Goal: Task Accomplishment & Management: Manage account settings

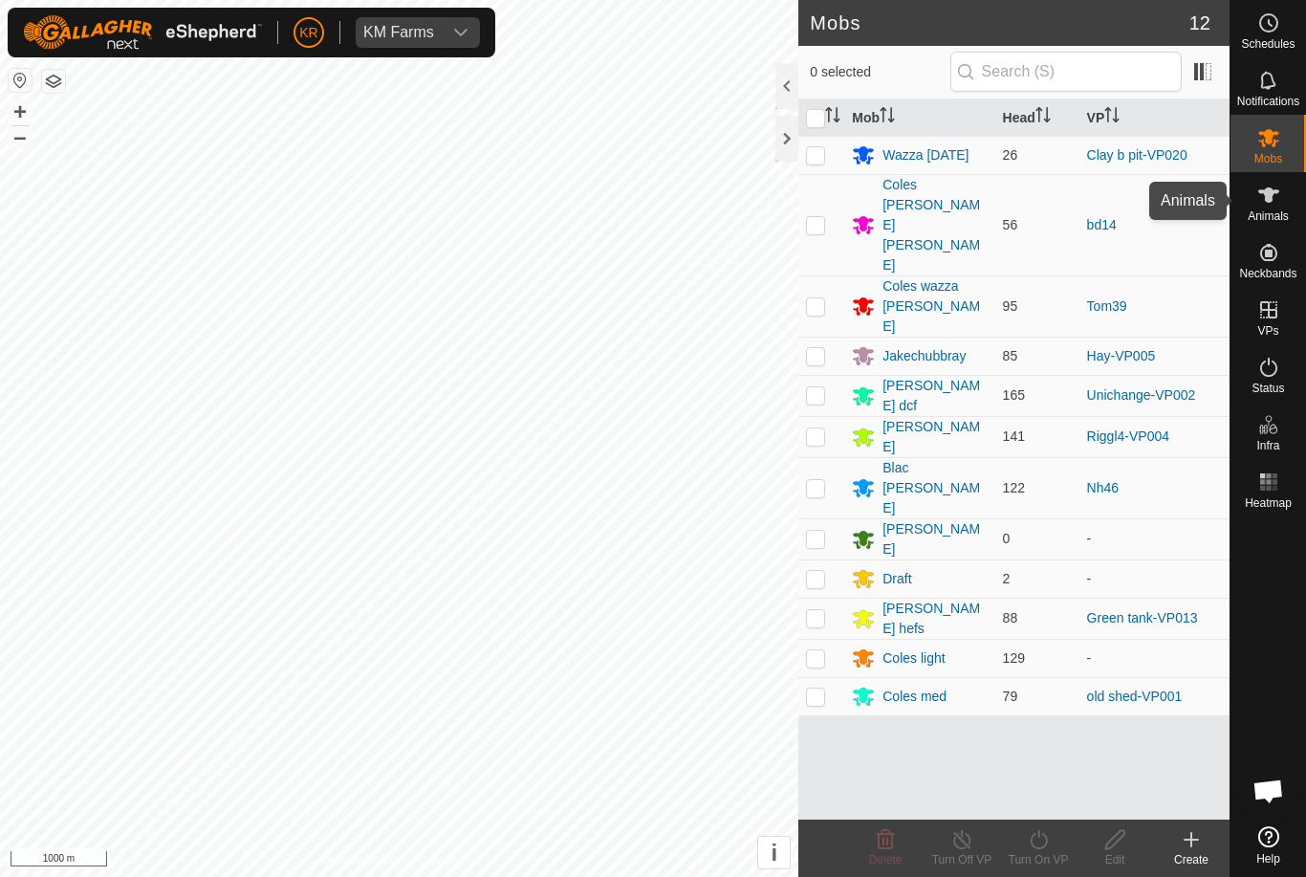
click at [1284, 205] on es-animals-svg-icon at bounding box center [1269, 195] width 34 height 31
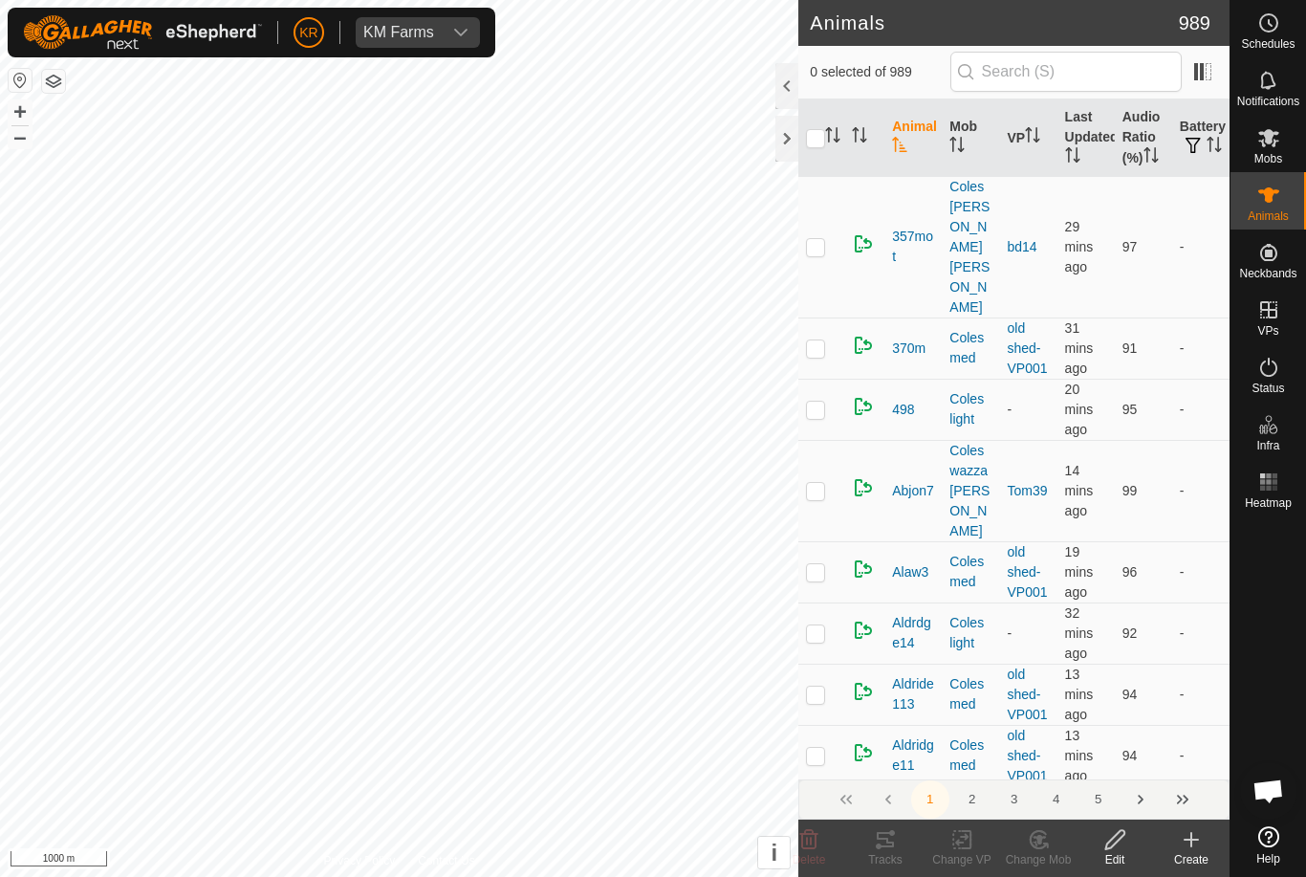
click at [1266, 210] on span "Animals" at bounding box center [1268, 215] width 41 height 11
click at [1192, 842] on icon at bounding box center [1192, 839] width 0 height 13
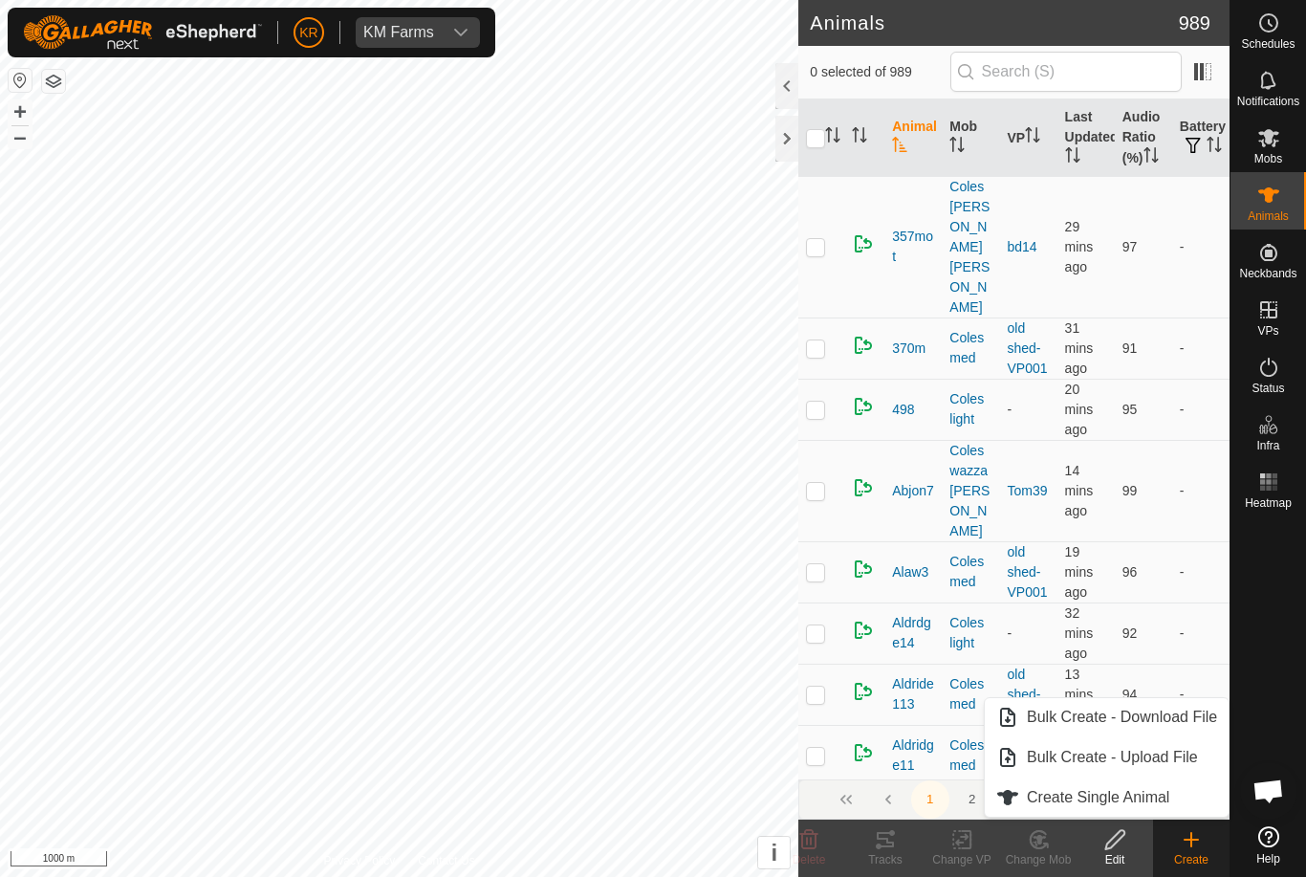
click at [1175, 798] on link "Create Single Animal" at bounding box center [1107, 797] width 244 height 38
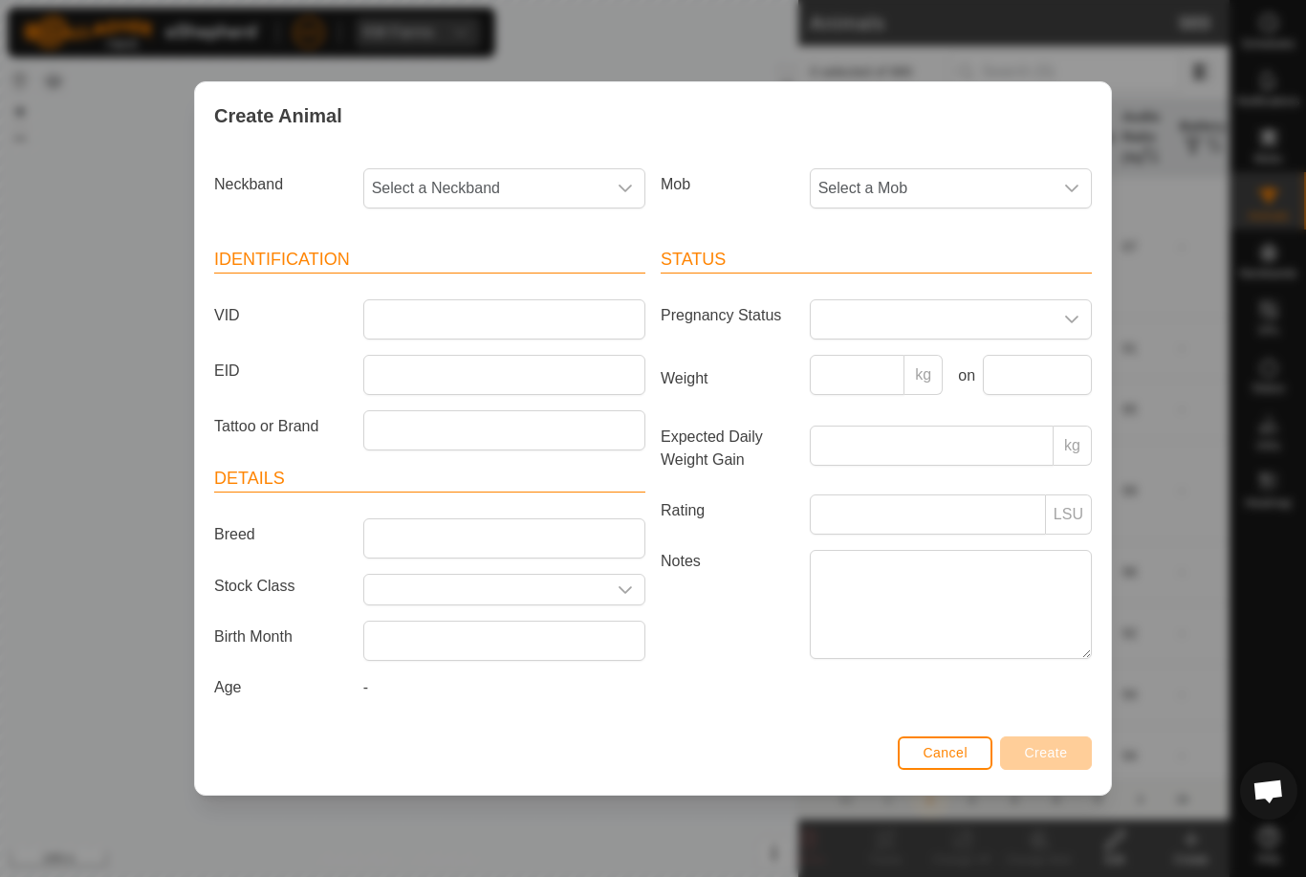
click at [980, 192] on span "Select a Mob" at bounding box center [932, 188] width 242 height 38
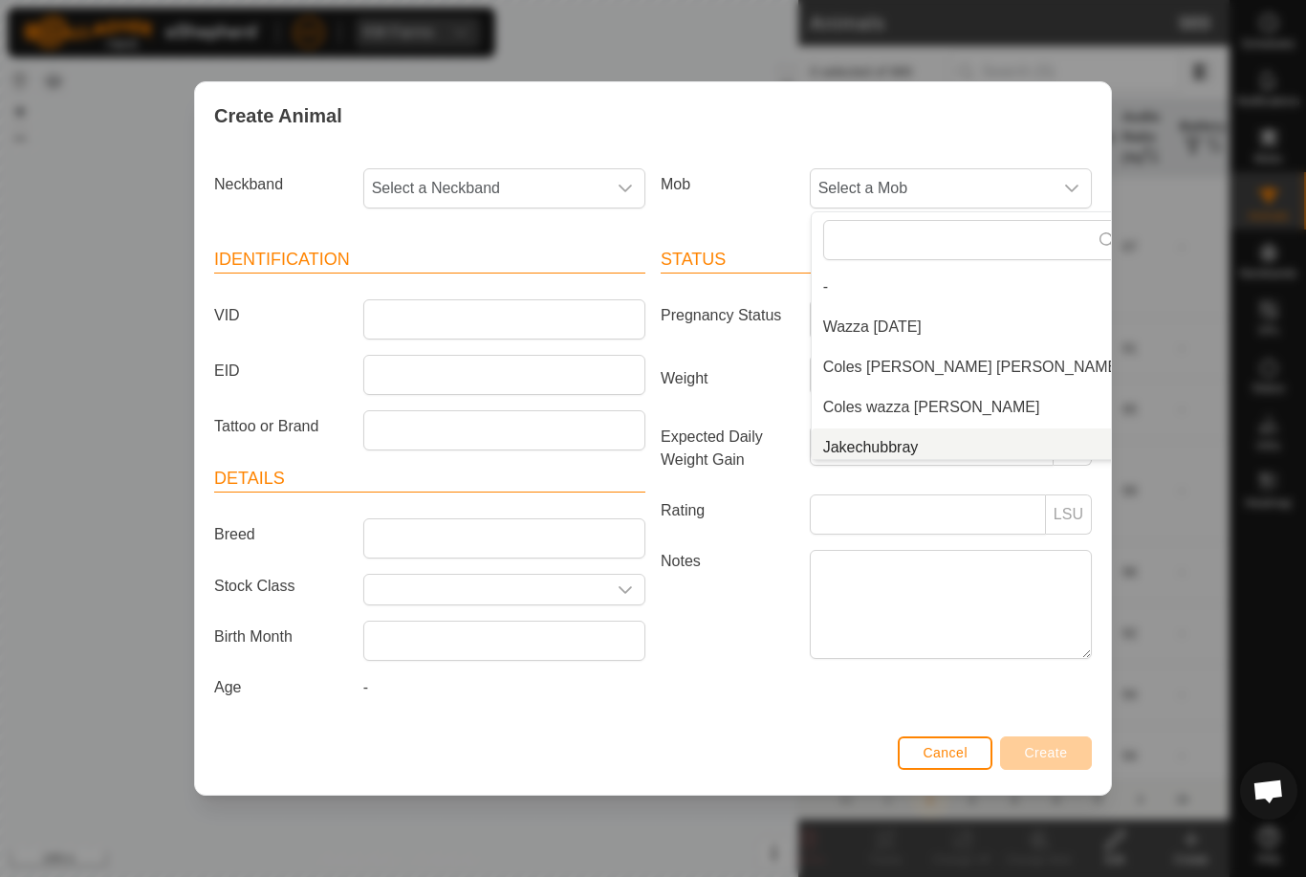
scroll to position [8, 0]
click at [901, 438] on span "Jakechubbray" at bounding box center [871, 439] width 96 height 23
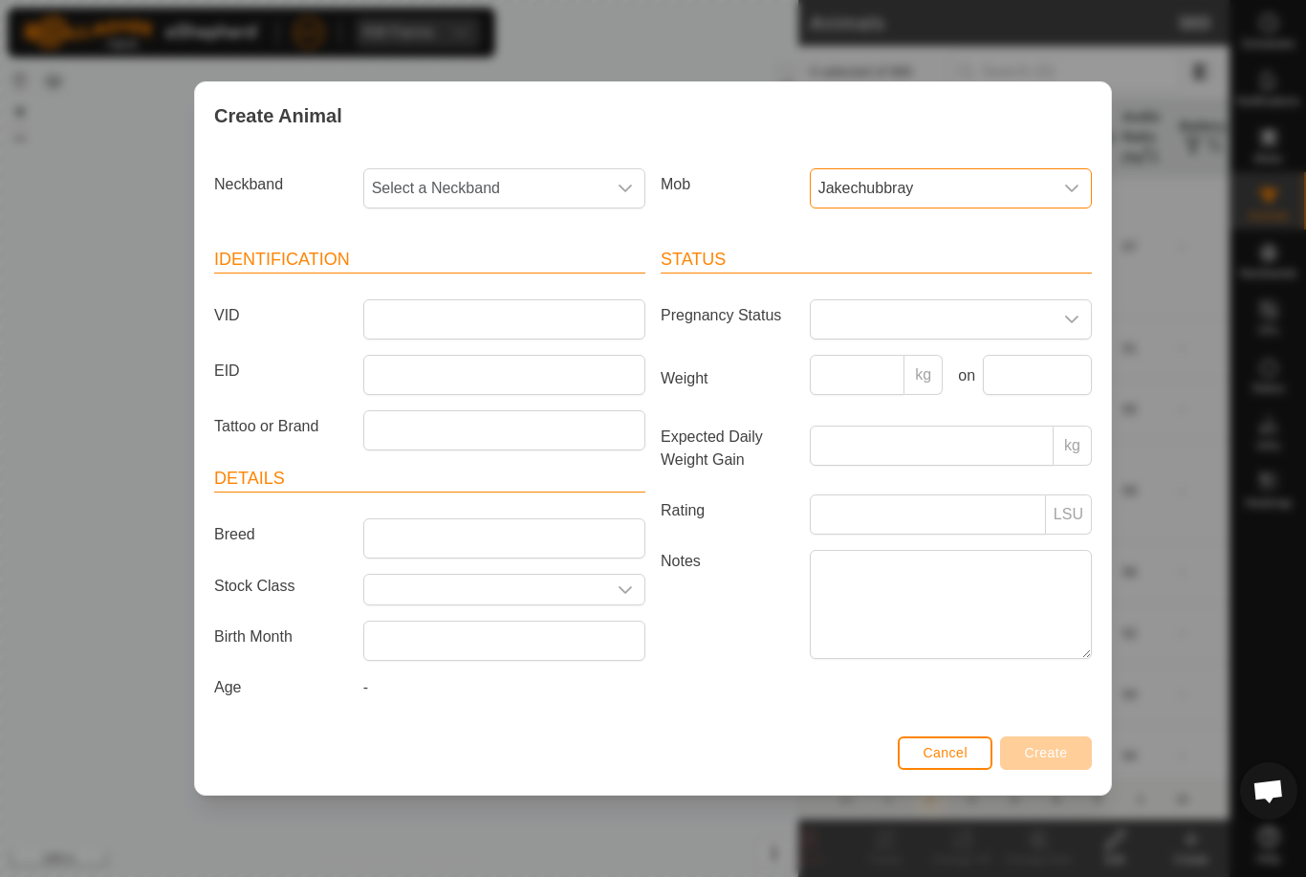
click at [537, 194] on span "Select a Neckband" at bounding box center [485, 188] width 242 height 38
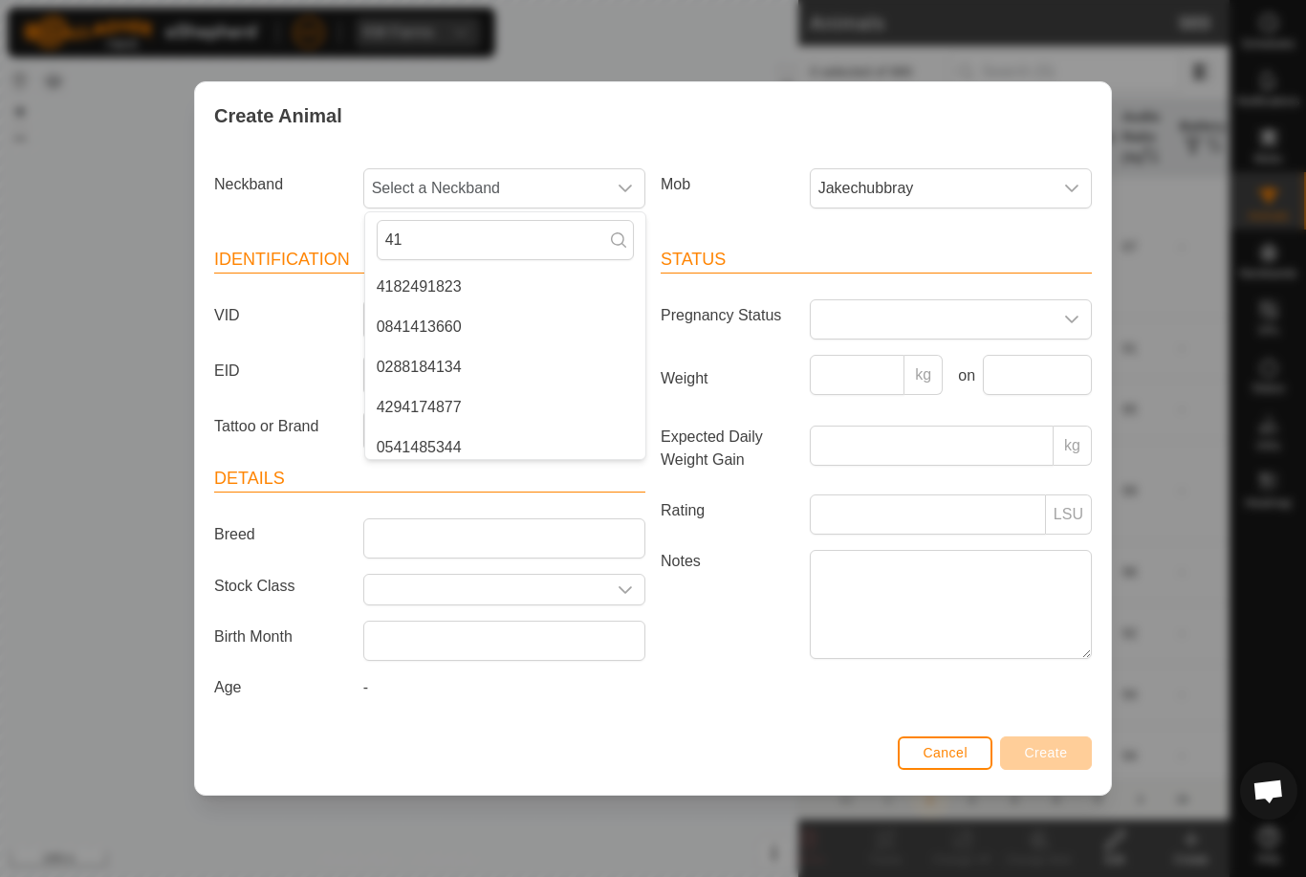
type input "4"
click at [1158, 588] on div "Create Animal Neckband Select a Neckband - 1333938696 3933058252 4182491823 050…" at bounding box center [653, 438] width 1306 height 877
click at [956, 740] on button "Cancel" at bounding box center [945, 752] width 95 height 33
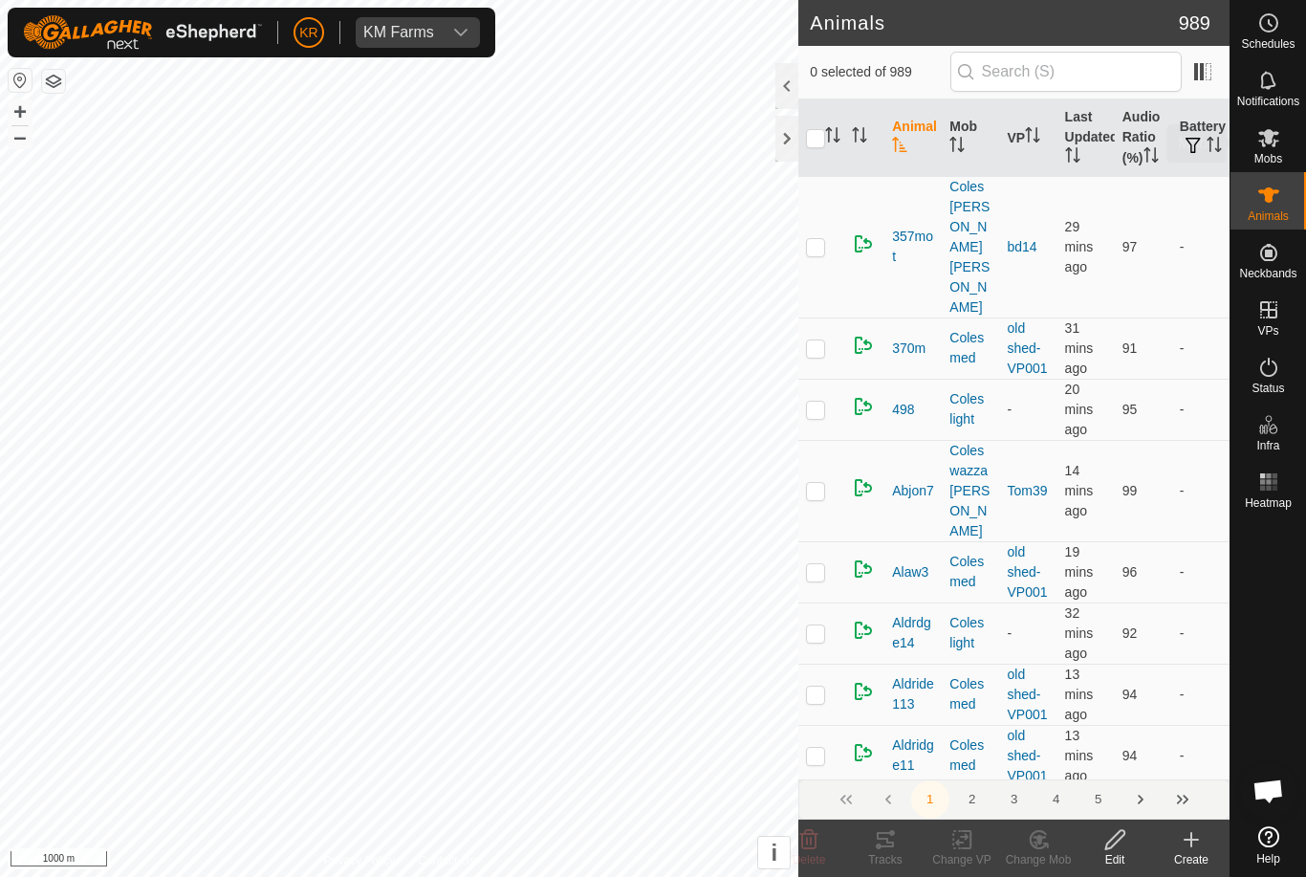
click at [1281, 140] on es-mob-svg-icon at bounding box center [1269, 137] width 34 height 31
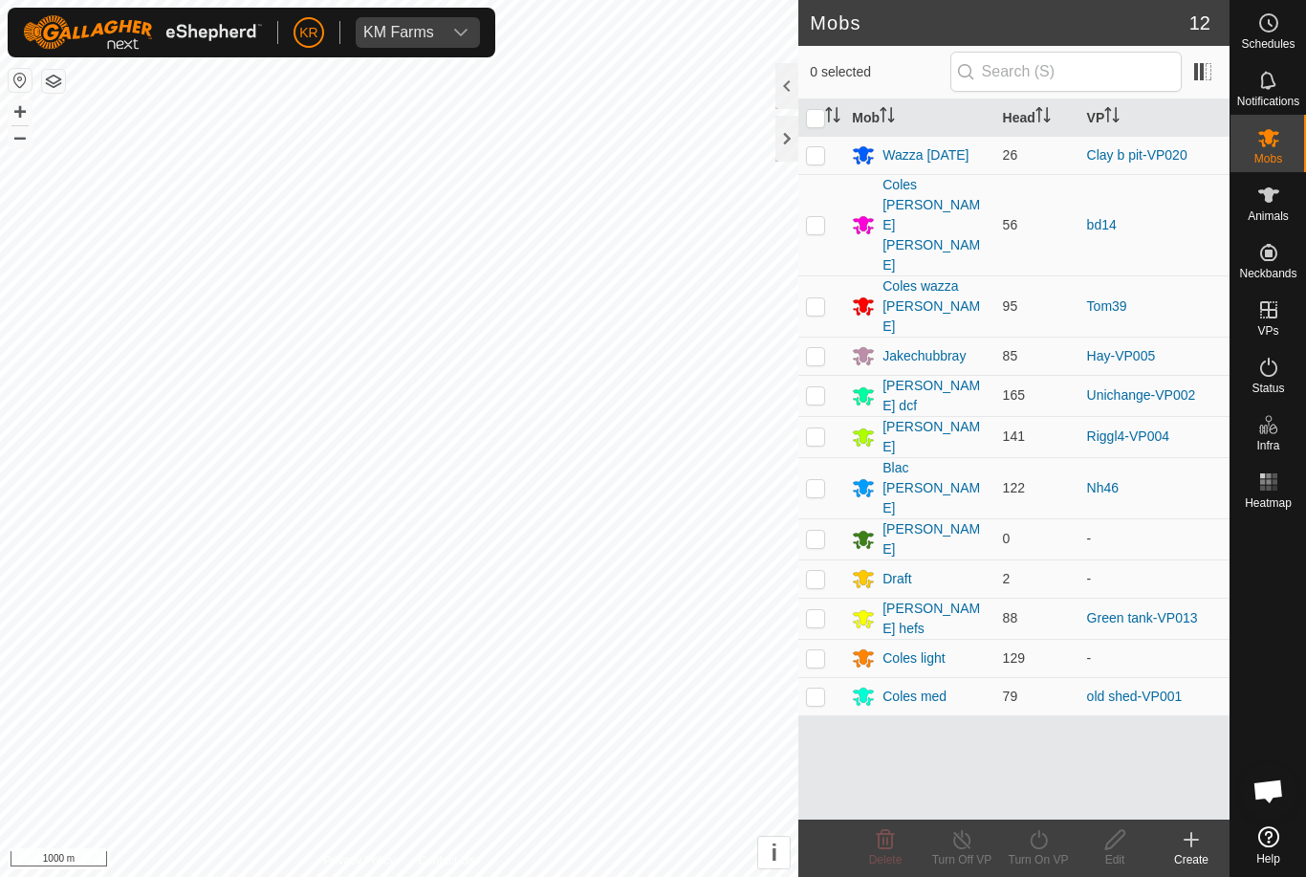
click at [899, 569] on div "Draft" at bounding box center [897, 579] width 29 height 20
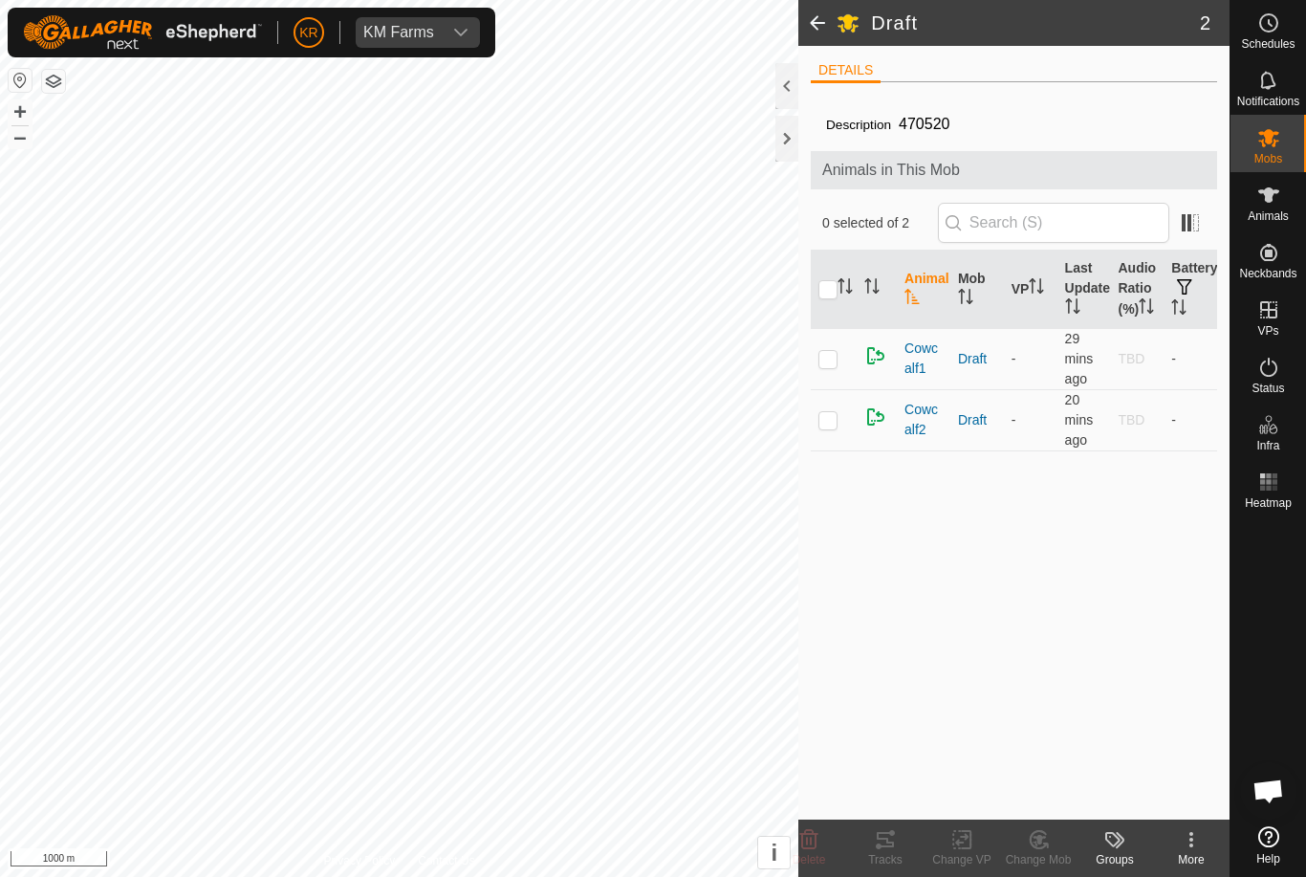
click at [833, 298] on input "checkbox" at bounding box center [828, 289] width 19 height 19
checkbox input "true"
click at [821, 837] on delete-svg-icon at bounding box center [809, 839] width 77 height 23
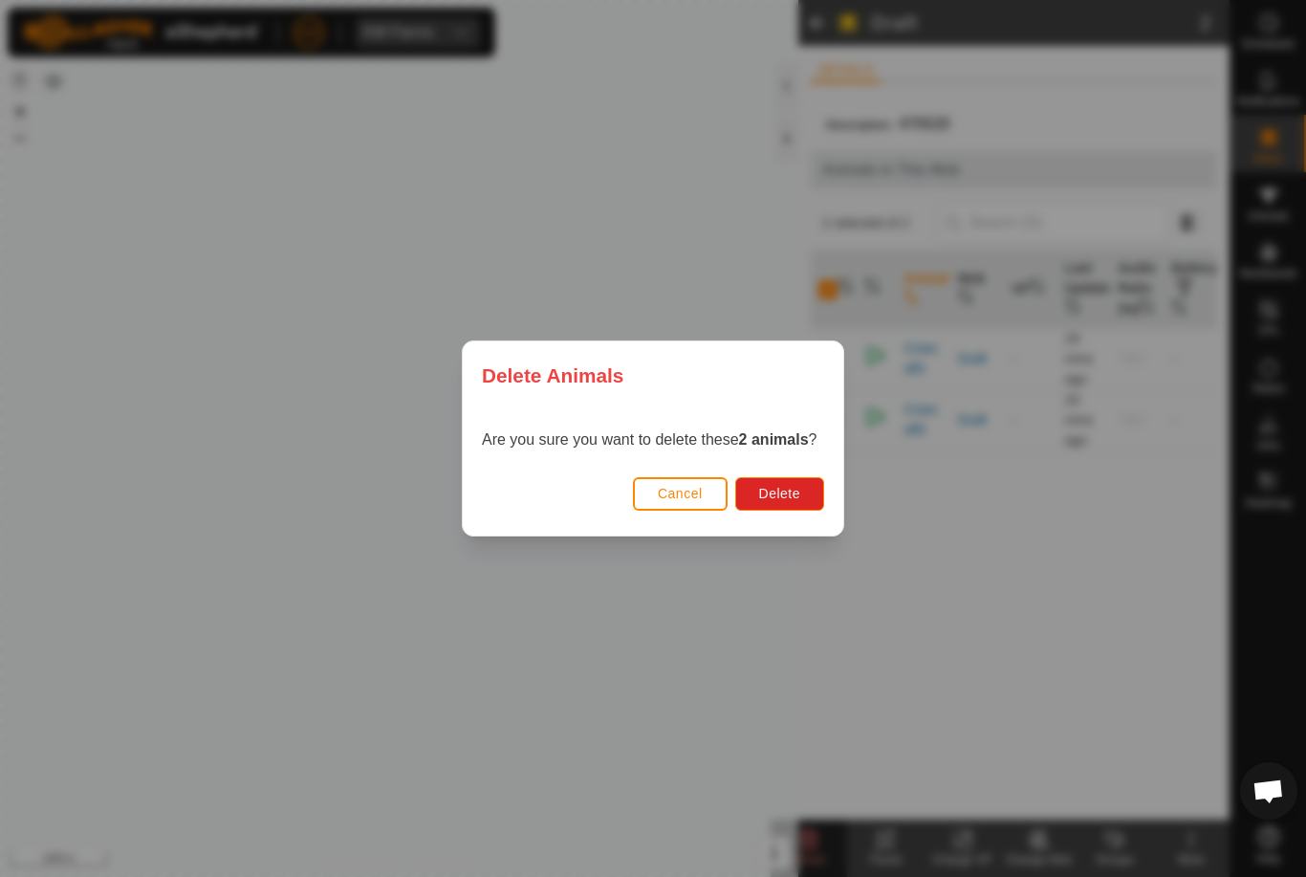
click at [781, 488] on span "Delete" at bounding box center [779, 493] width 41 height 15
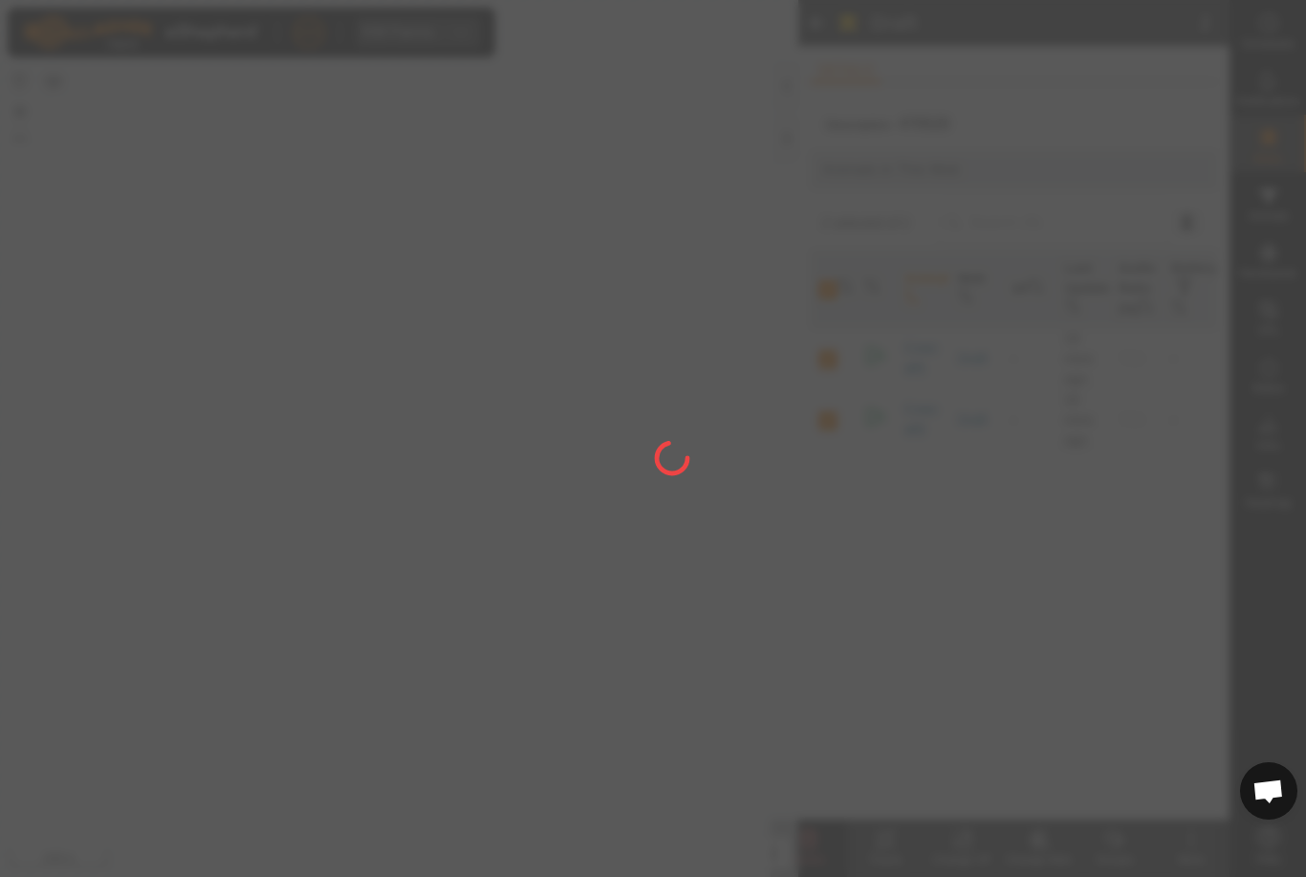
checkbox input "false"
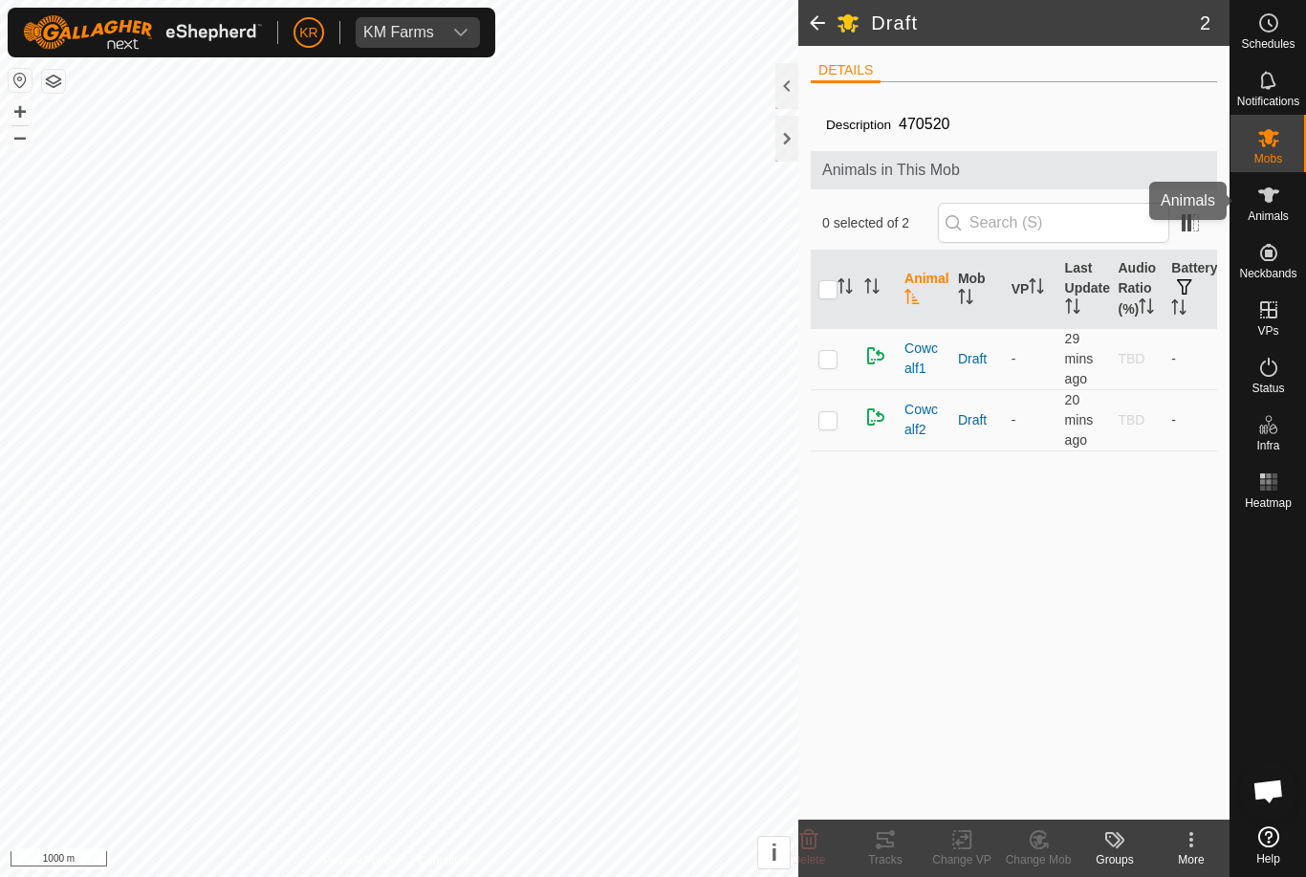
click at [1273, 203] on icon at bounding box center [1269, 195] width 23 height 23
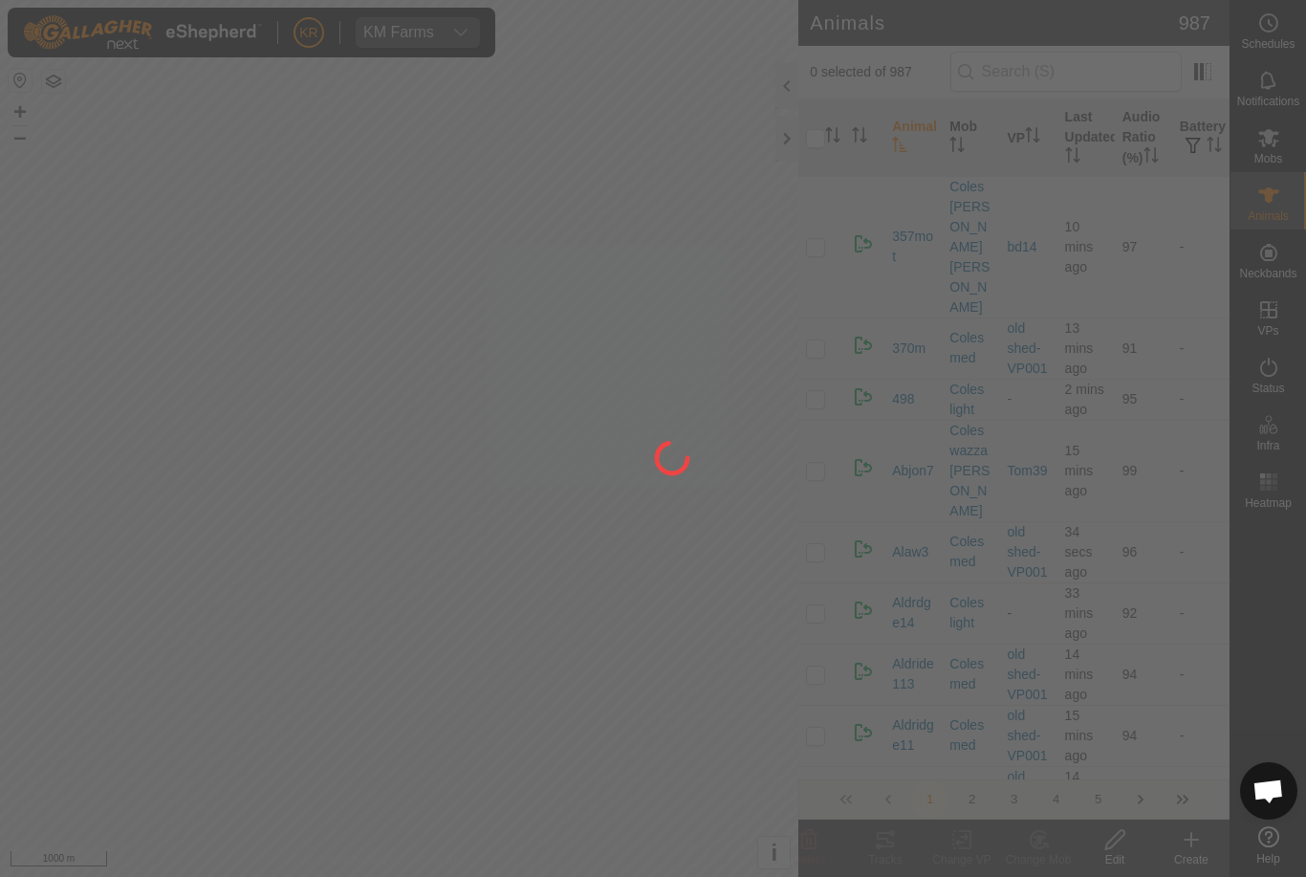
click at [1190, 845] on div at bounding box center [653, 438] width 1306 height 877
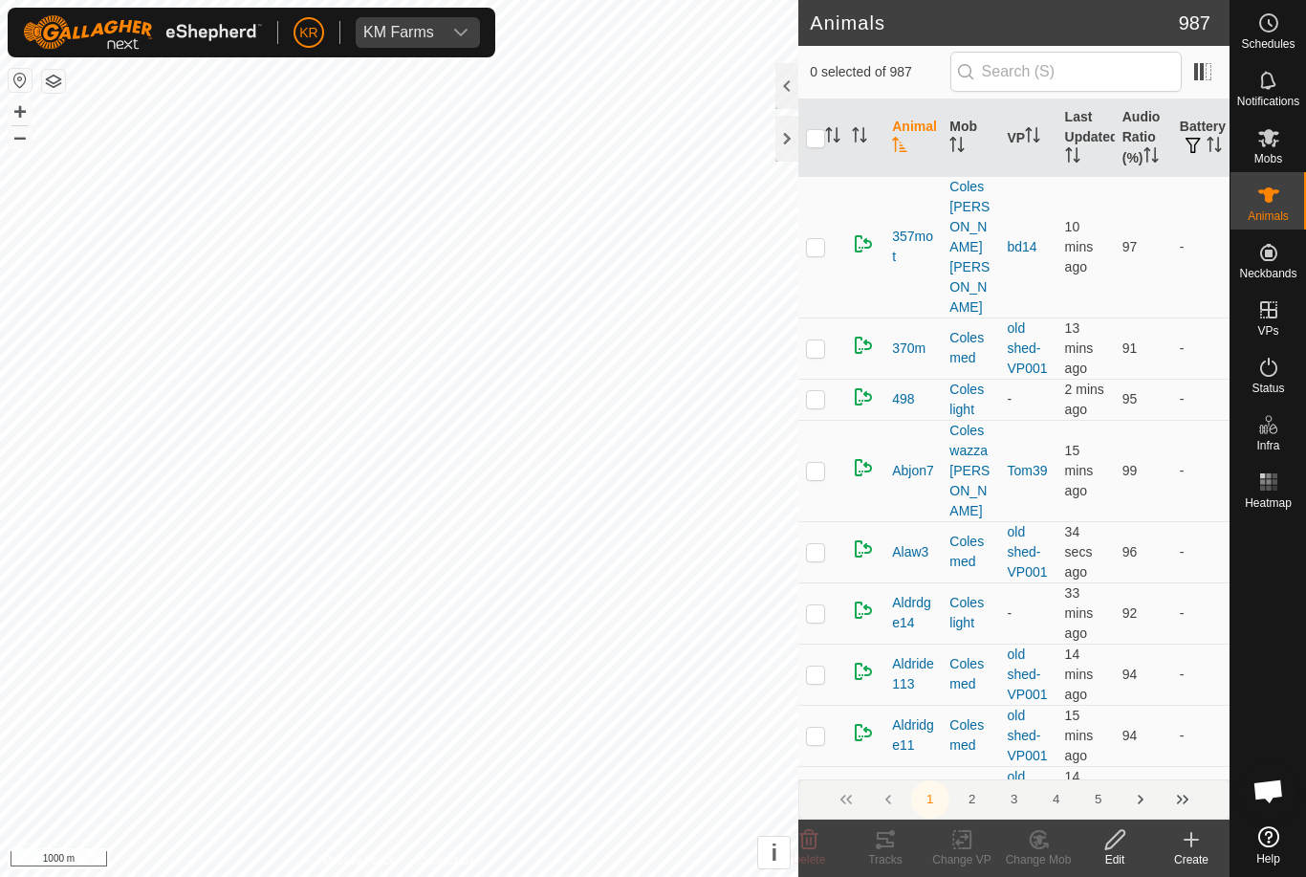
click at [1190, 852] on div "Create" at bounding box center [1191, 859] width 77 height 17
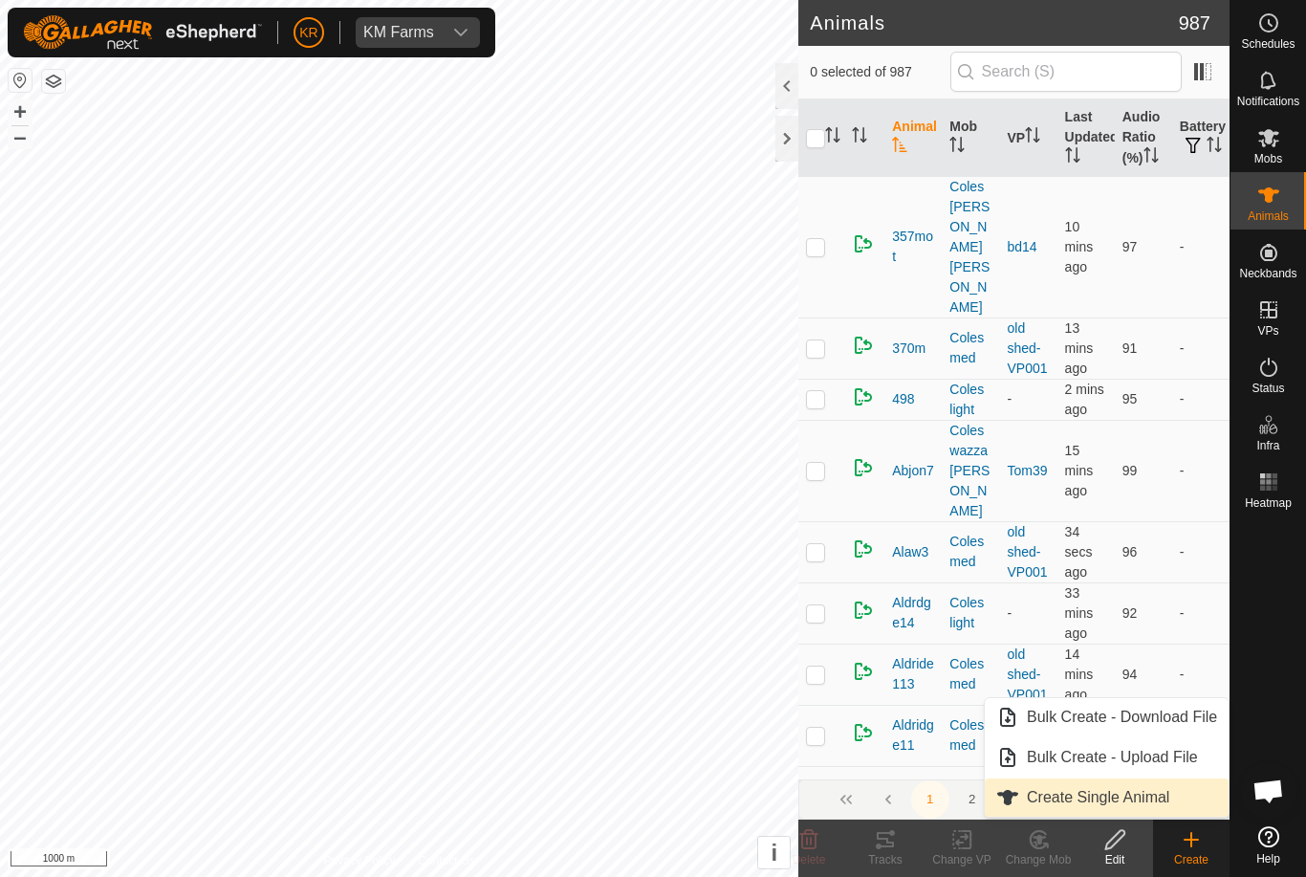
click at [1163, 795] on span "Create Single Animal" at bounding box center [1098, 797] width 142 height 23
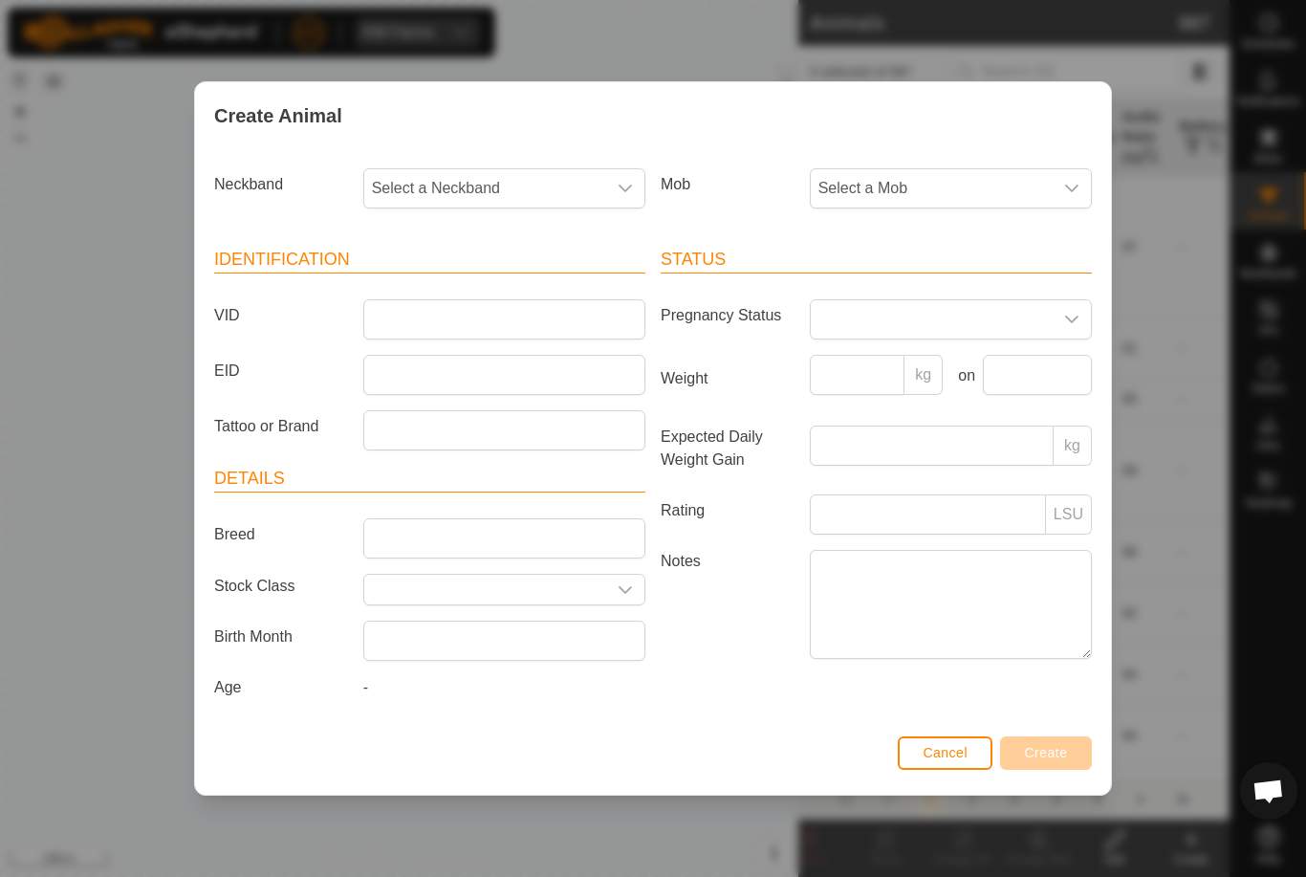
click at [1011, 185] on span "Select a Mob" at bounding box center [932, 188] width 242 height 38
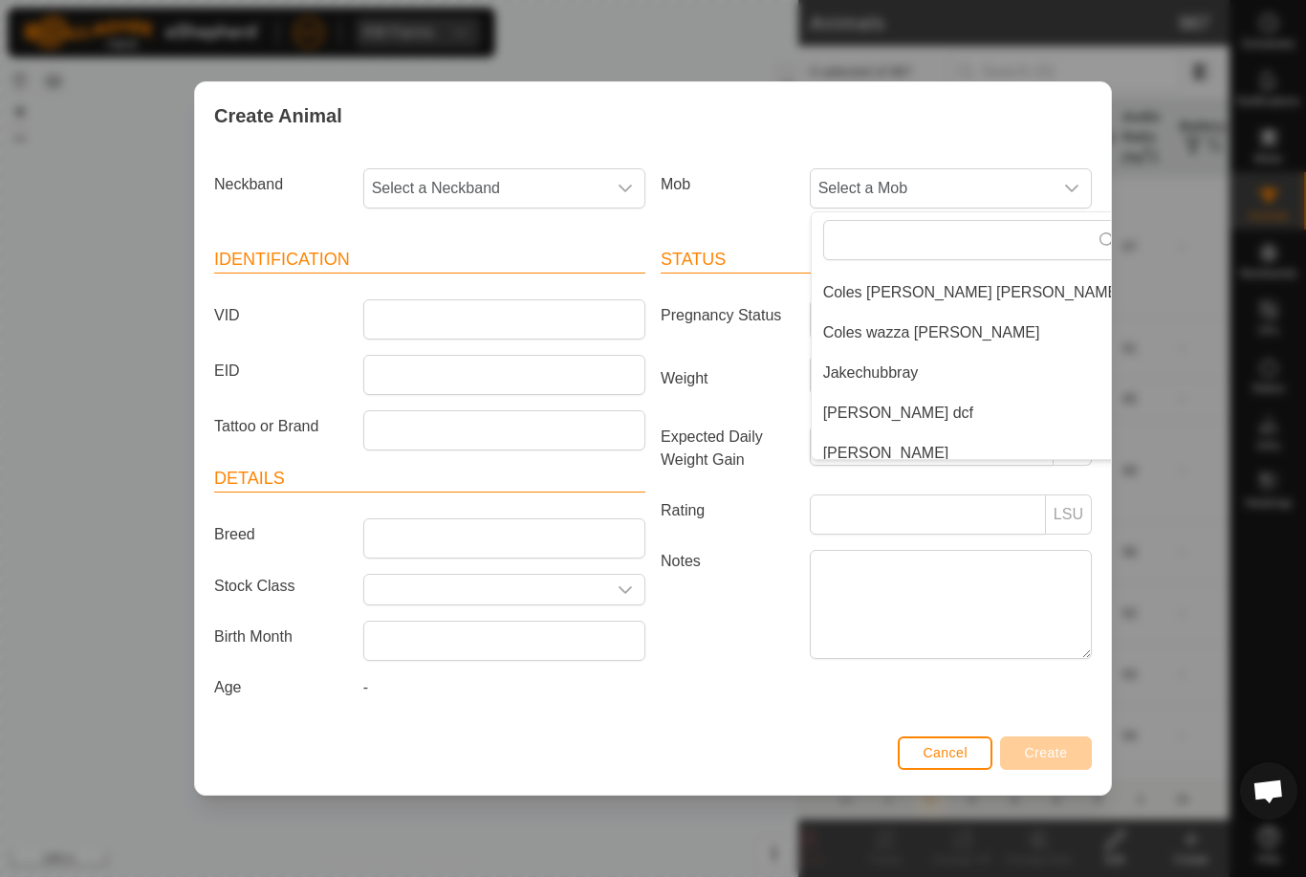
scroll to position [81, 0]
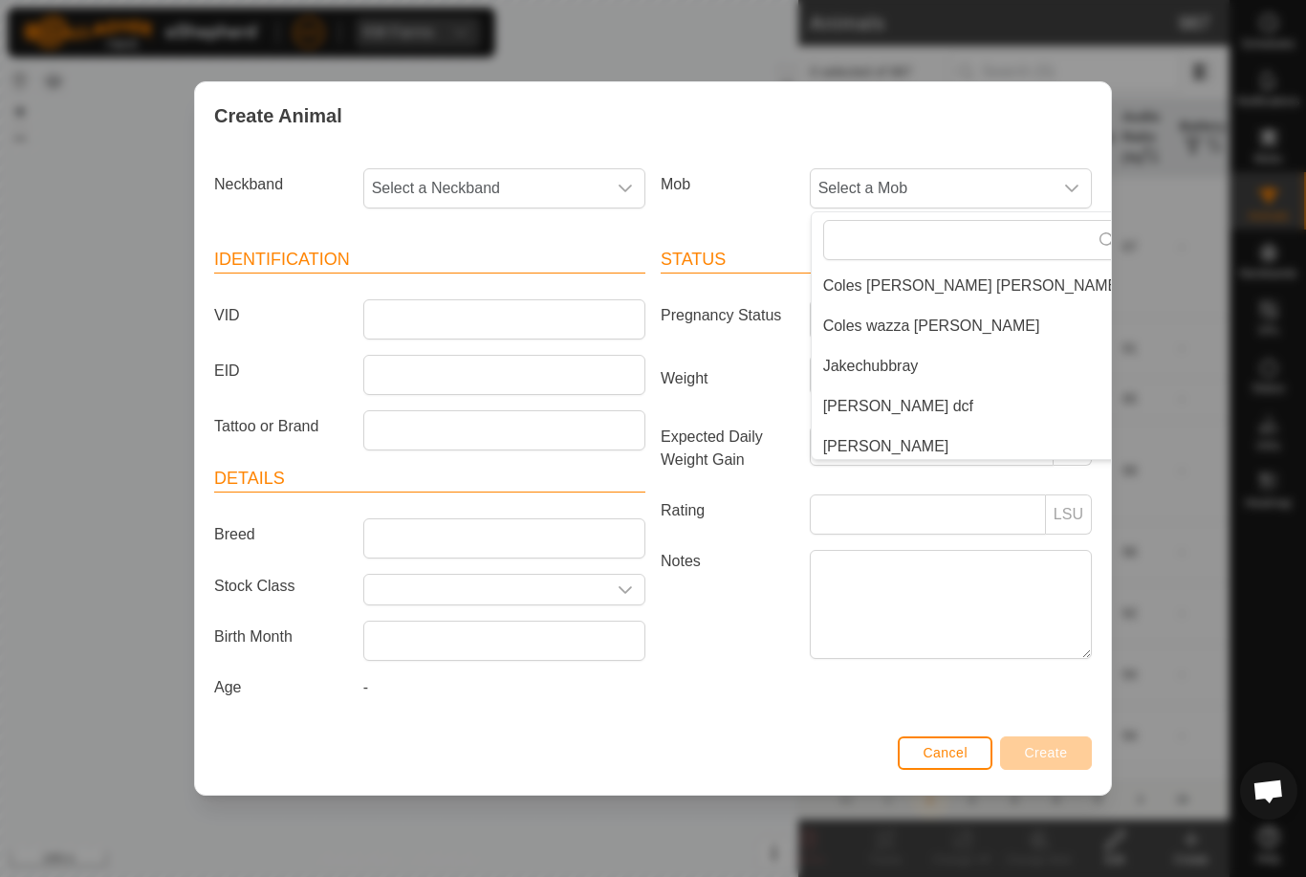
click at [922, 362] on li "Jakechubbray" at bounding box center [973, 366] width 322 height 38
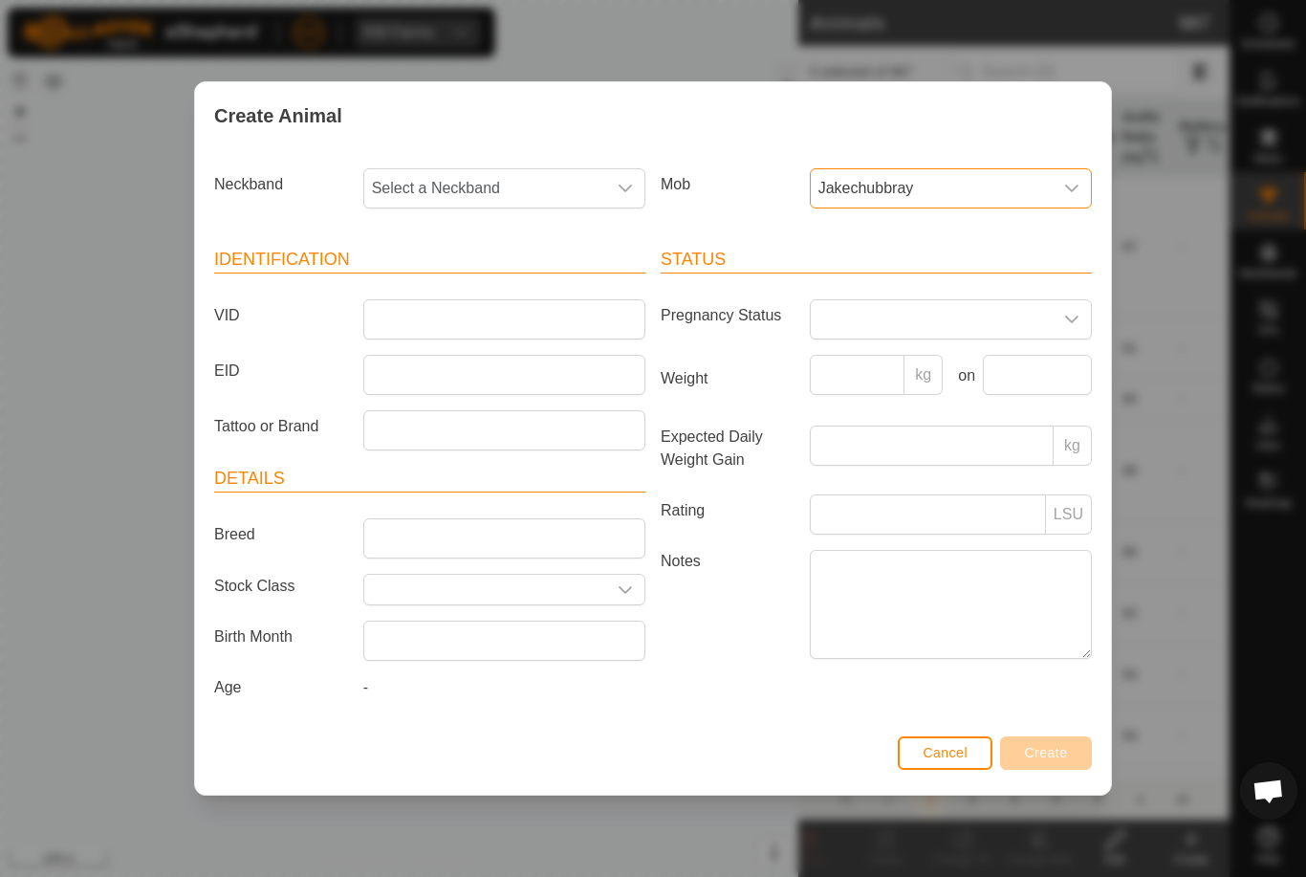
click at [574, 177] on span "Select a Neckband" at bounding box center [485, 188] width 242 height 38
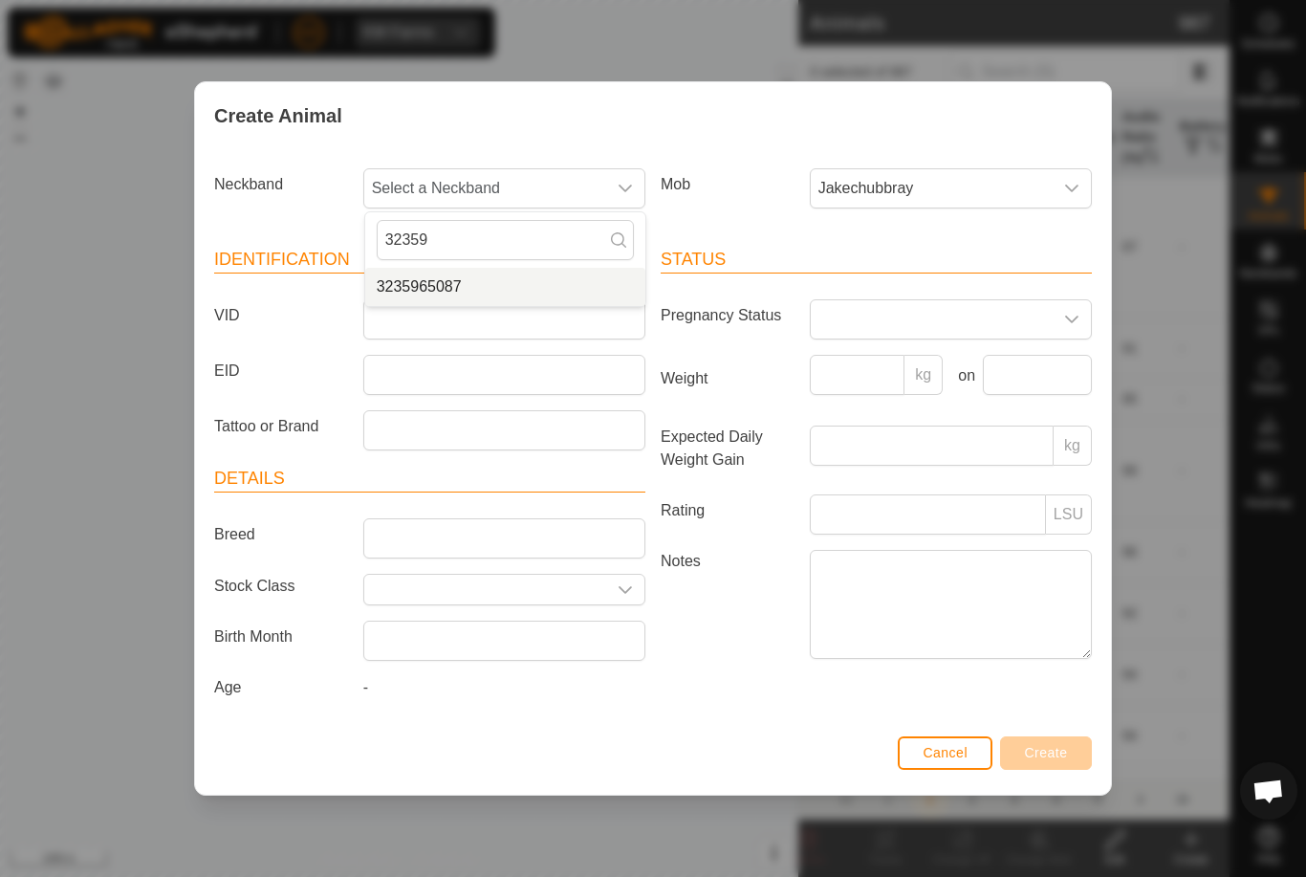
type input "32359"
click at [450, 281] on span "3235965087" at bounding box center [419, 286] width 85 height 23
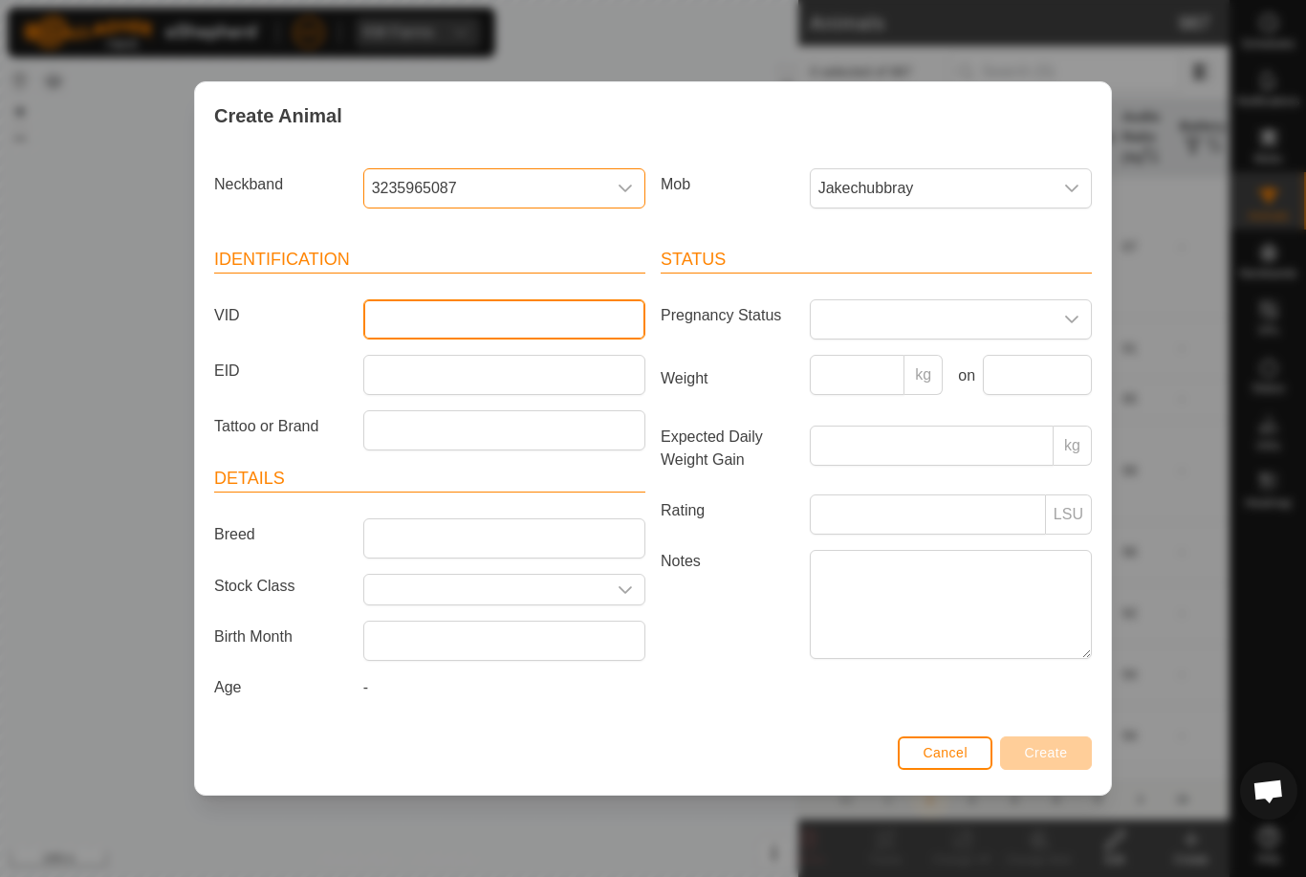
click at [490, 317] on input "VID" at bounding box center [504, 319] width 282 height 40
type input "Bevan72"
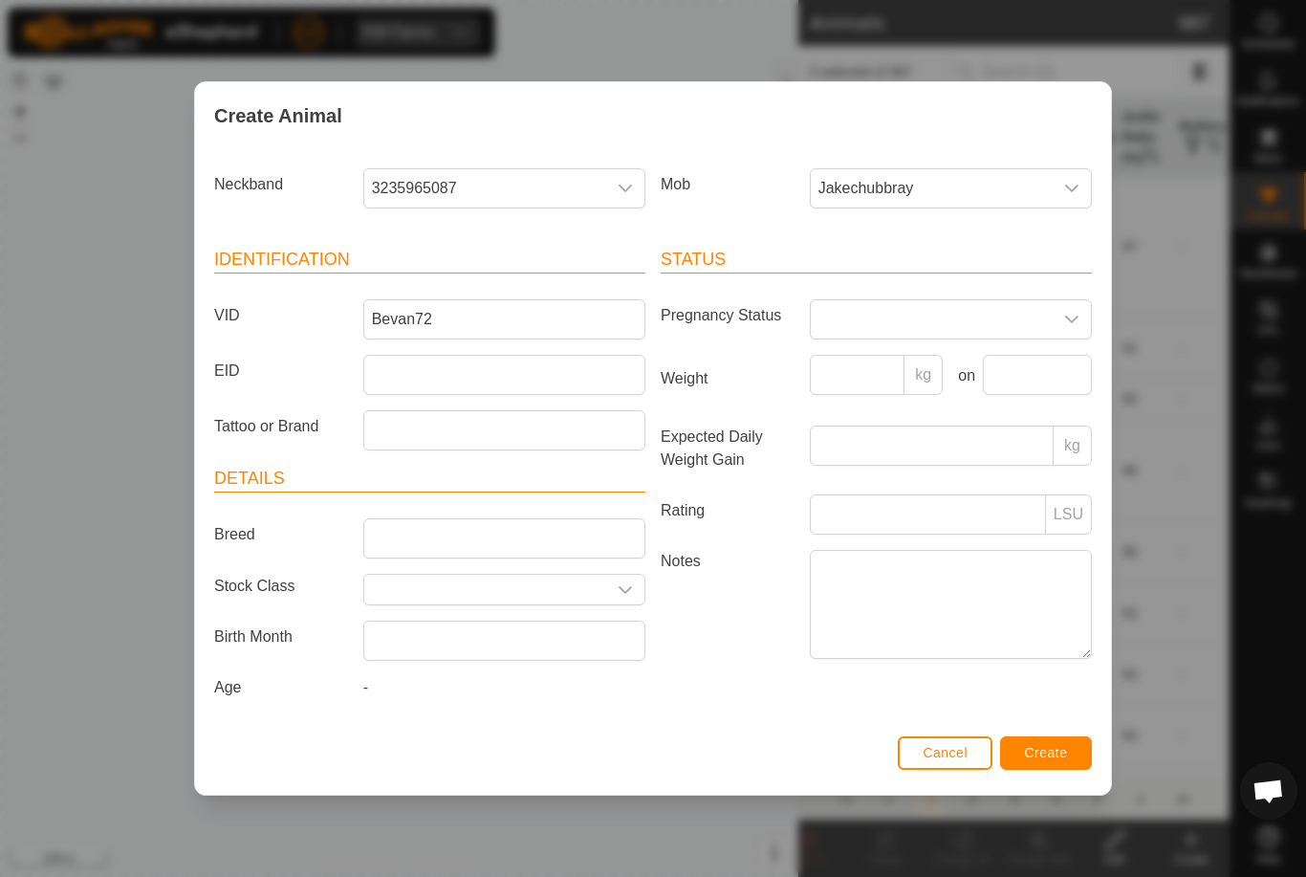
click at [1052, 747] on button "Create" at bounding box center [1046, 752] width 92 height 33
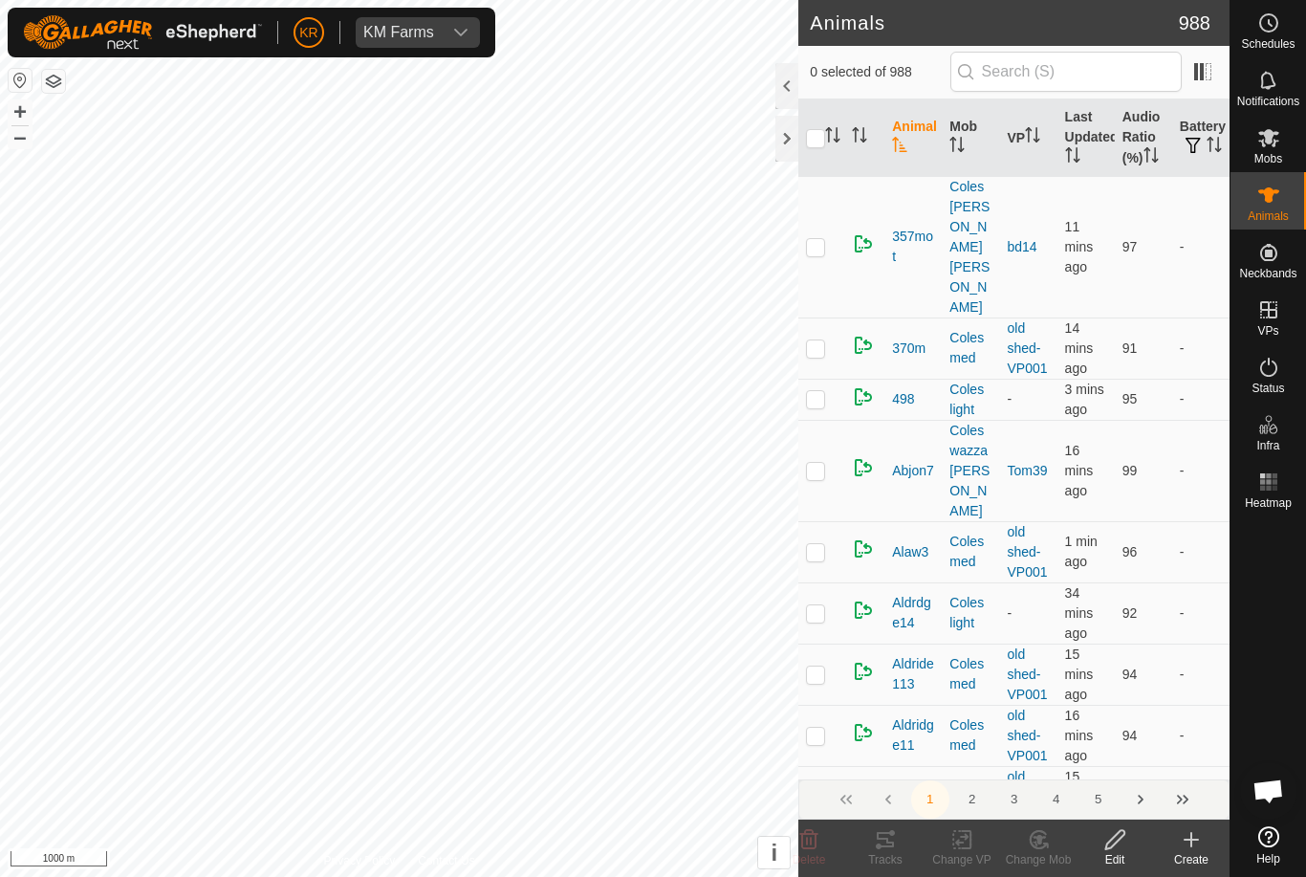
click at [1210, 846] on create-svg-icon at bounding box center [1191, 839] width 77 height 23
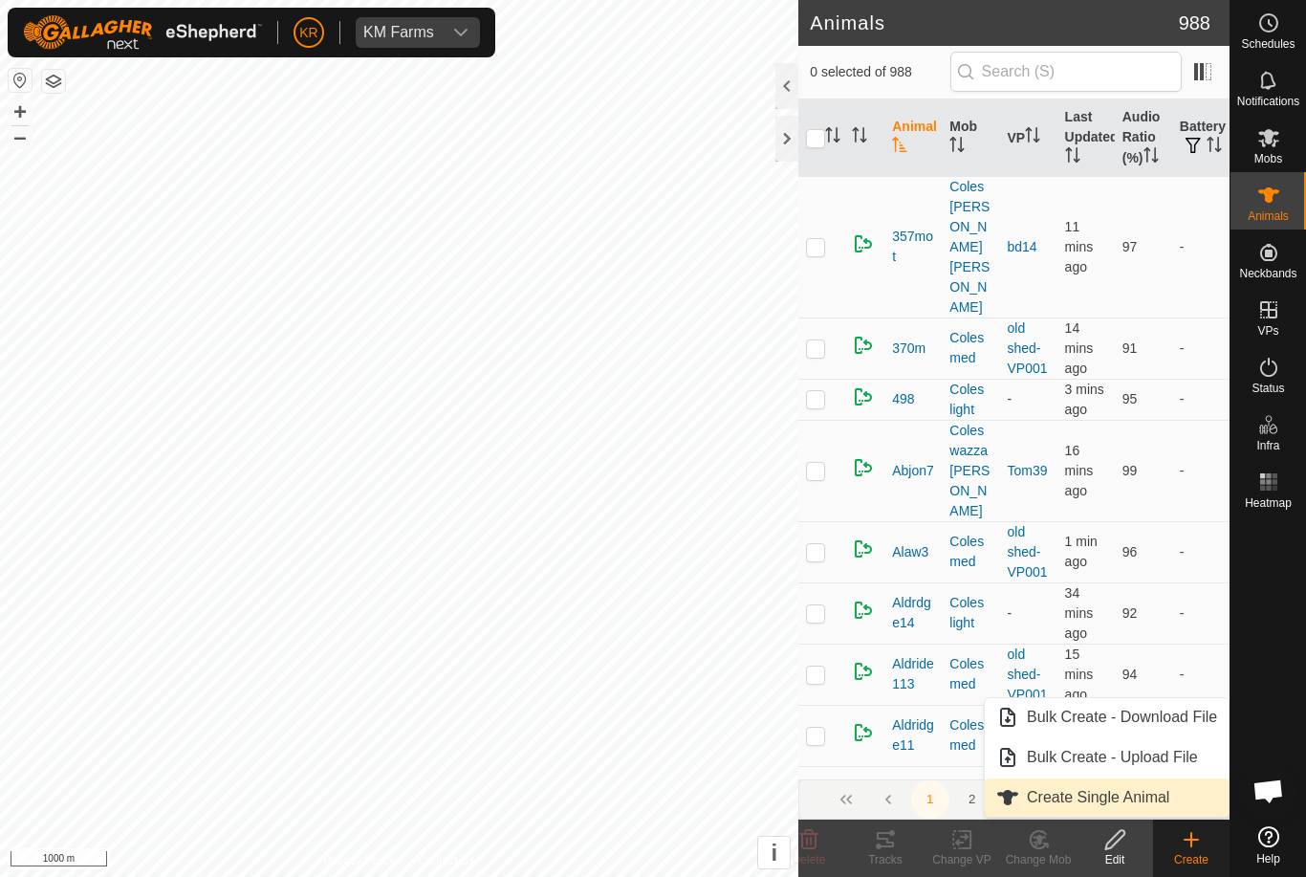
click at [1148, 794] on span "Create Single Animal" at bounding box center [1098, 797] width 142 height 23
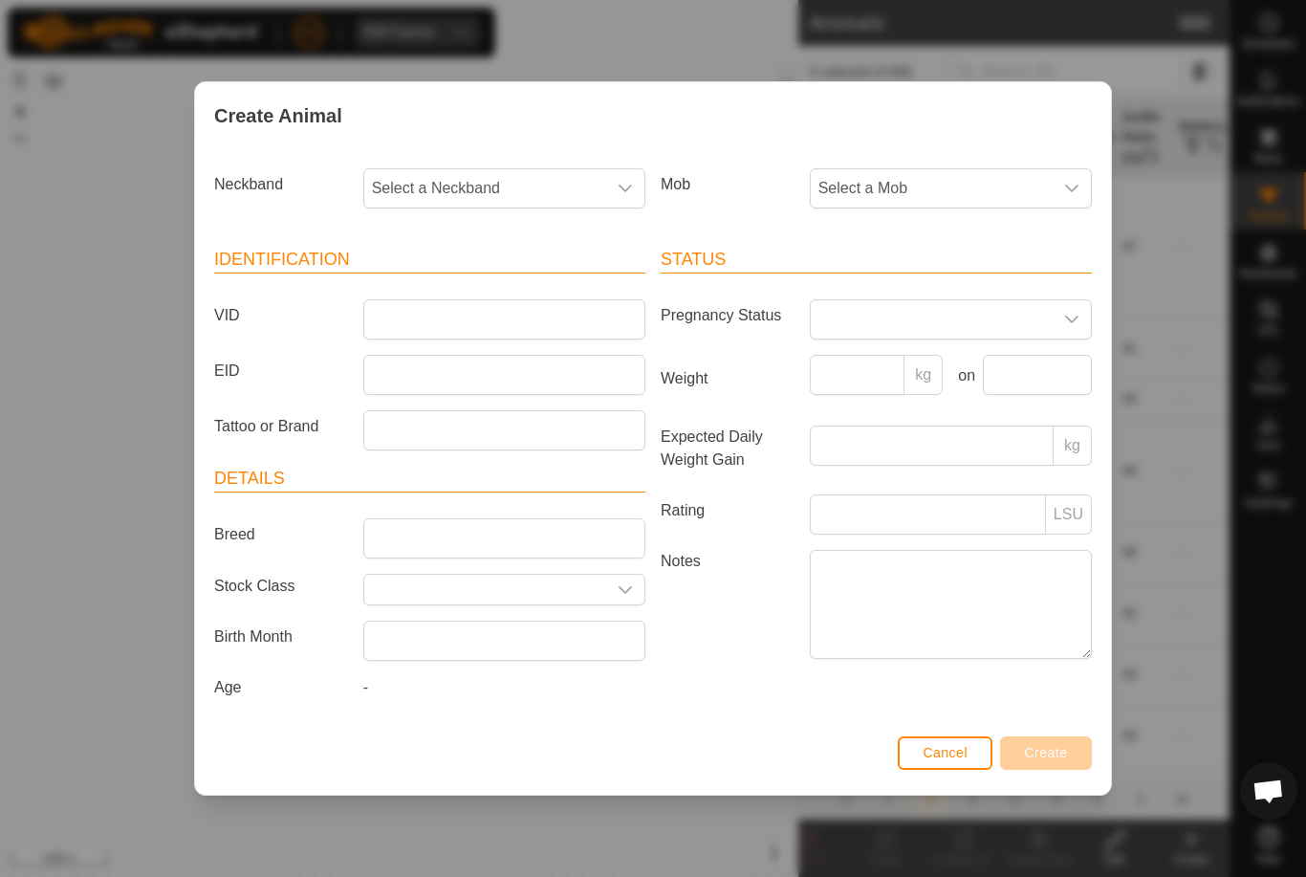
click at [575, 187] on span "Select a Neckband" at bounding box center [485, 188] width 242 height 38
type input "2747"
click at [459, 278] on span "2747026769" at bounding box center [419, 286] width 85 height 23
click at [995, 187] on span "Select a Mob" at bounding box center [932, 188] width 242 height 38
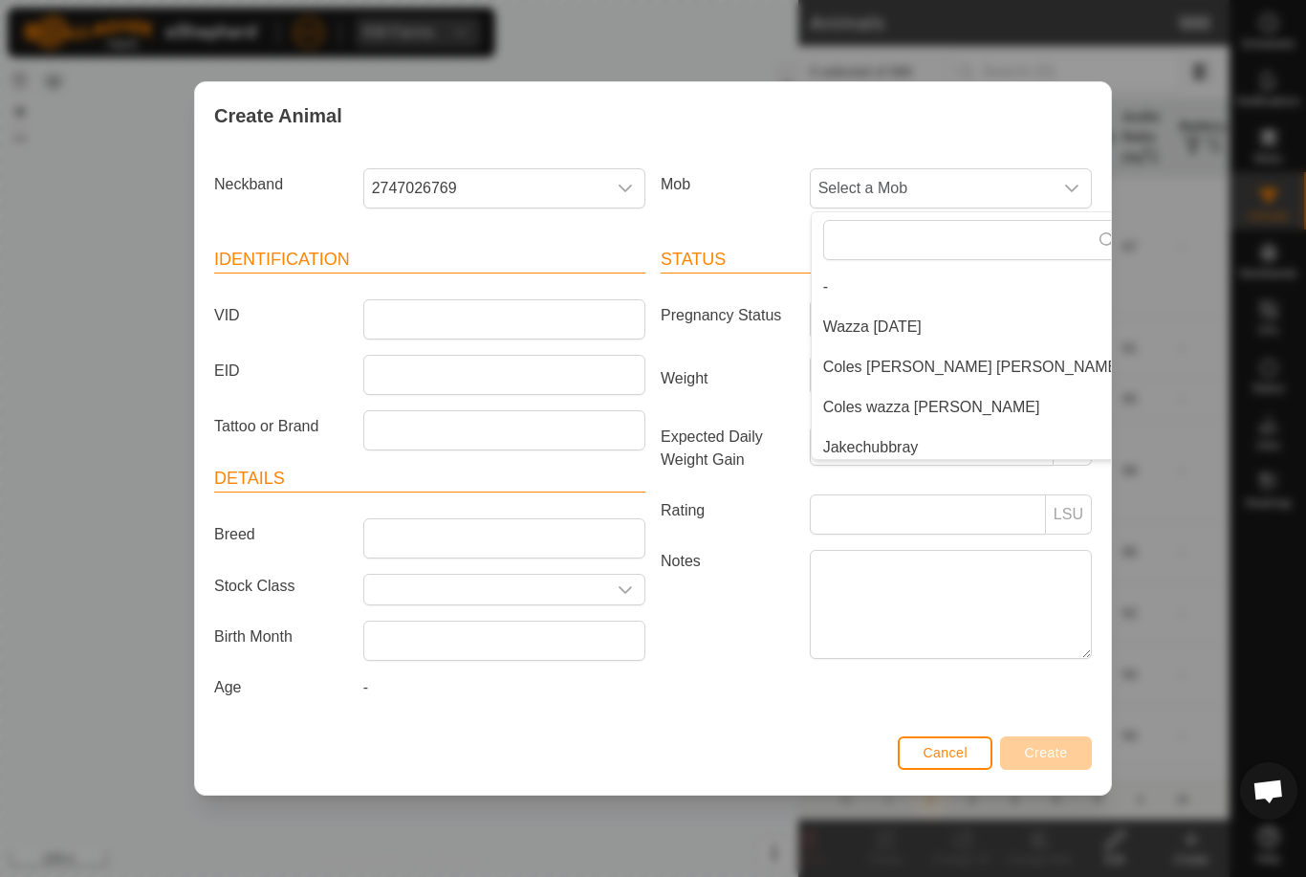
scroll to position [8, 0]
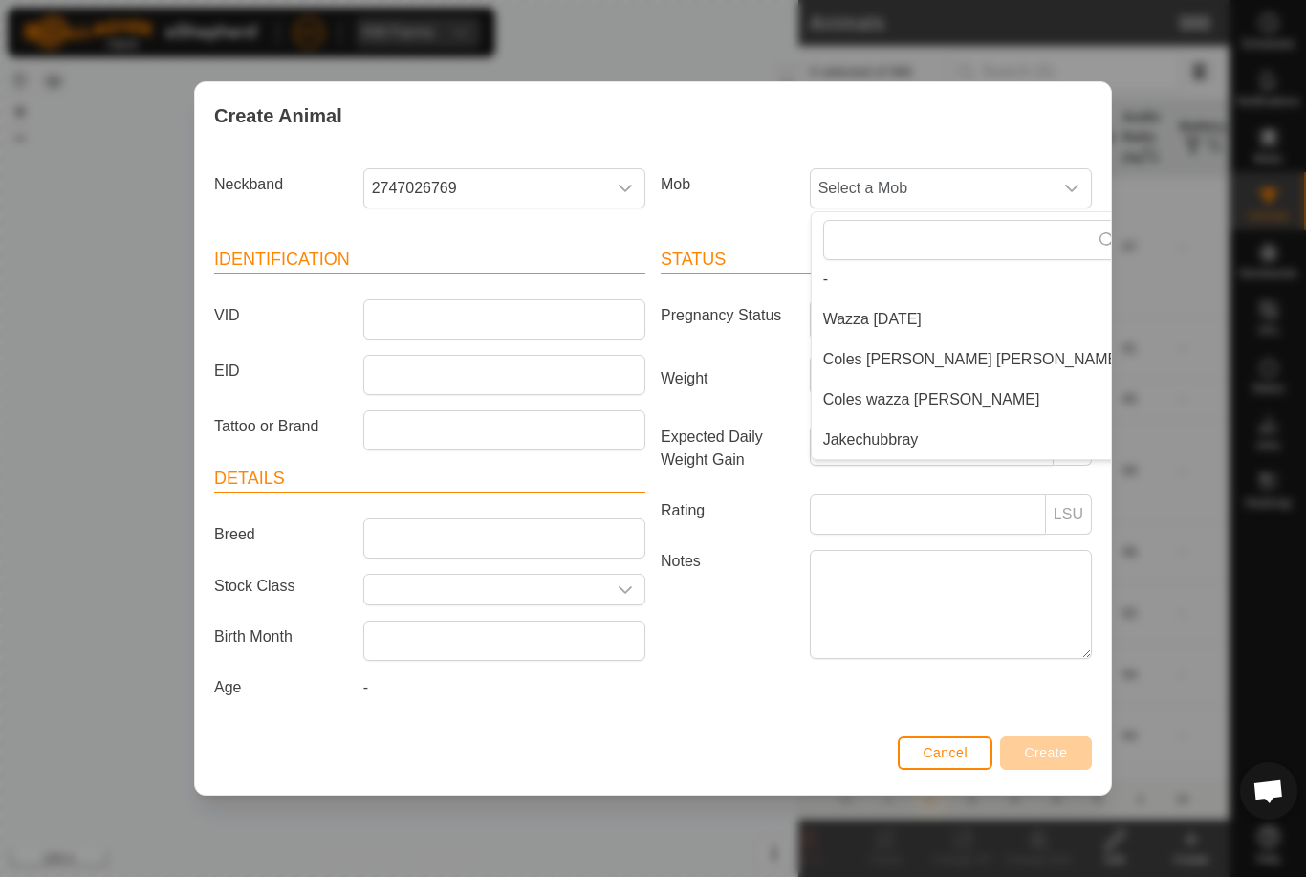
click at [908, 436] on span "Jakechubbray" at bounding box center [871, 439] width 96 height 23
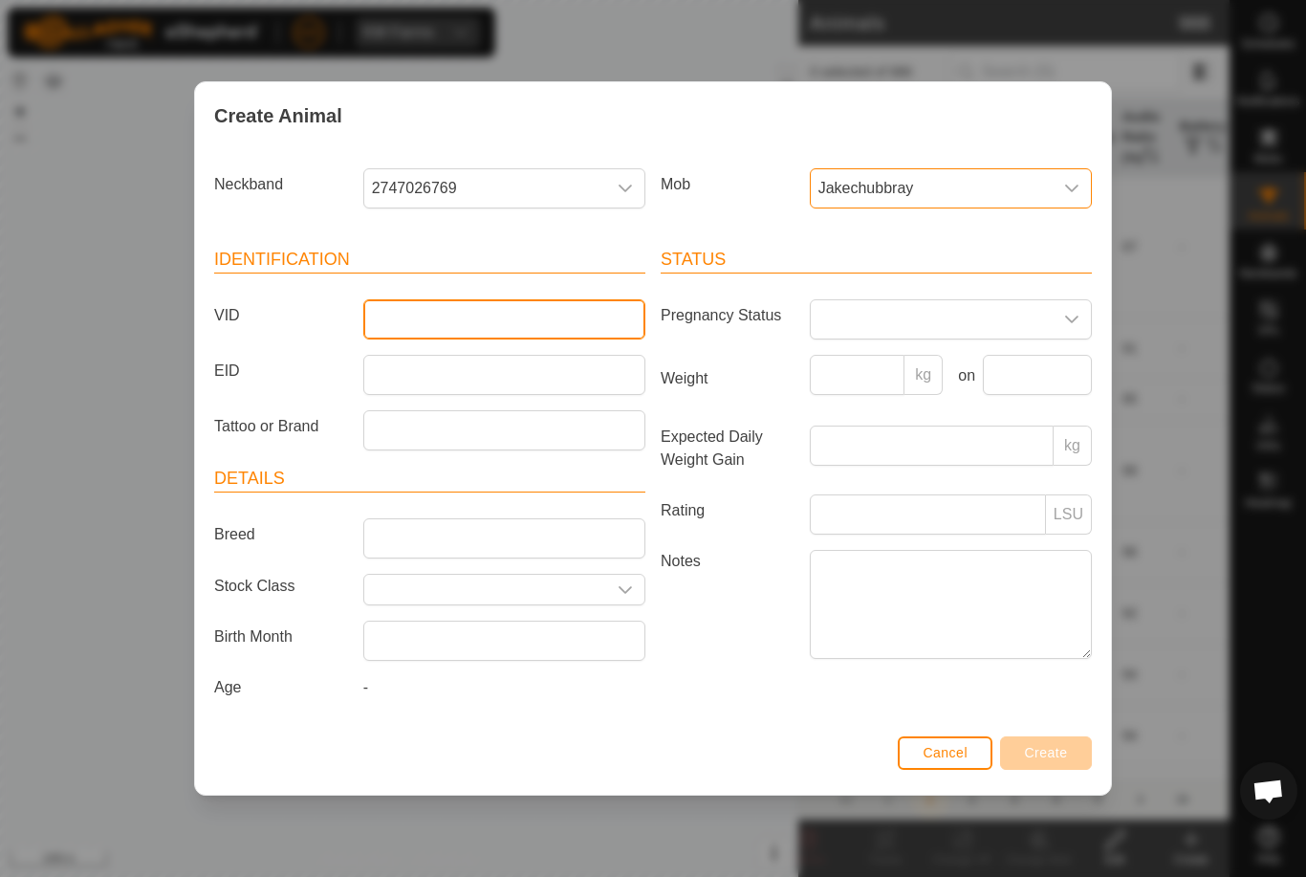
click at [577, 317] on input "VID" at bounding box center [504, 319] width 282 height 40
type input "Bevan79"
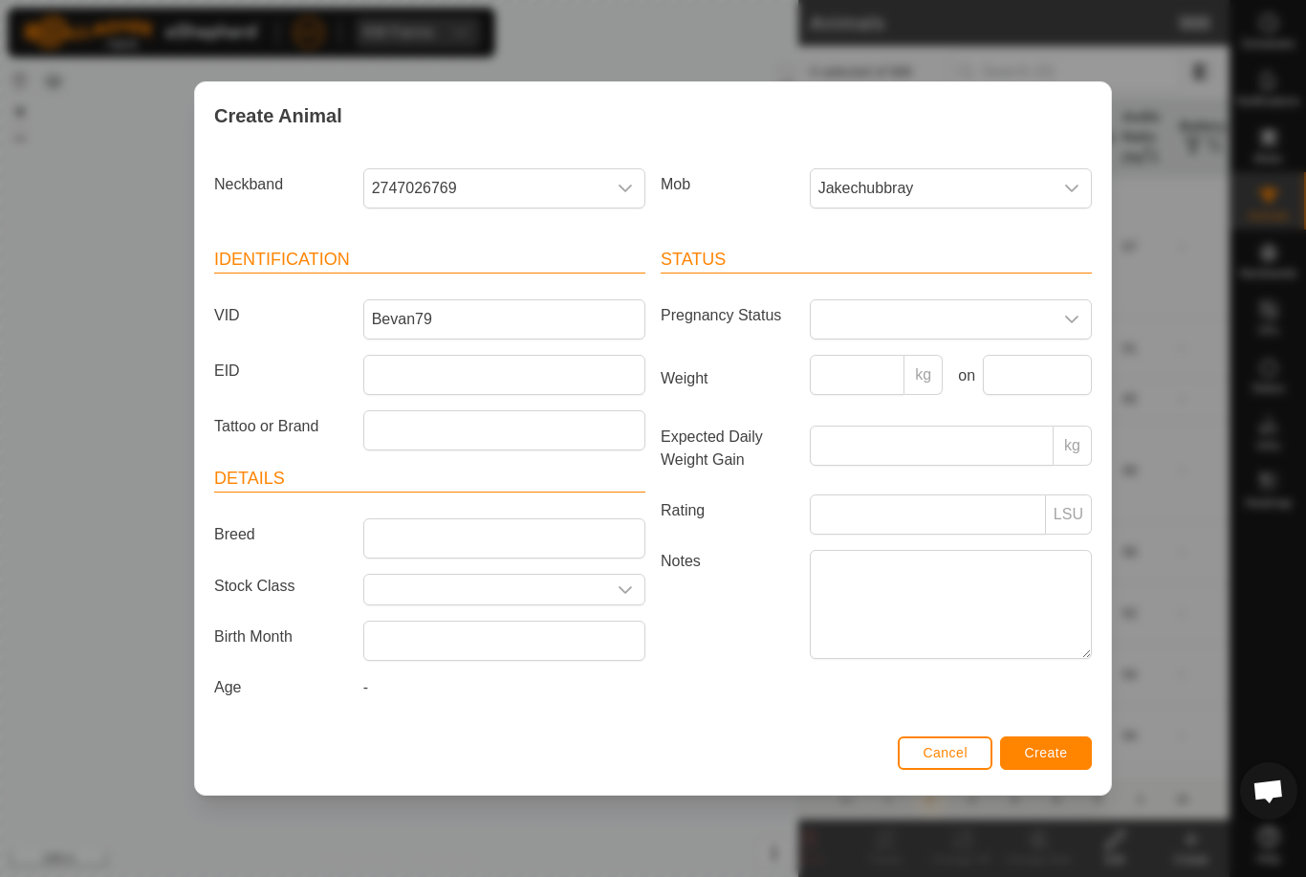
click at [1040, 746] on button "Create" at bounding box center [1046, 752] width 92 height 33
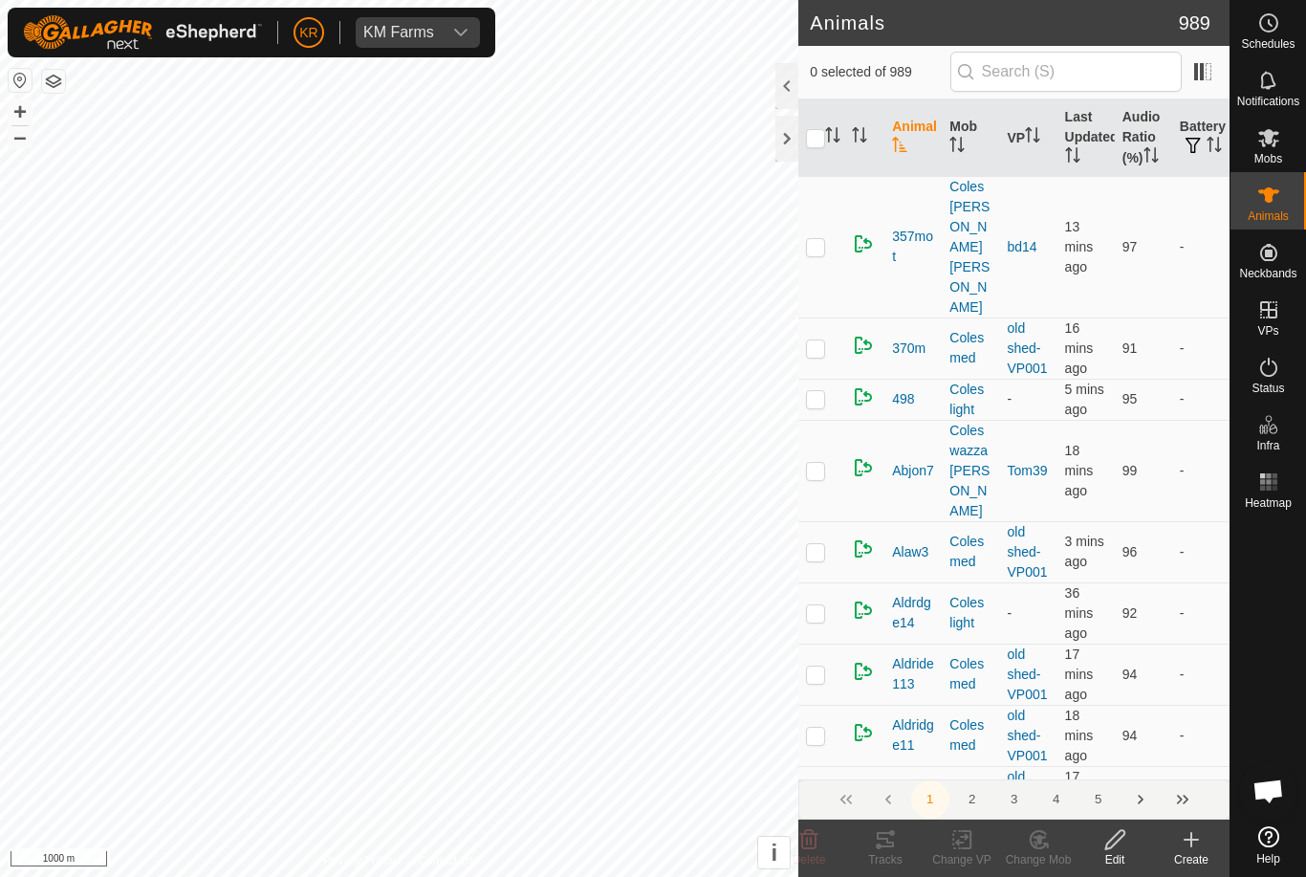
click at [1186, 832] on icon at bounding box center [1191, 839] width 23 height 23
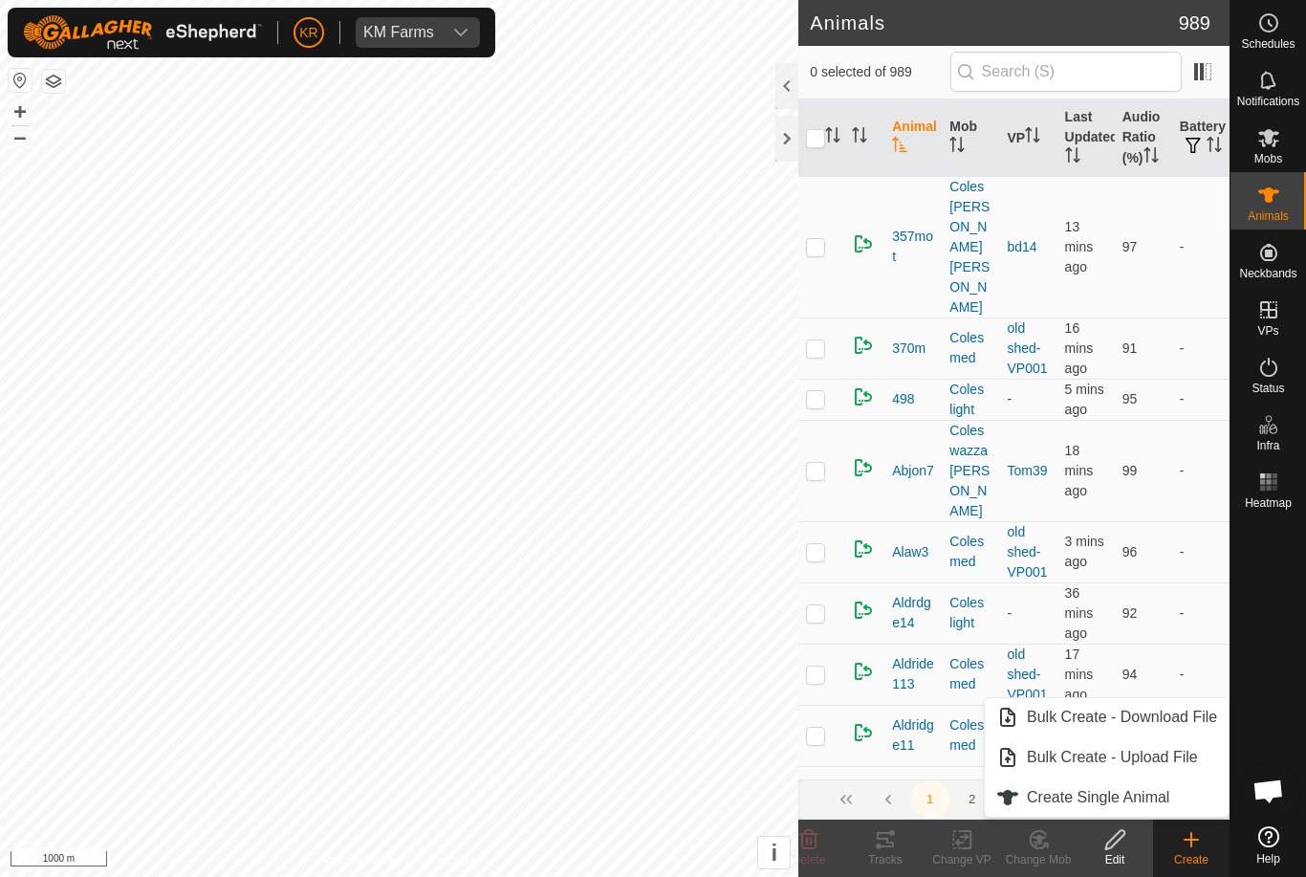
click at [1150, 796] on span "Create Single Animal" at bounding box center [1098, 797] width 142 height 23
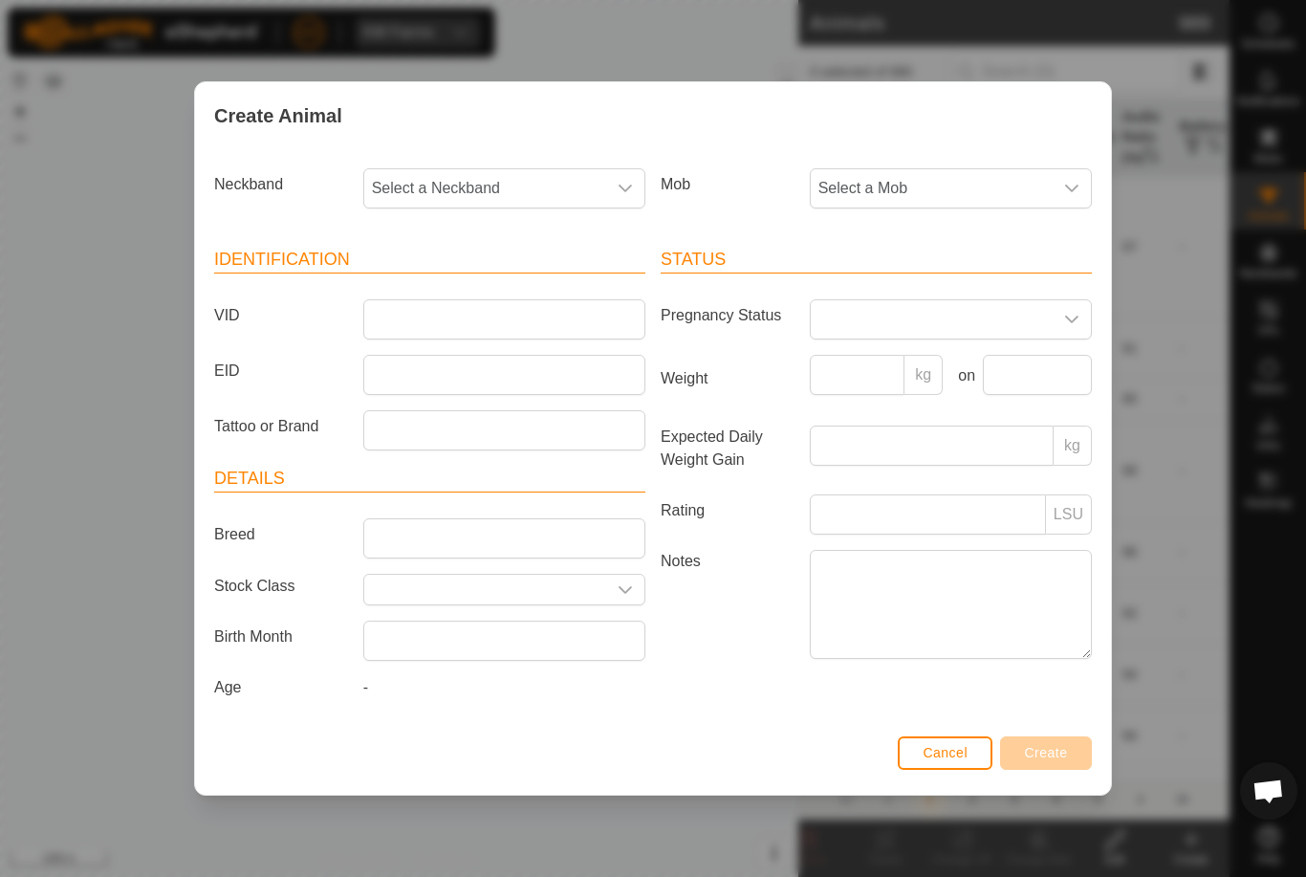
click at [994, 187] on span "Select a Mob" at bounding box center [932, 188] width 242 height 38
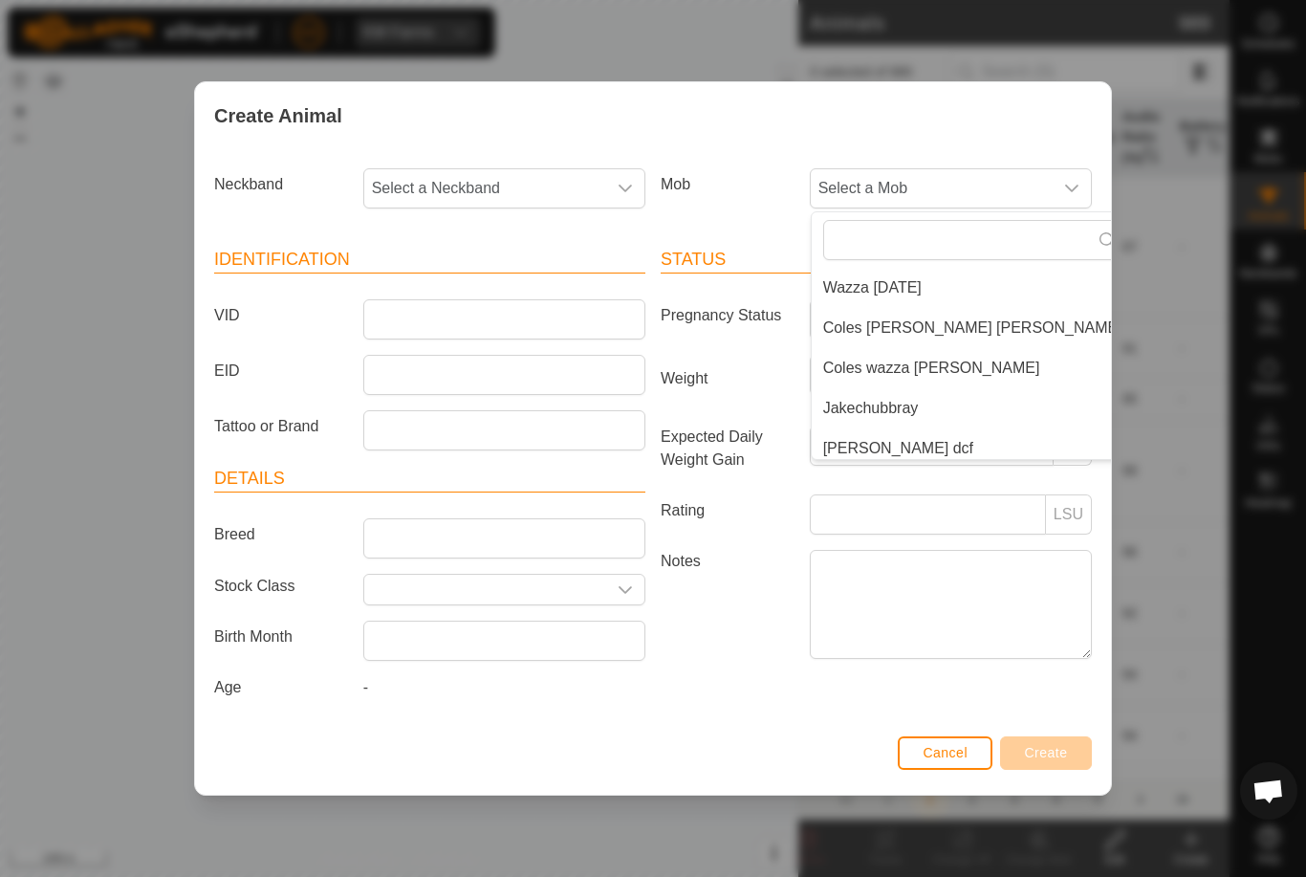
scroll to position [40, 0]
click at [922, 402] on li "Jakechubbray" at bounding box center [973, 407] width 322 height 38
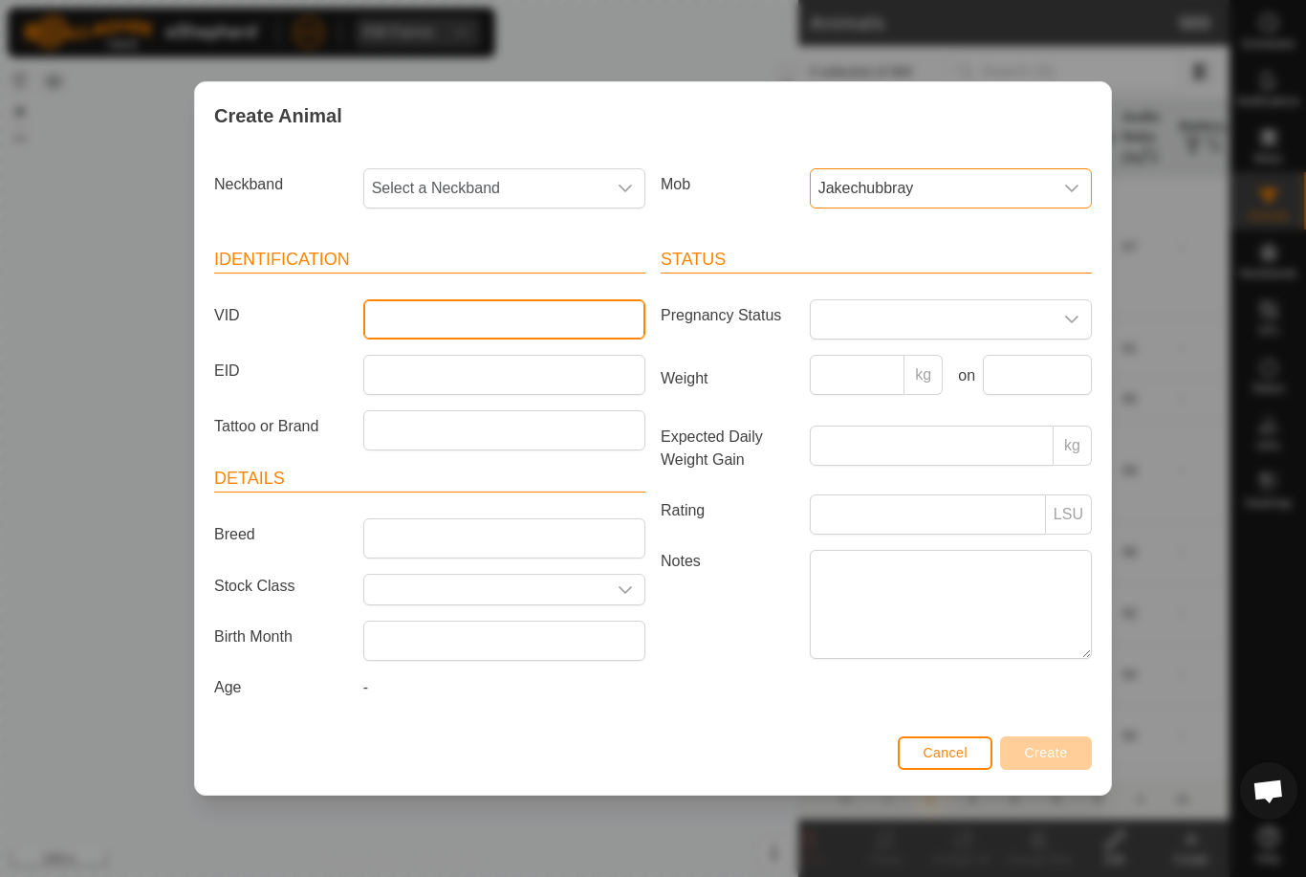
click at [580, 321] on input "VID" at bounding box center [504, 319] width 282 height 40
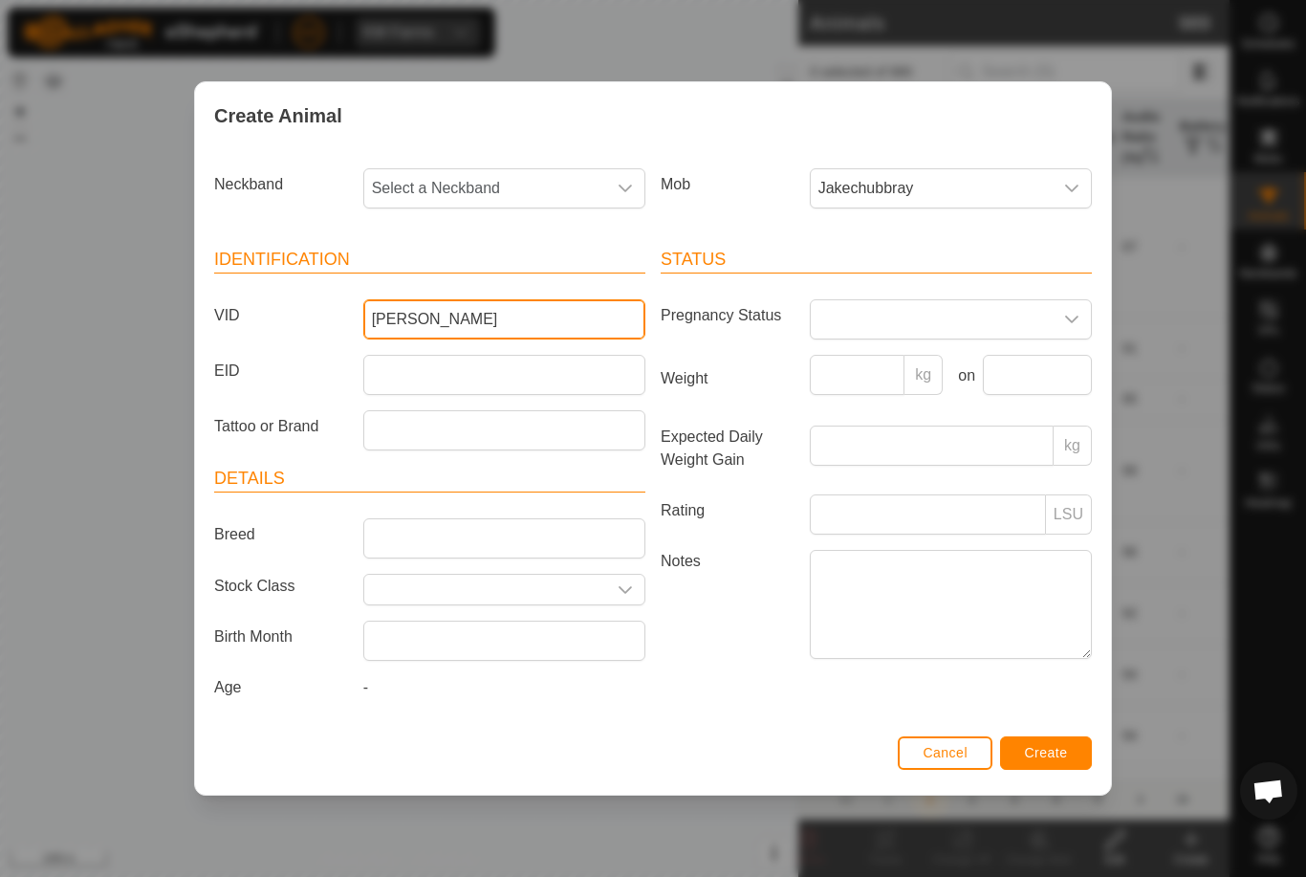
type input "[PERSON_NAME]"
click at [476, 185] on span "Select a Neckband" at bounding box center [485, 188] width 242 height 38
type input "0796"
click at [469, 280] on li "0796221162" at bounding box center [505, 287] width 280 height 38
click at [506, 318] on input "[PERSON_NAME]" at bounding box center [504, 319] width 282 height 40
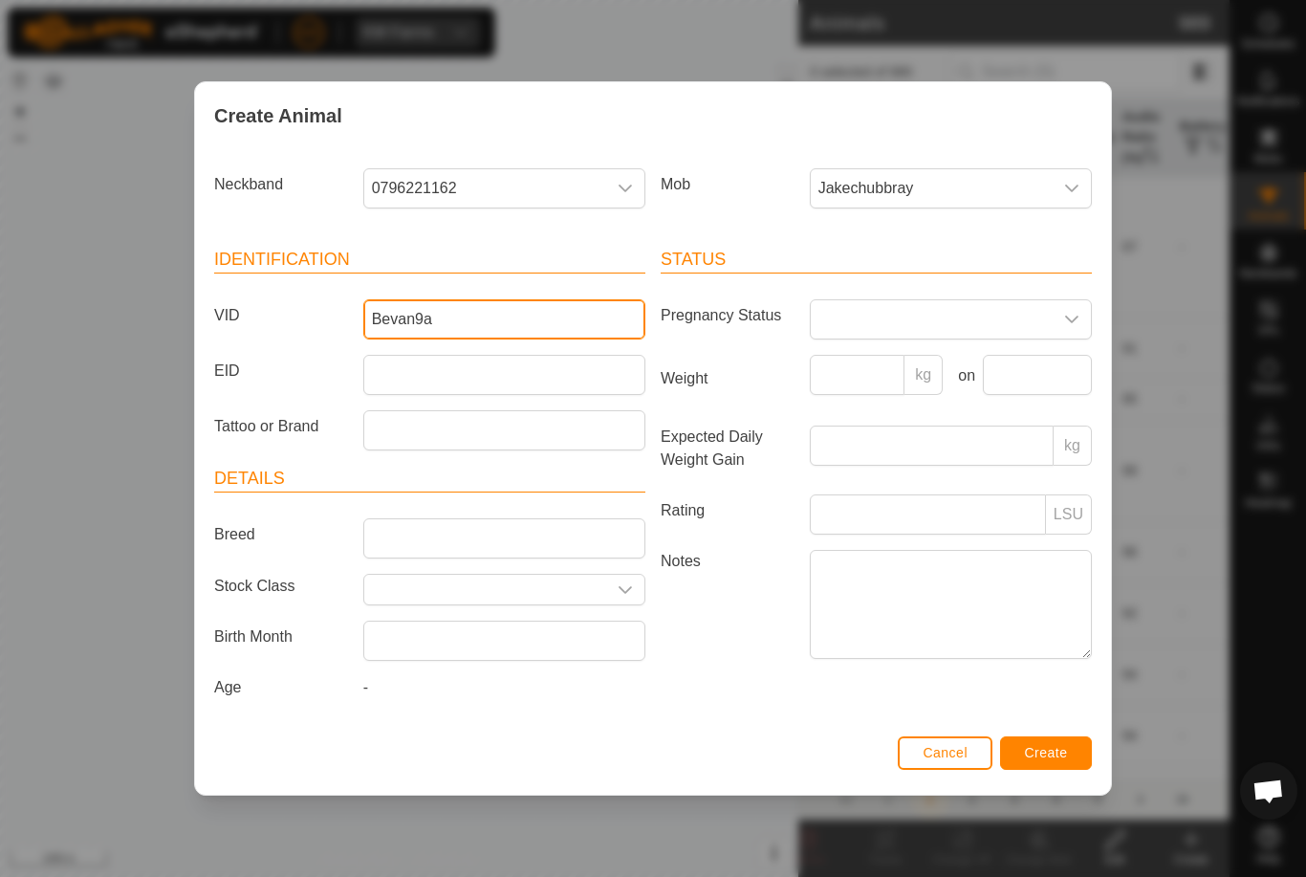
type input "Bevan9a"
click at [1051, 744] on button "Create" at bounding box center [1046, 752] width 92 height 33
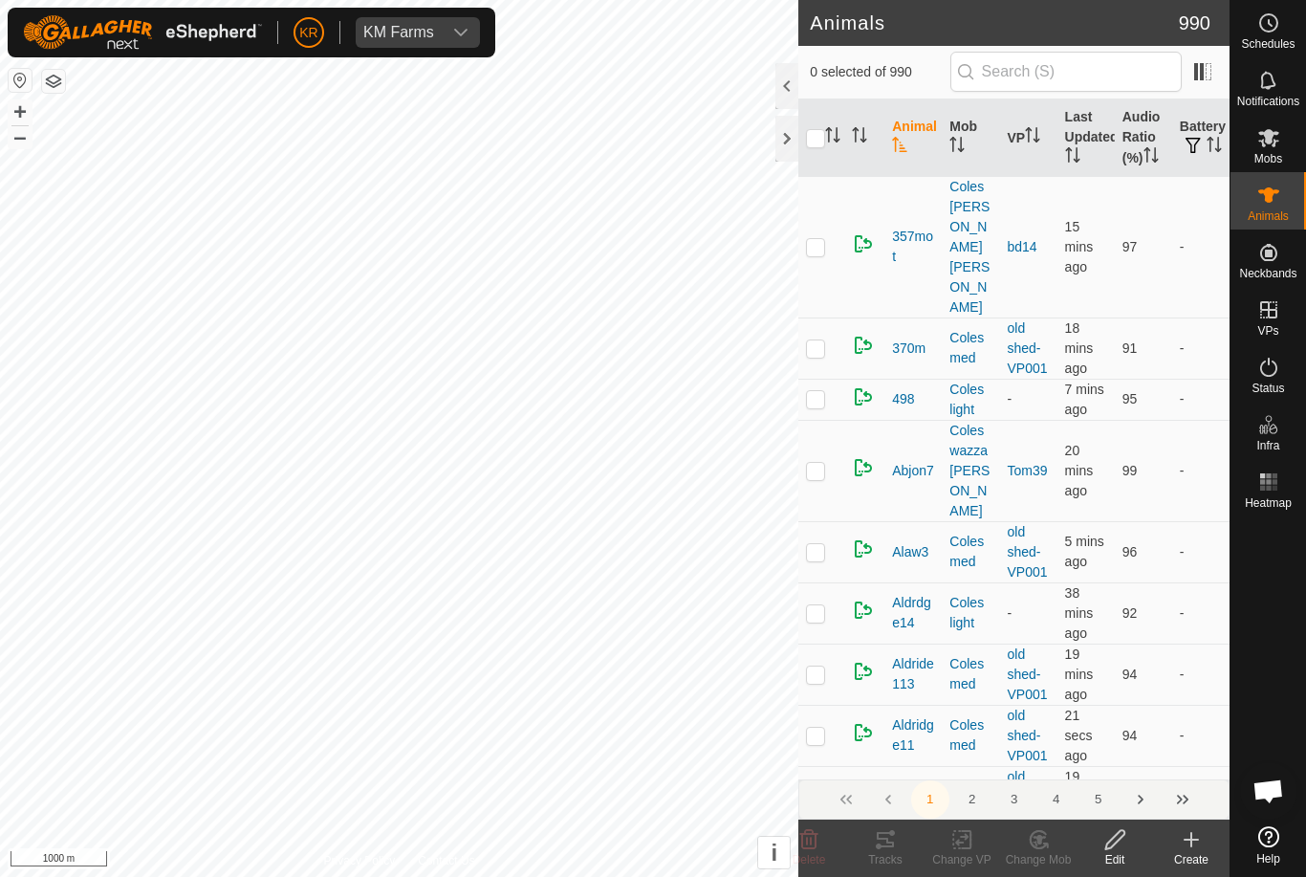
click at [1197, 837] on icon at bounding box center [1191, 839] width 23 height 23
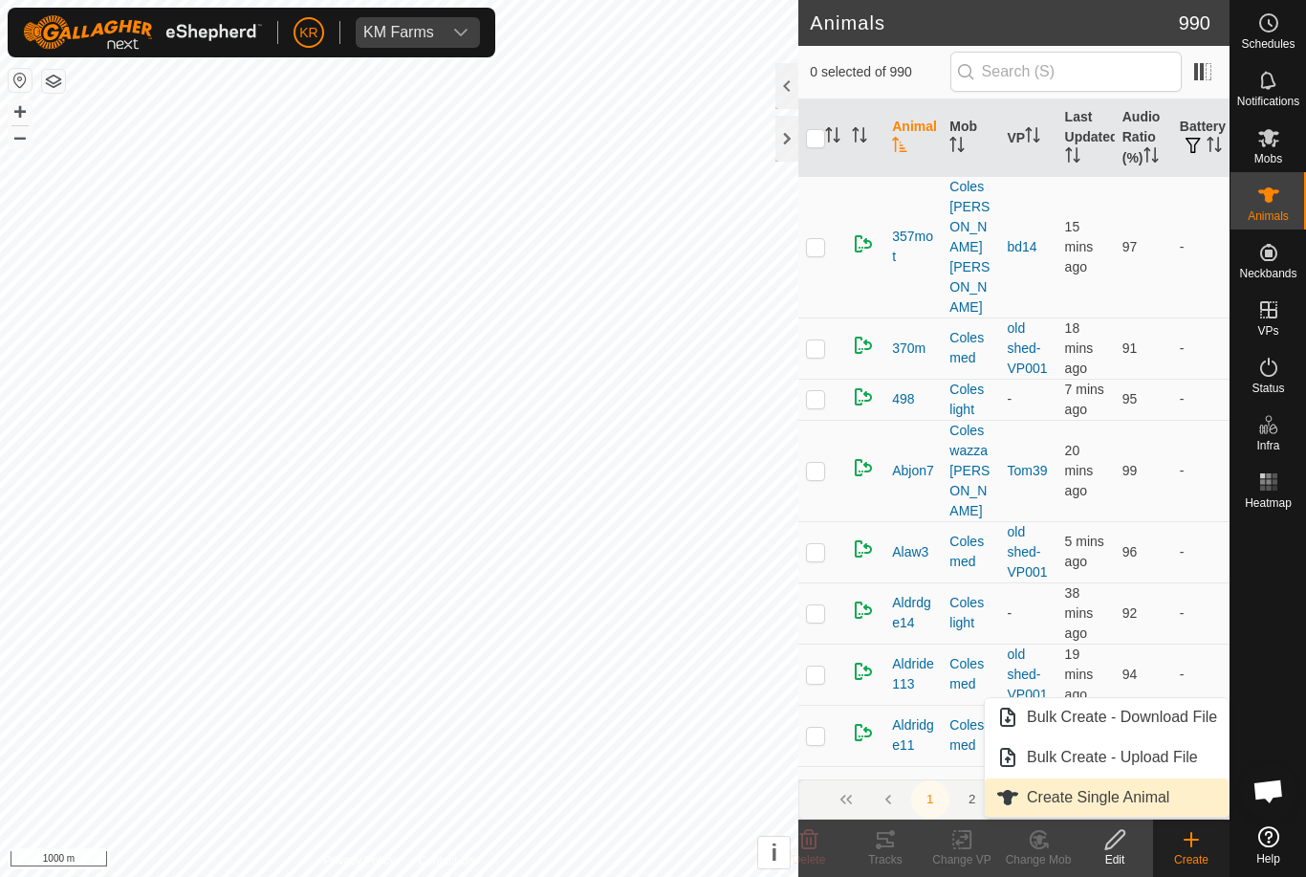
click at [1120, 801] on span "Create Single Animal" at bounding box center [1098, 797] width 142 height 23
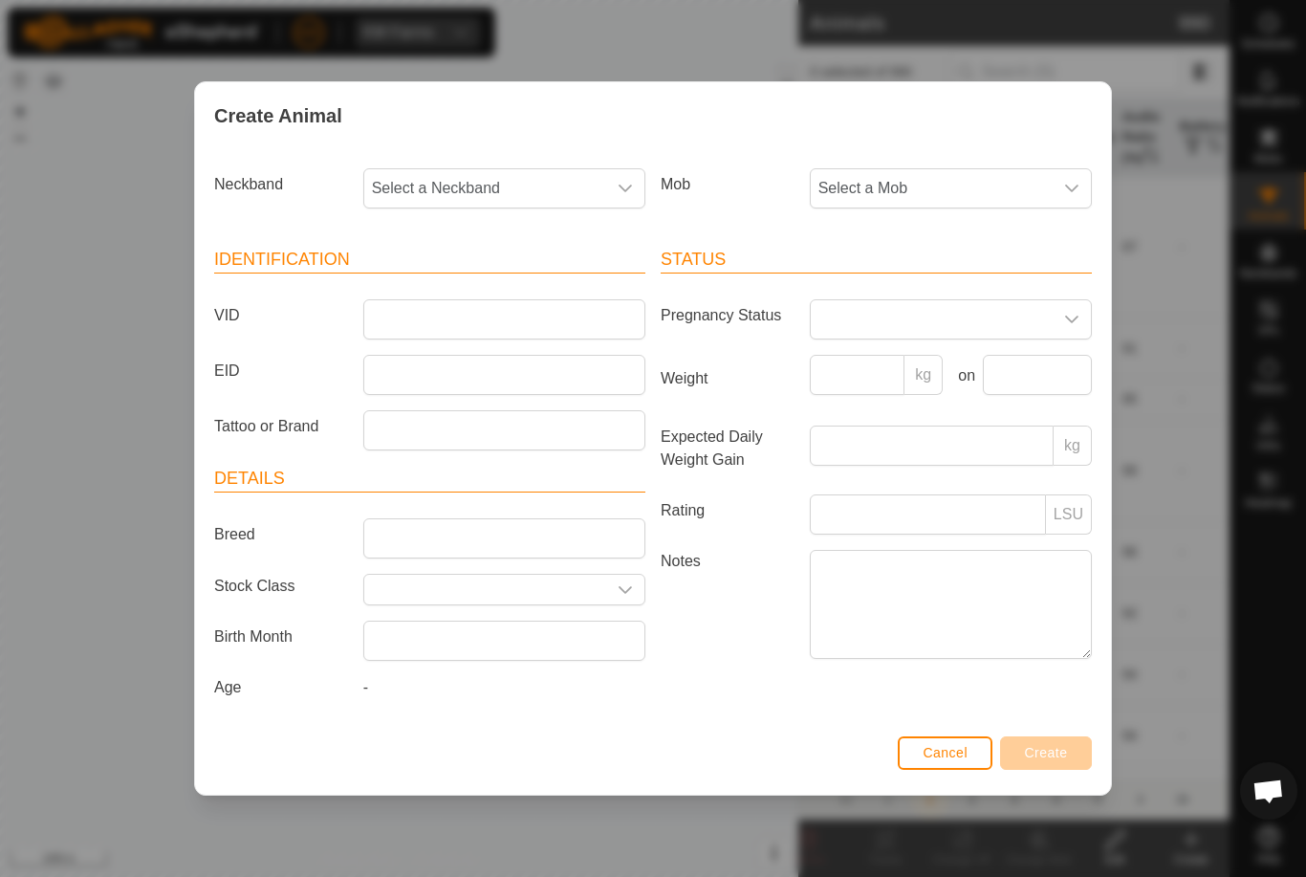
click at [968, 174] on span "Select a Mob" at bounding box center [932, 188] width 242 height 38
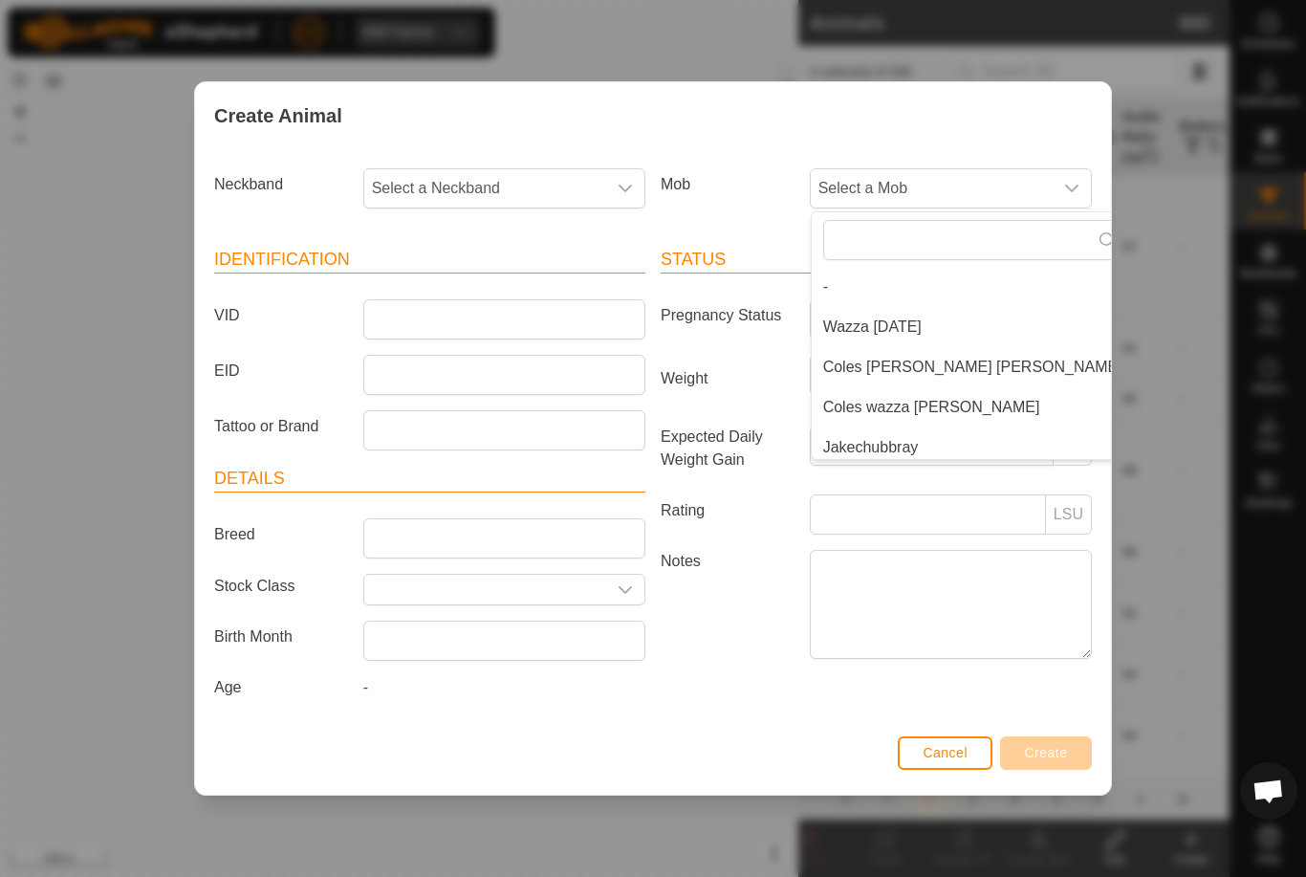
scroll to position [8, 0]
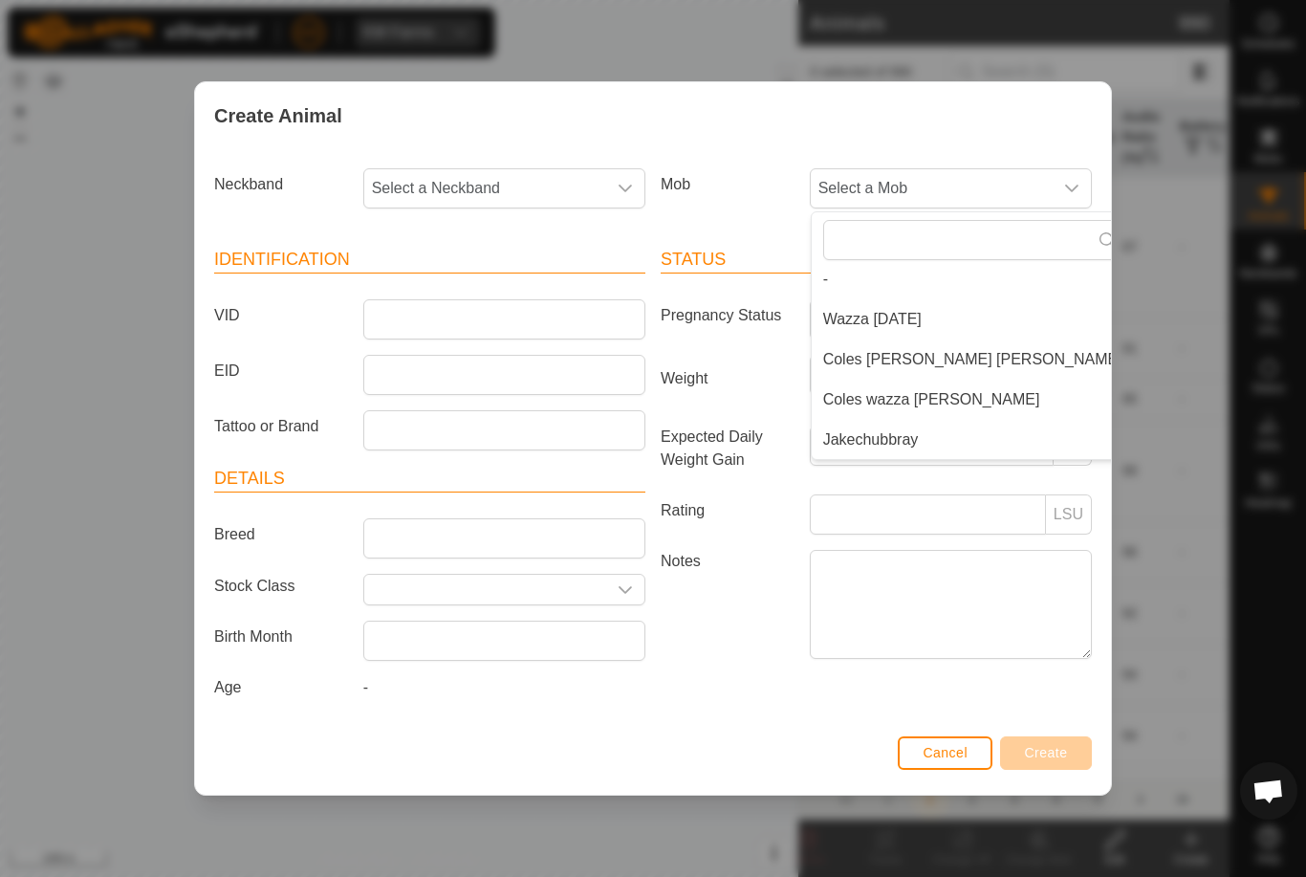
click at [898, 441] on span "Jakechubbray" at bounding box center [871, 439] width 96 height 23
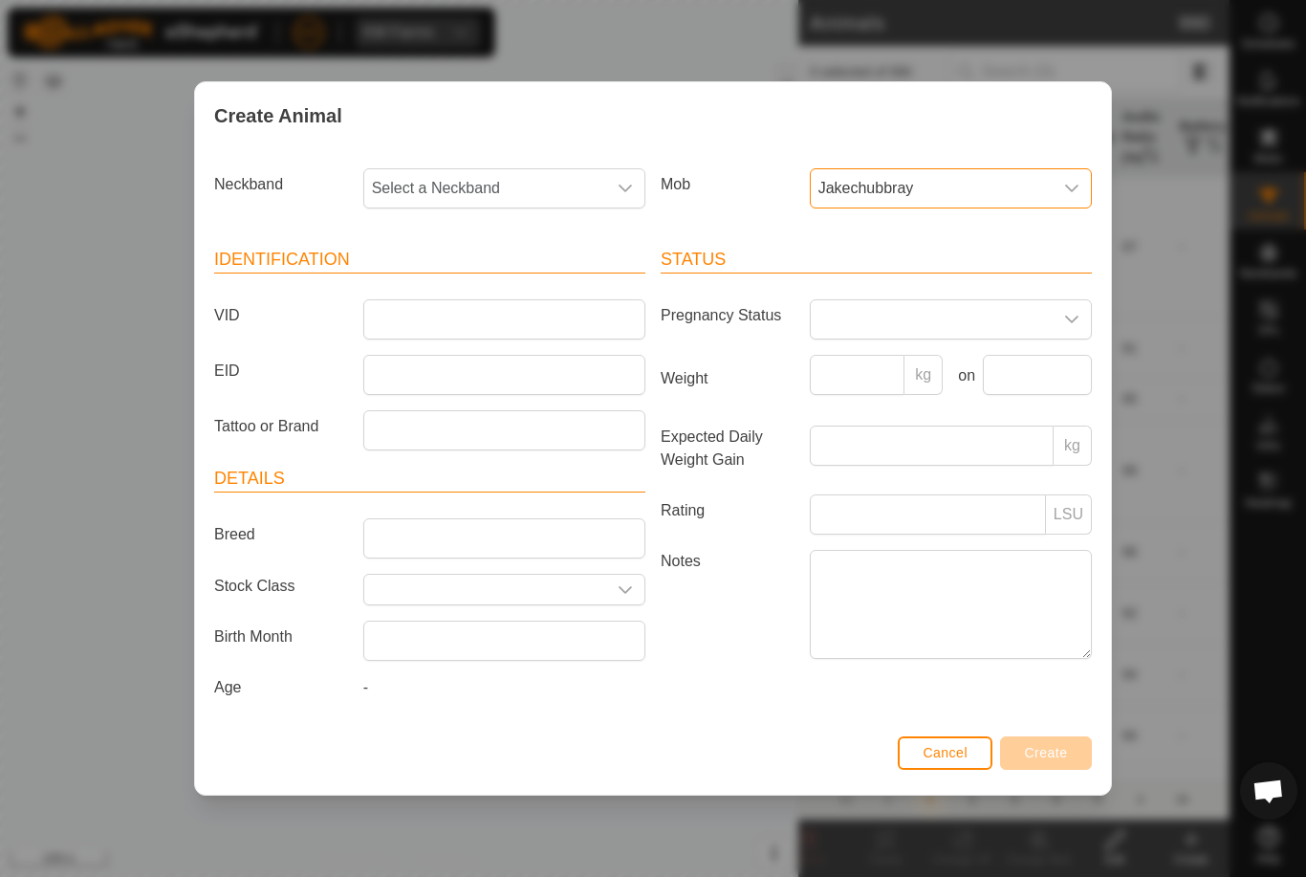
click at [497, 174] on span "Select a Neckband" at bounding box center [485, 188] width 242 height 38
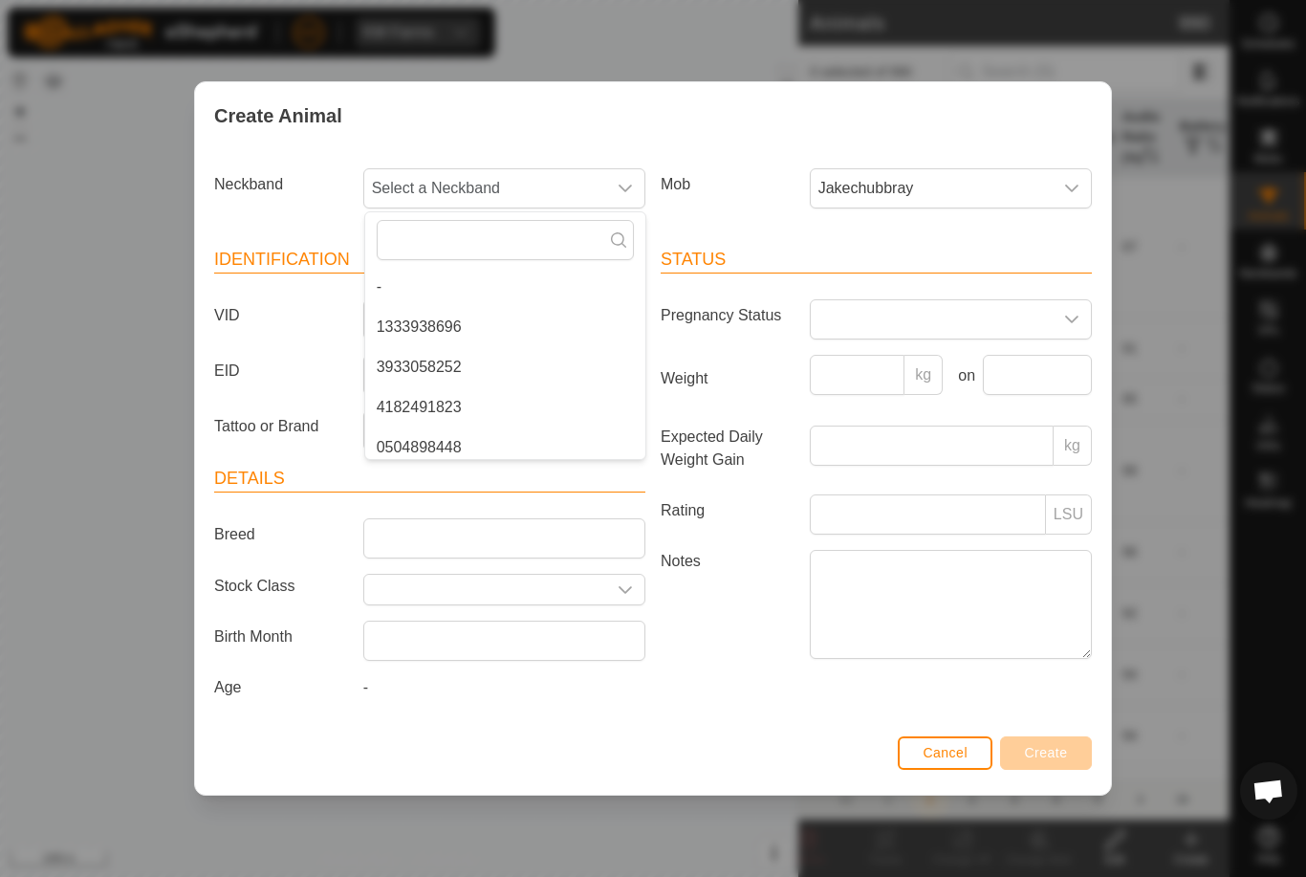
click at [307, 355] on label "EID" at bounding box center [281, 371] width 149 height 33
click at [363, 355] on input "EID" at bounding box center [504, 375] width 282 height 40
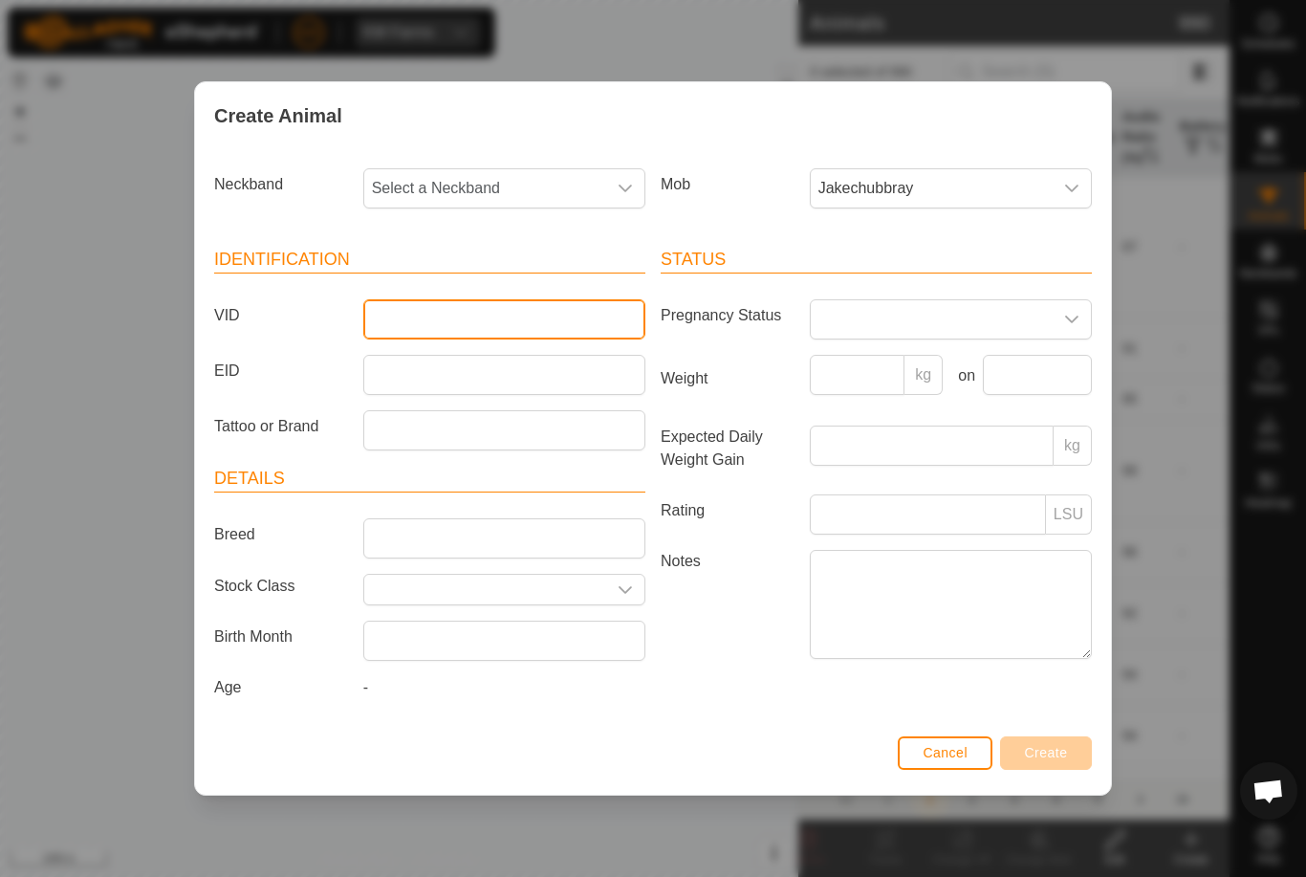
click at [433, 317] on input "VID" at bounding box center [504, 319] width 282 height 40
type input "Bev63"
click at [456, 177] on span "Select a Neckband" at bounding box center [485, 188] width 242 height 38
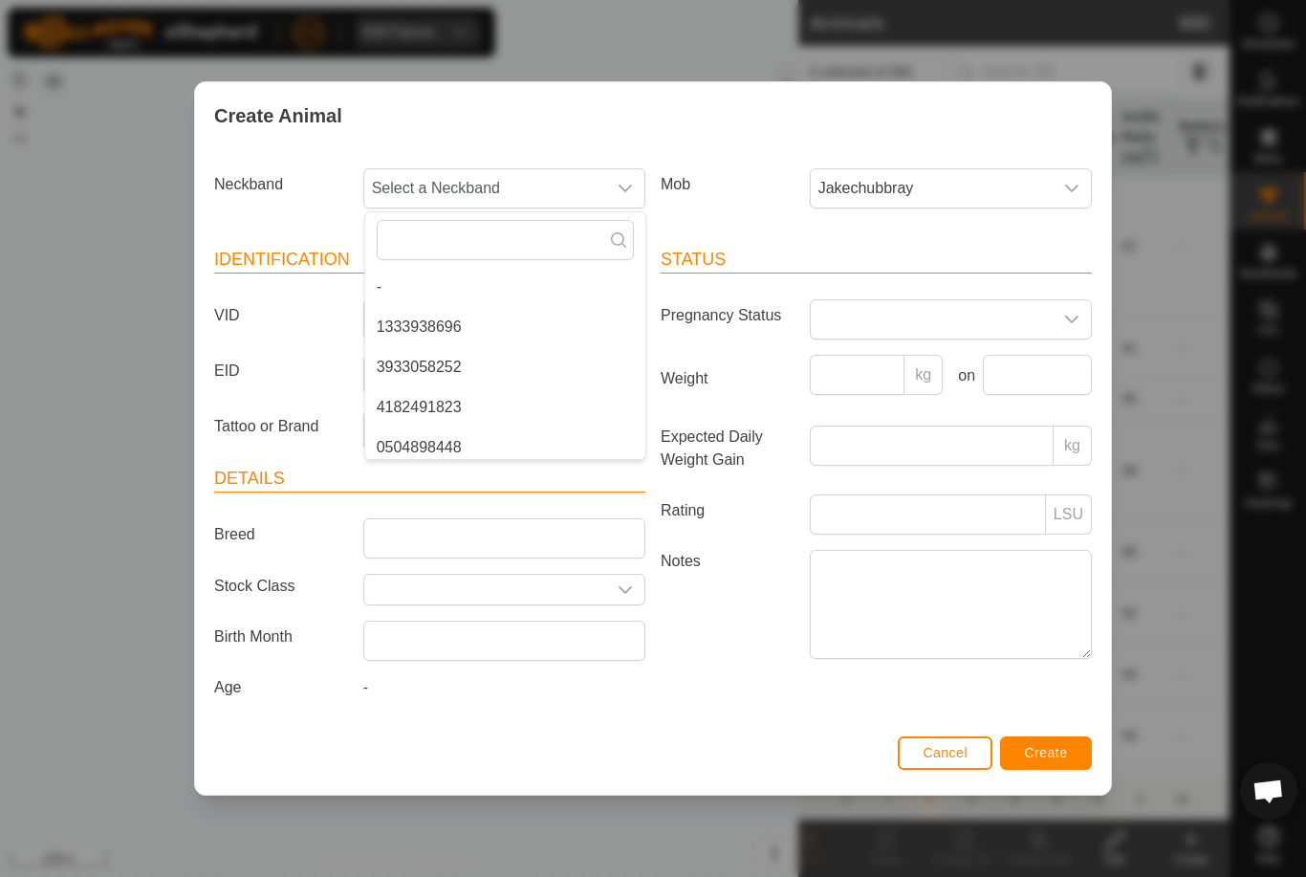
type input "2"
type input "0276"
click at [469, 273] on li "0276215511" at bounding box center [505, 287] width 280 height 38
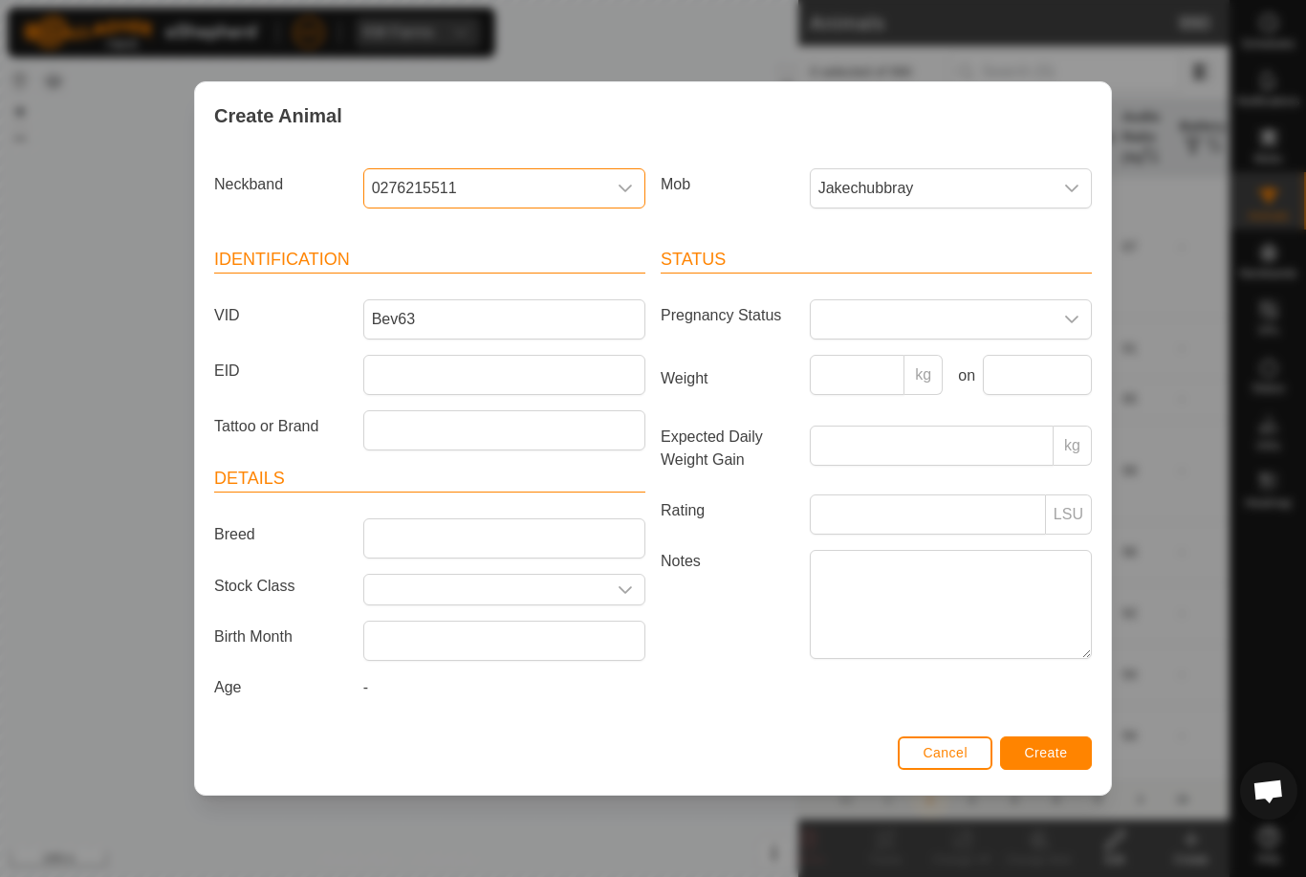
click at [1045, 755] on span "Create" at bounding box center [1046, 752] width 43 height 15
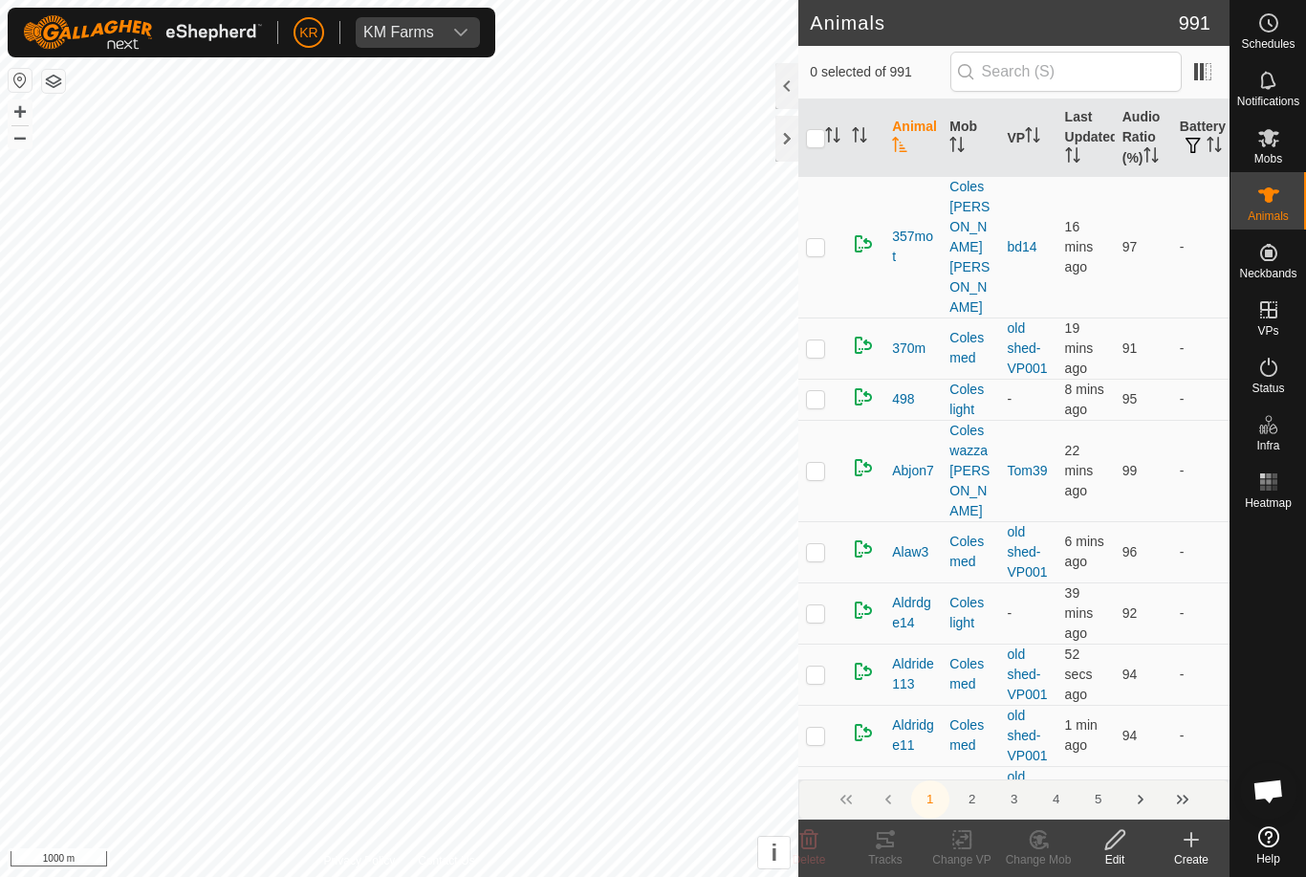
click at [1194, 843] on icon at bounding box center [1191, 839] width 23 height 23
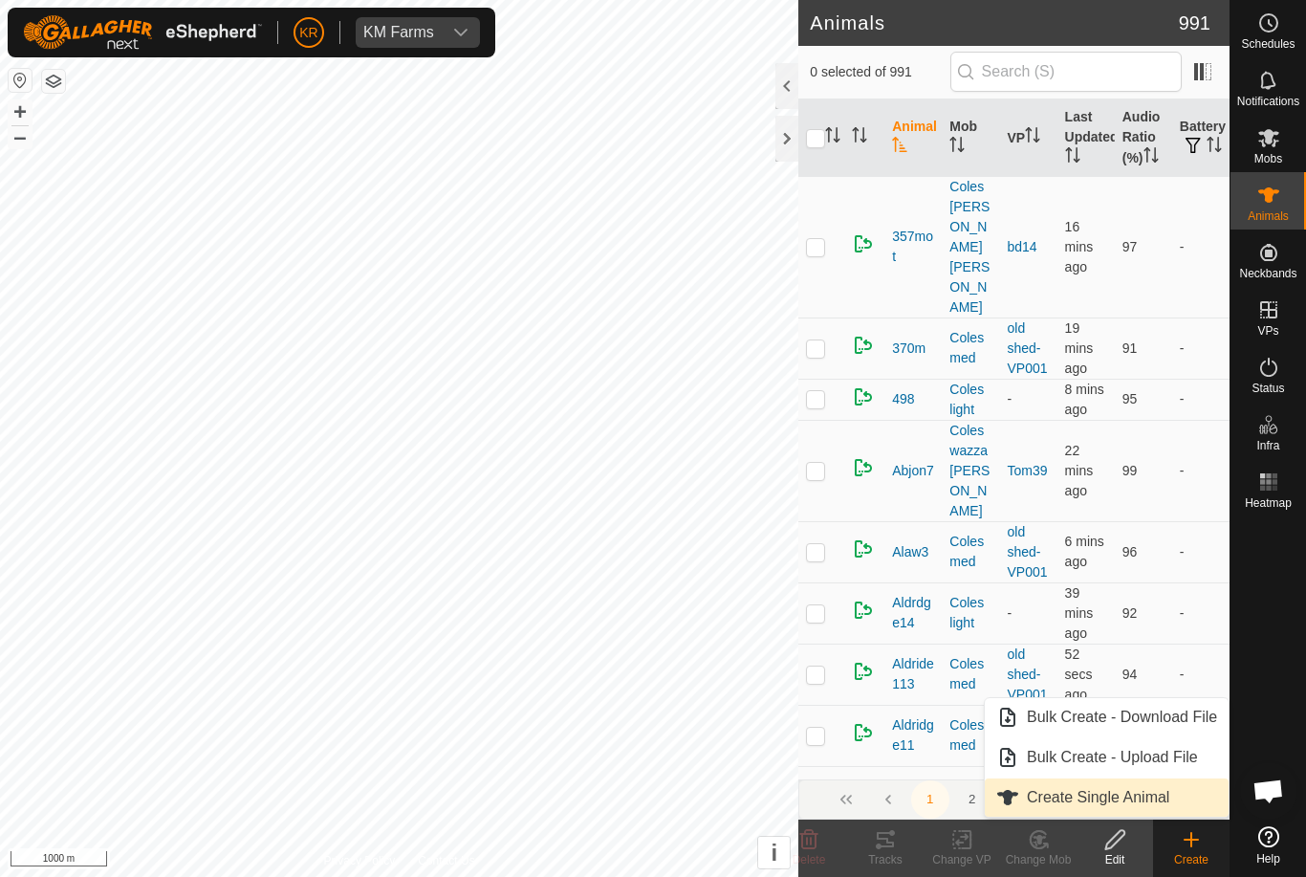
click at [1131, 791] on span "Create Single Animal" at bounding box center [1098, 797] width 142 height 23
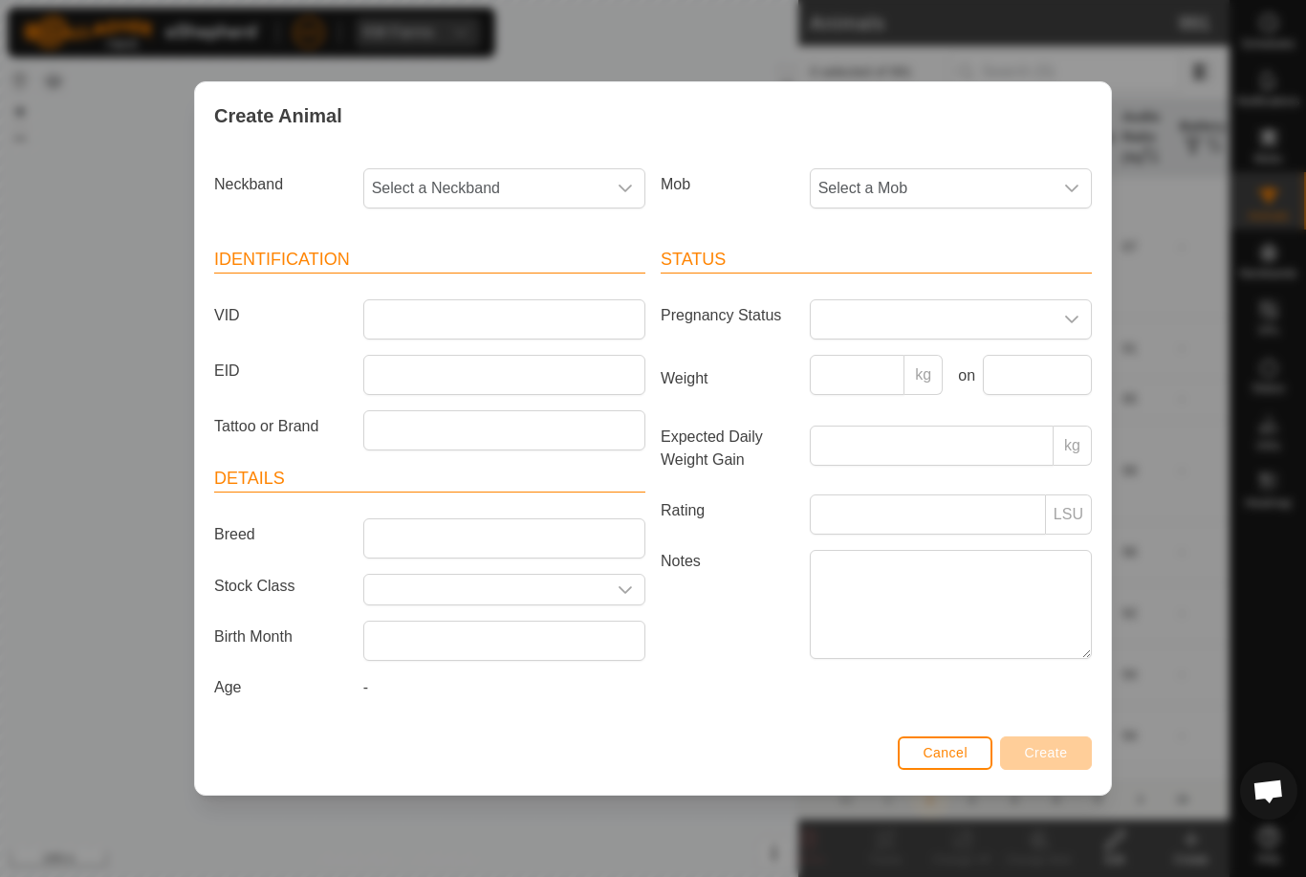
click at [538, 170] on span "Select a Neckband" at bounding box center [485, 188] width 242 height 38
type input "0174"
click at [463, 318] on li "0174556355" at bounding box center [505, 327] width 280 height 38
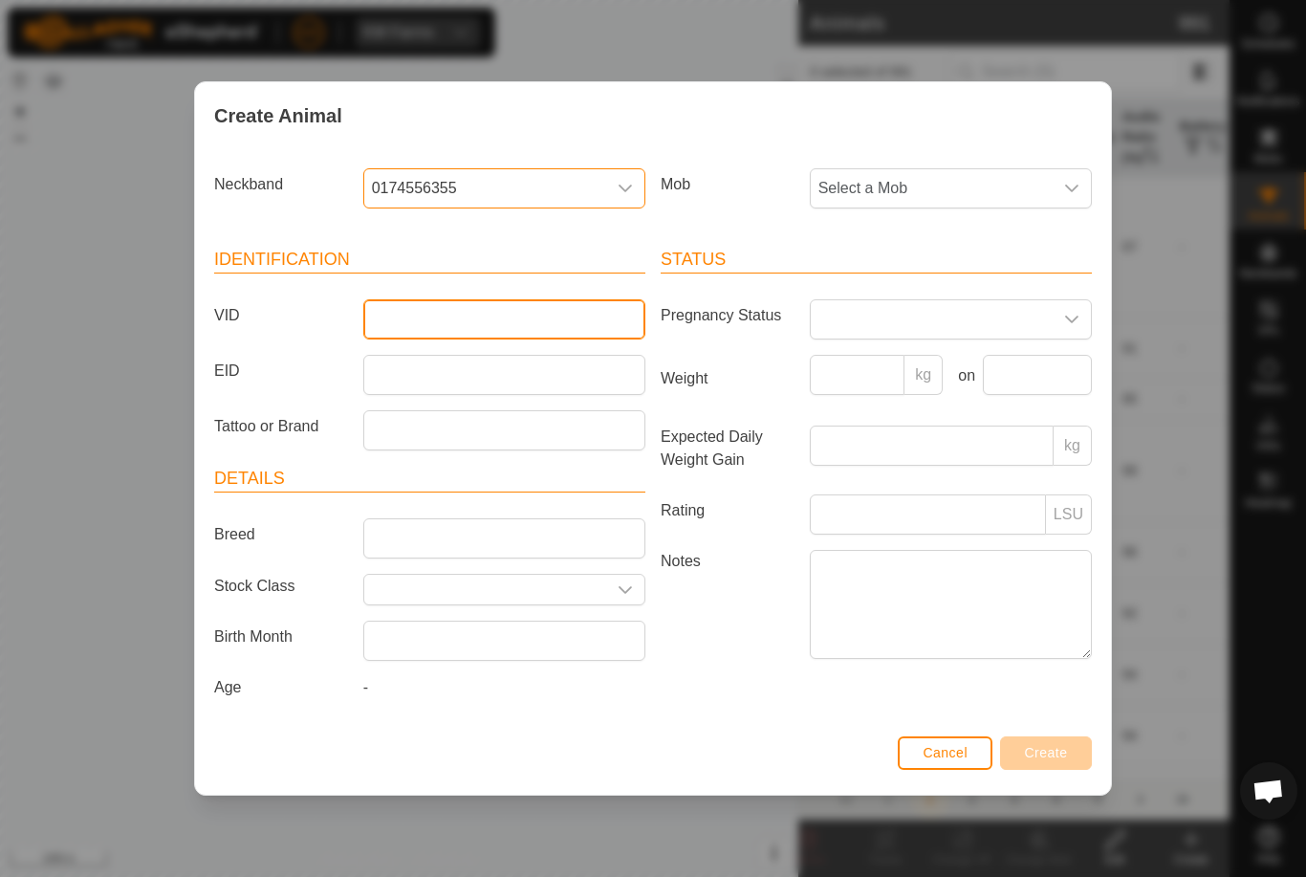
click at [453, 325] on input "VID" at bounding box center [504, 319] width 282 height 40
type input "Pike11"
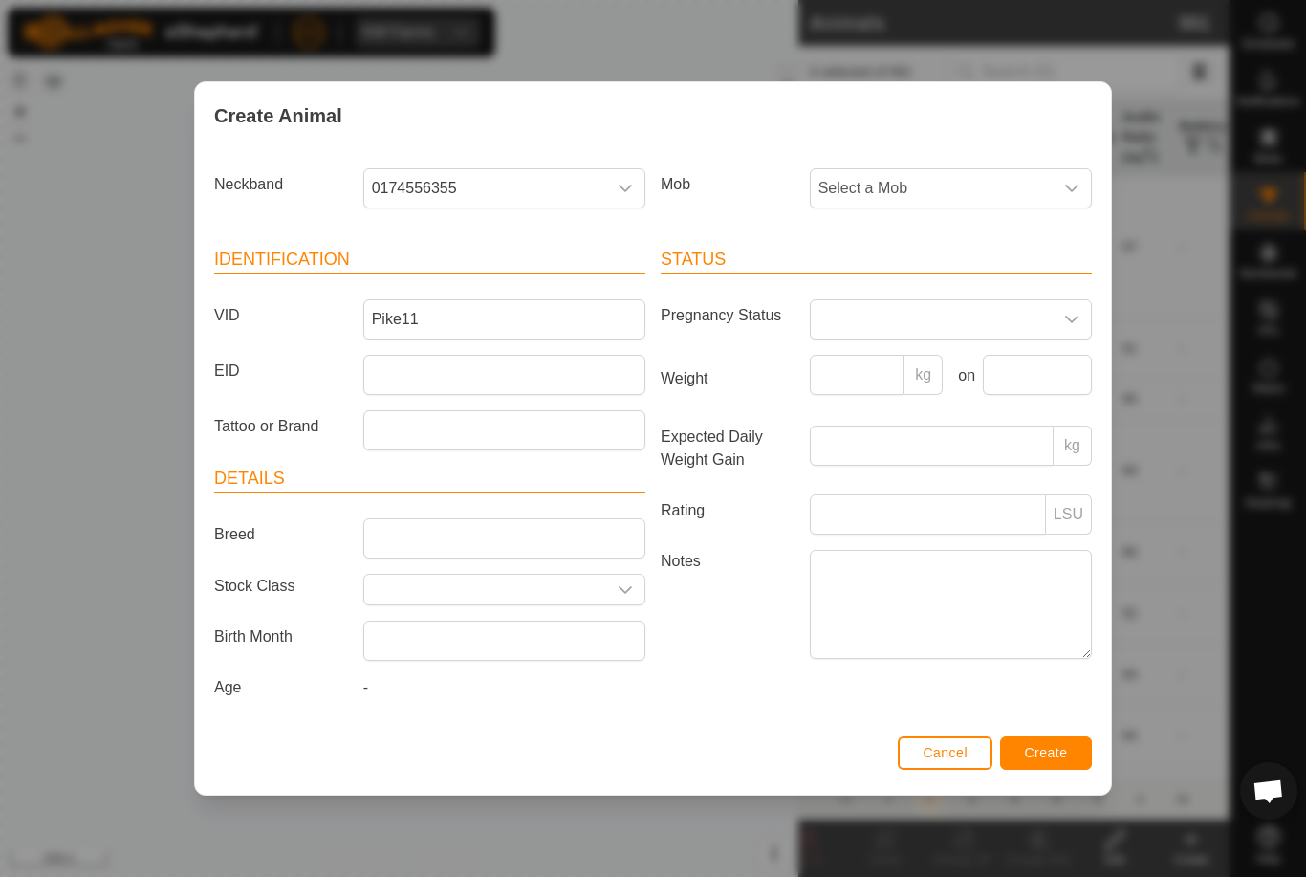
click at [1027, 185] on span "Select a Mob" at bounding box center [932, 188] width 242 height 38
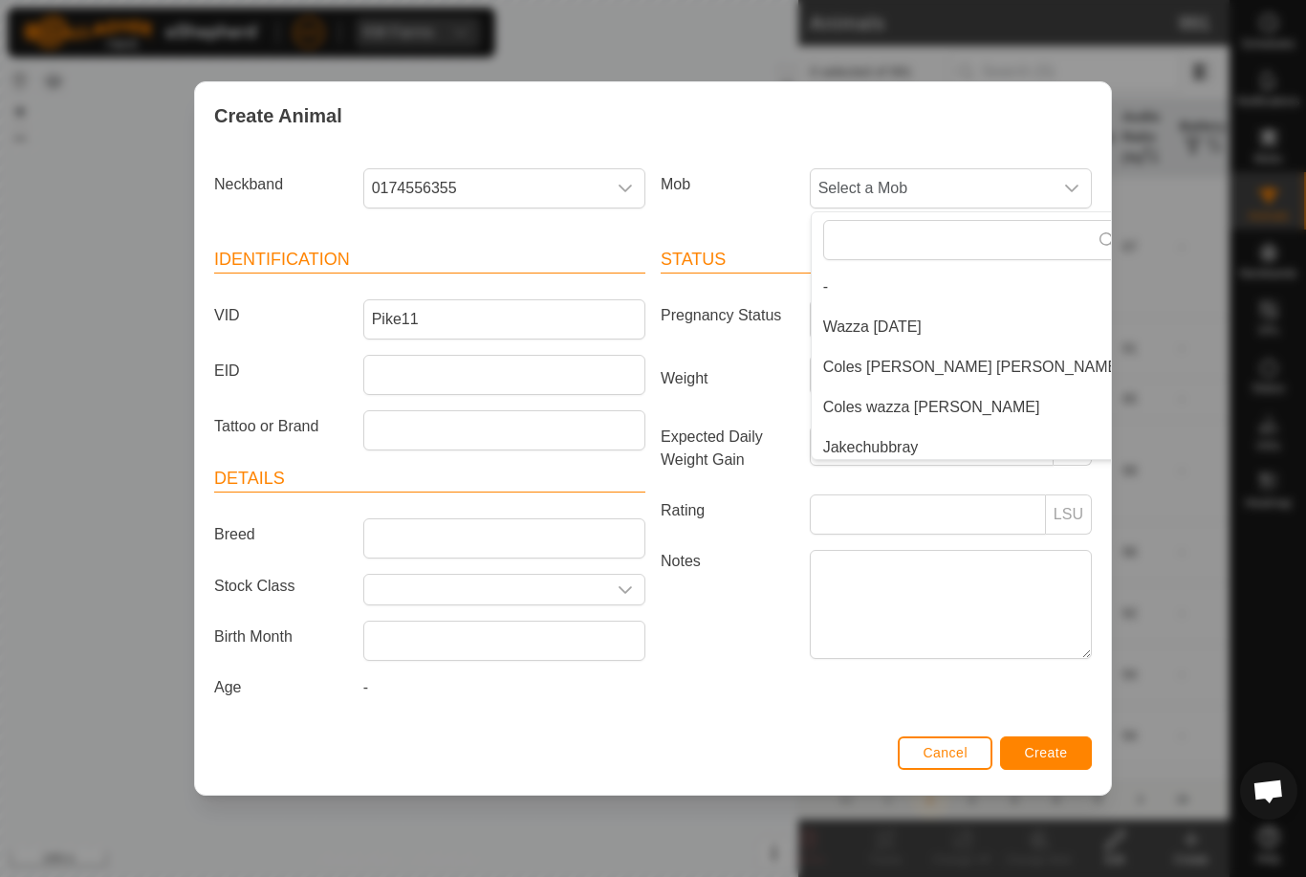
scroll to position [45, 0]
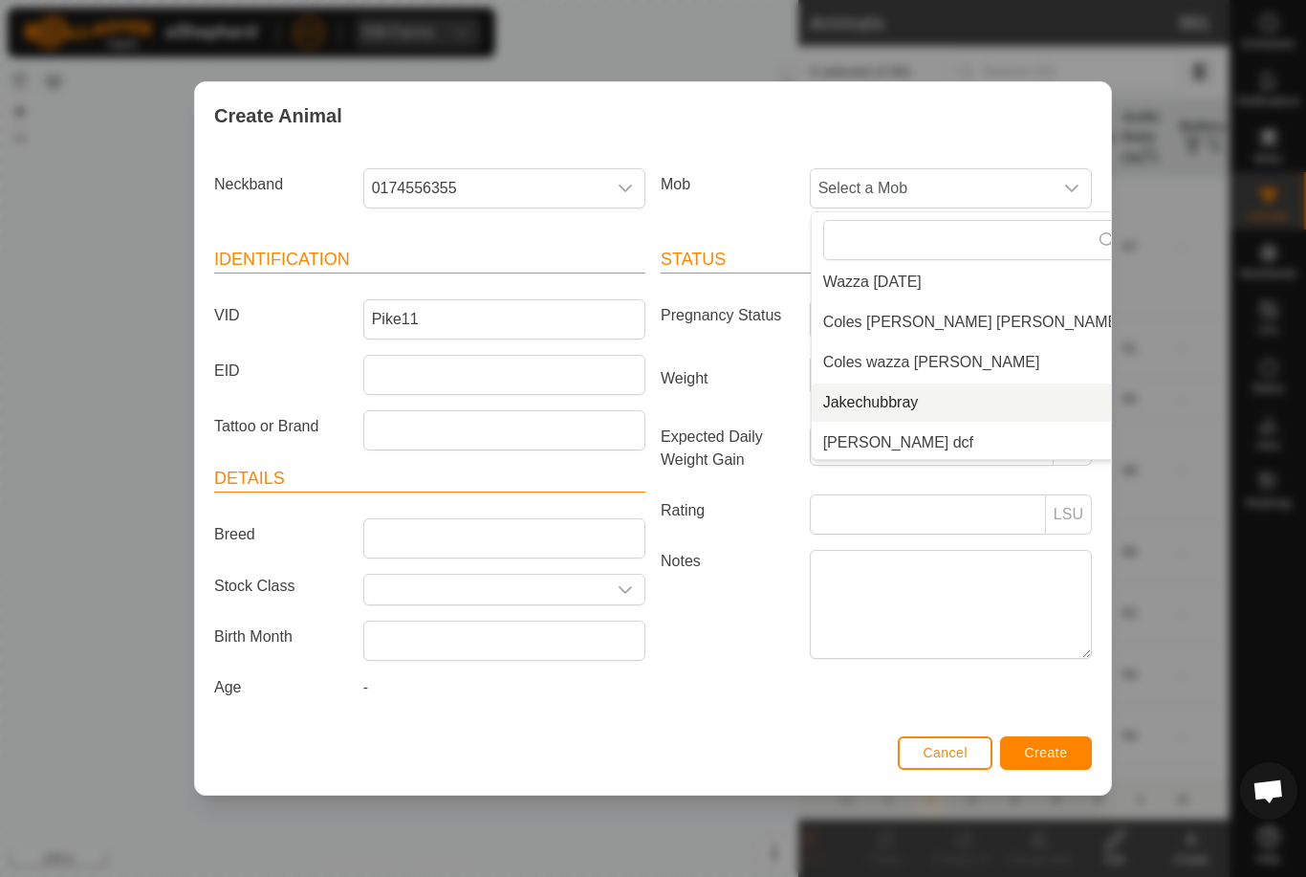
click at [914, 402] on span "Jakechubbray" at bounding box center [871, 402] width 96 height 23
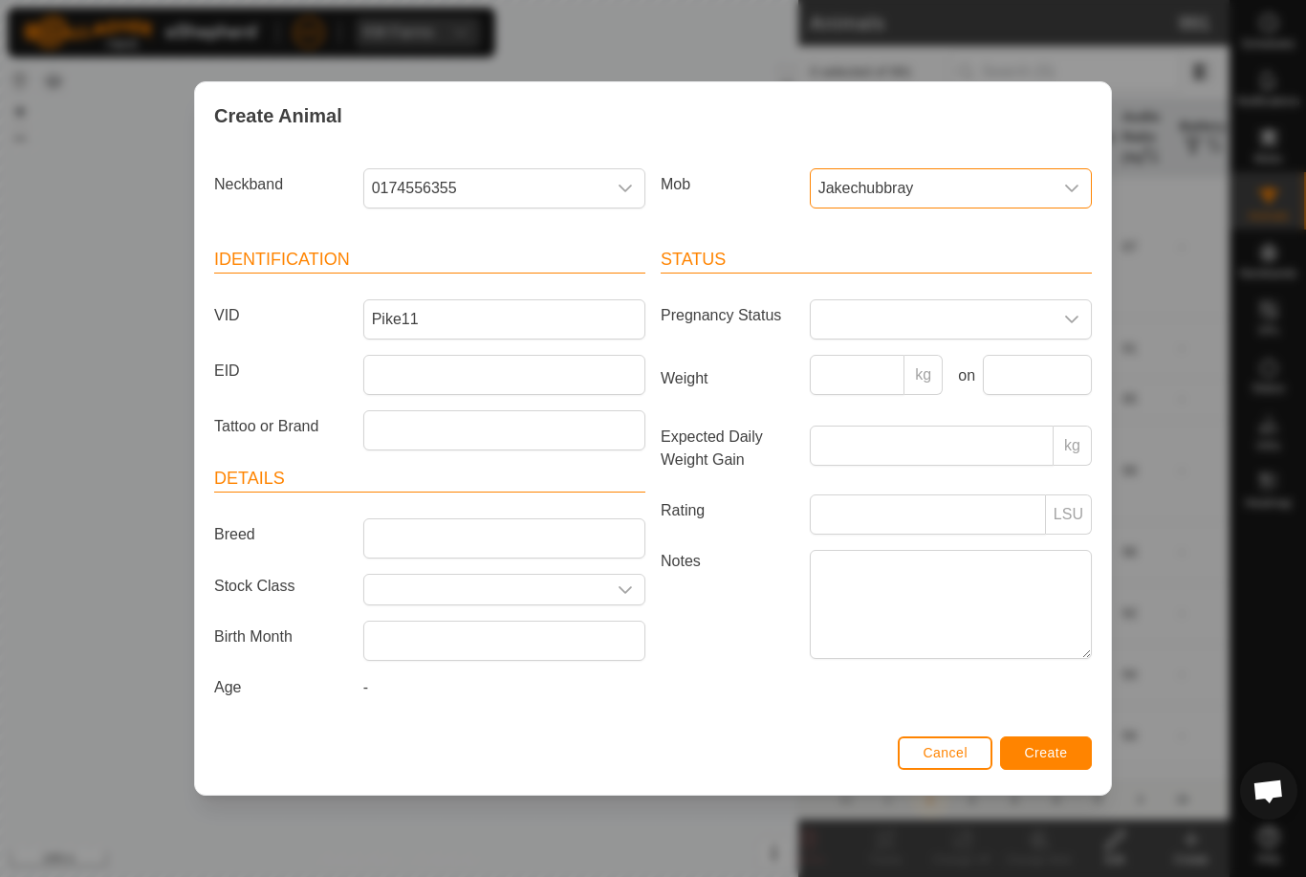
click at [1060, 749] on span "Create" at bounding box center [1046, 752] width 43 height 15
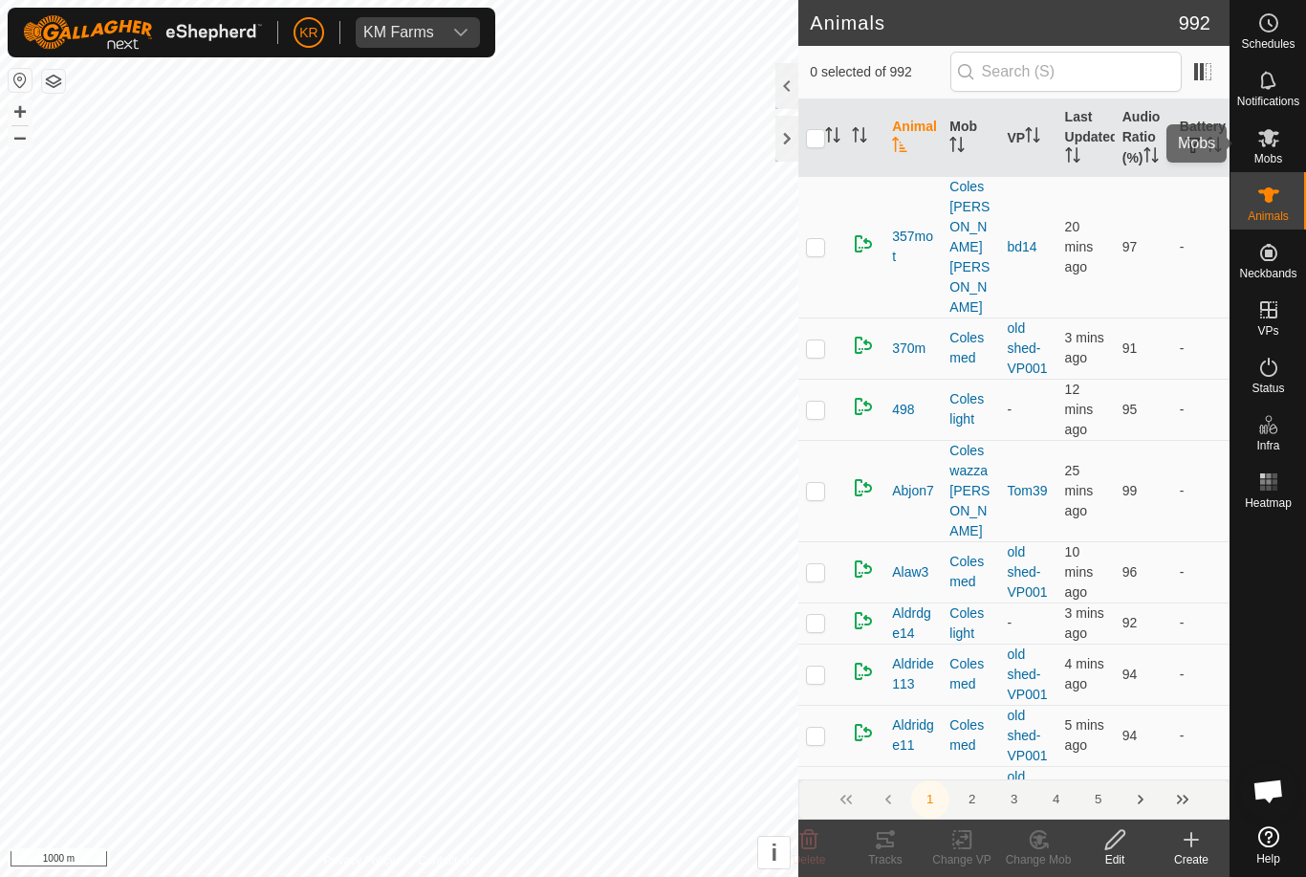
click at [1278, 130] on icon at bounding box center [1269, 137] width 23 height 23
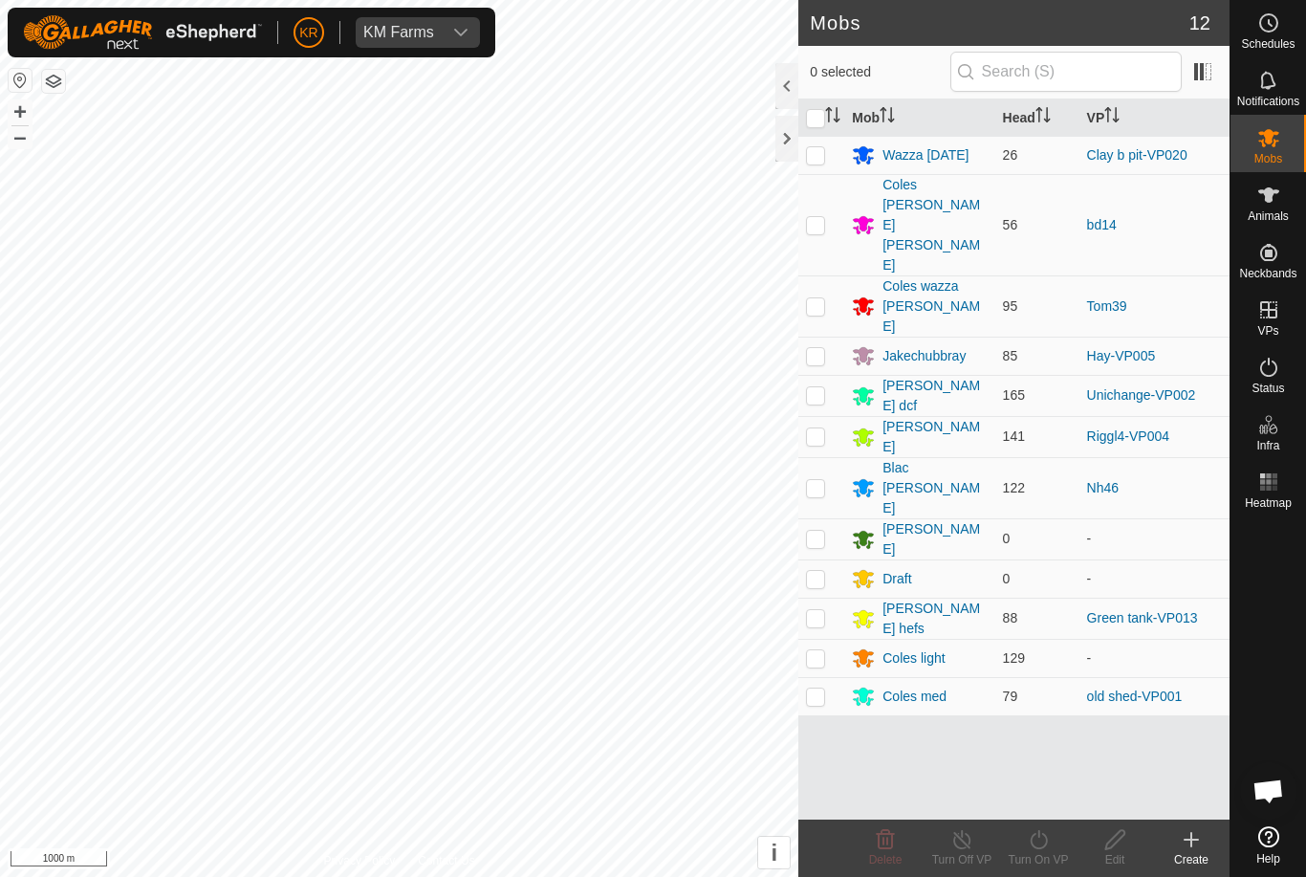
click at [822, 157] on p-checkbox at bounding box center [815, 154] width 19 height 15
checkbox input "true"
click at [927, 163] on div "Wazza [DATE]" at bounding box center [926, 155] width 86 height 20
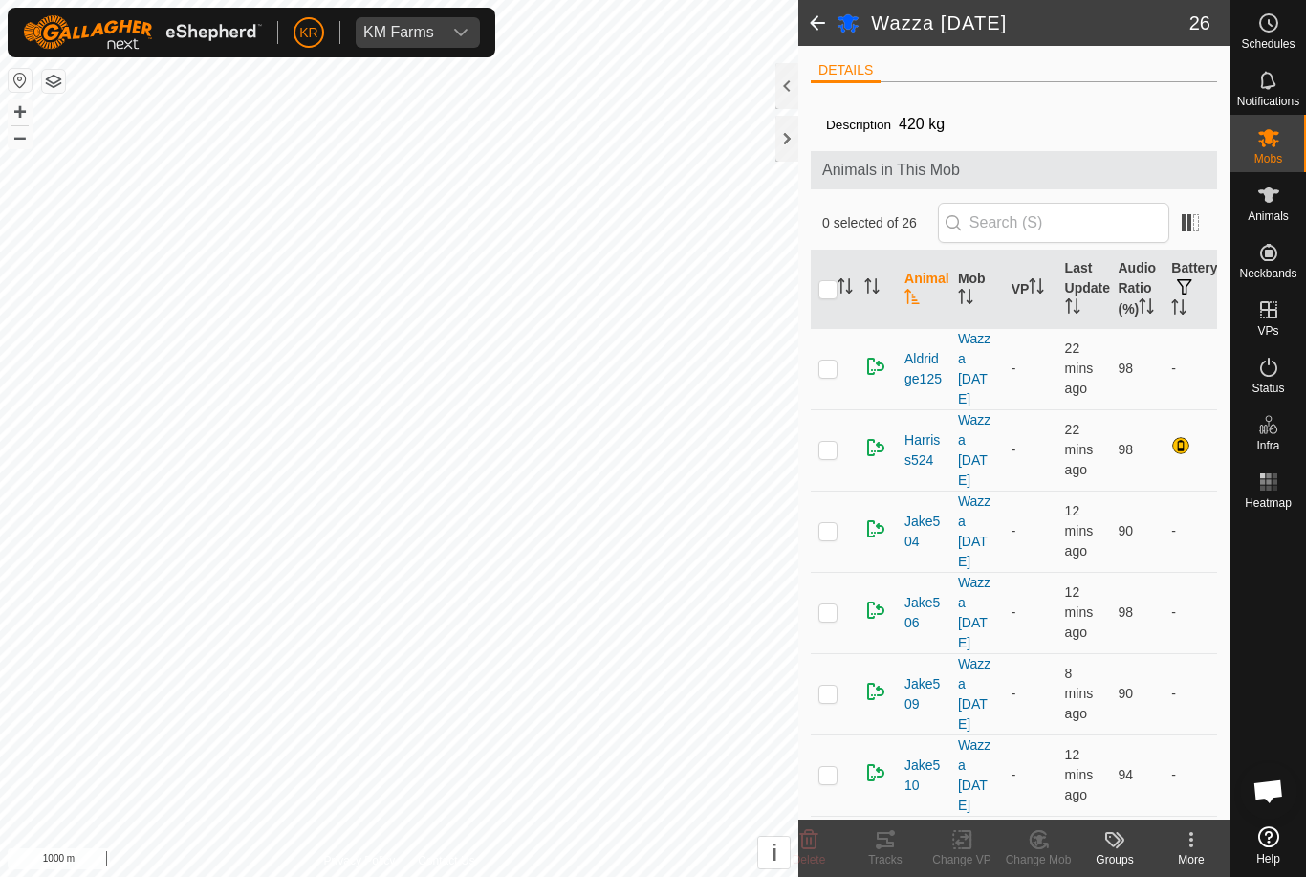
click at [826, 297] on input "checkbox" at bounding box center [828, 289] width 19 height 19
checkbox input "true"
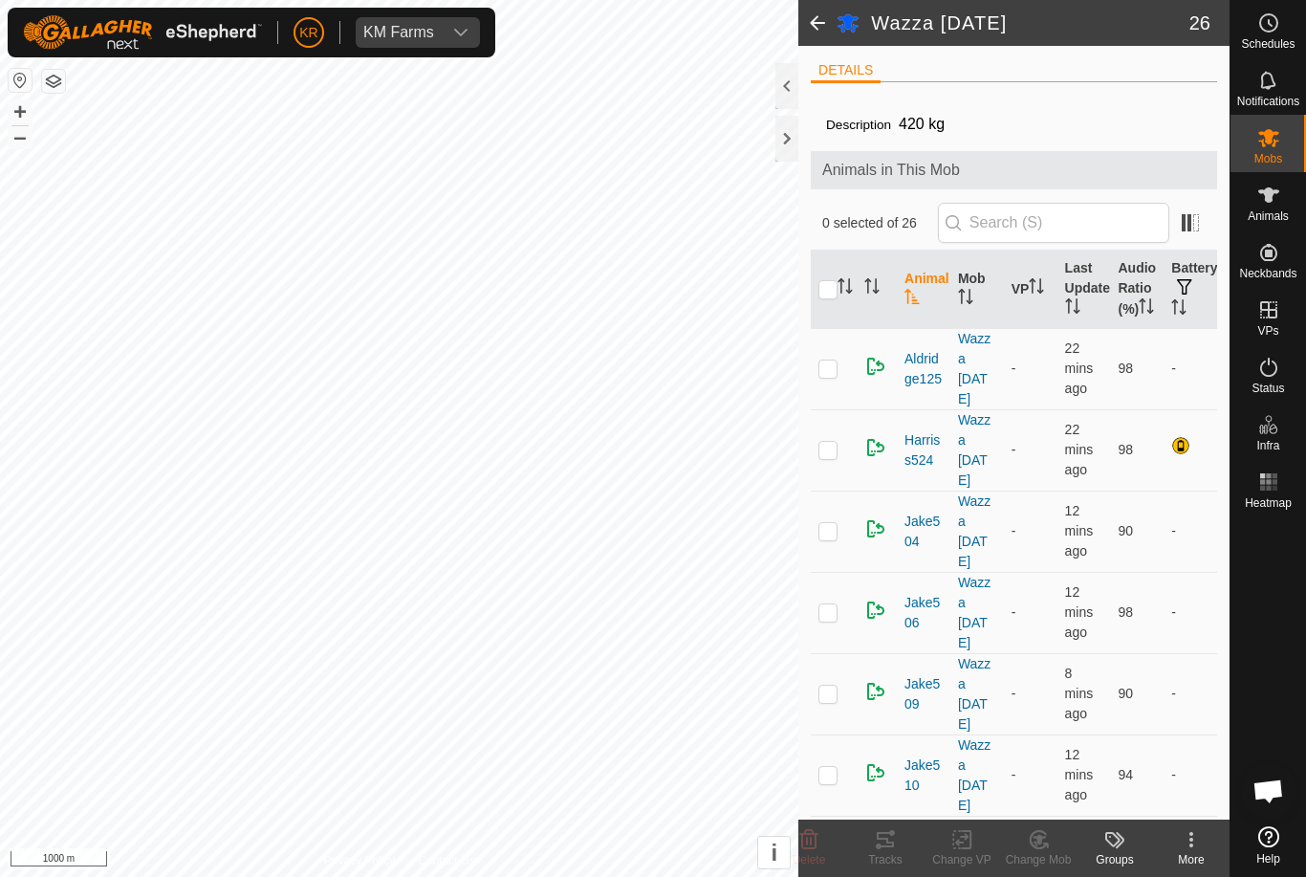
checkbox input "true"
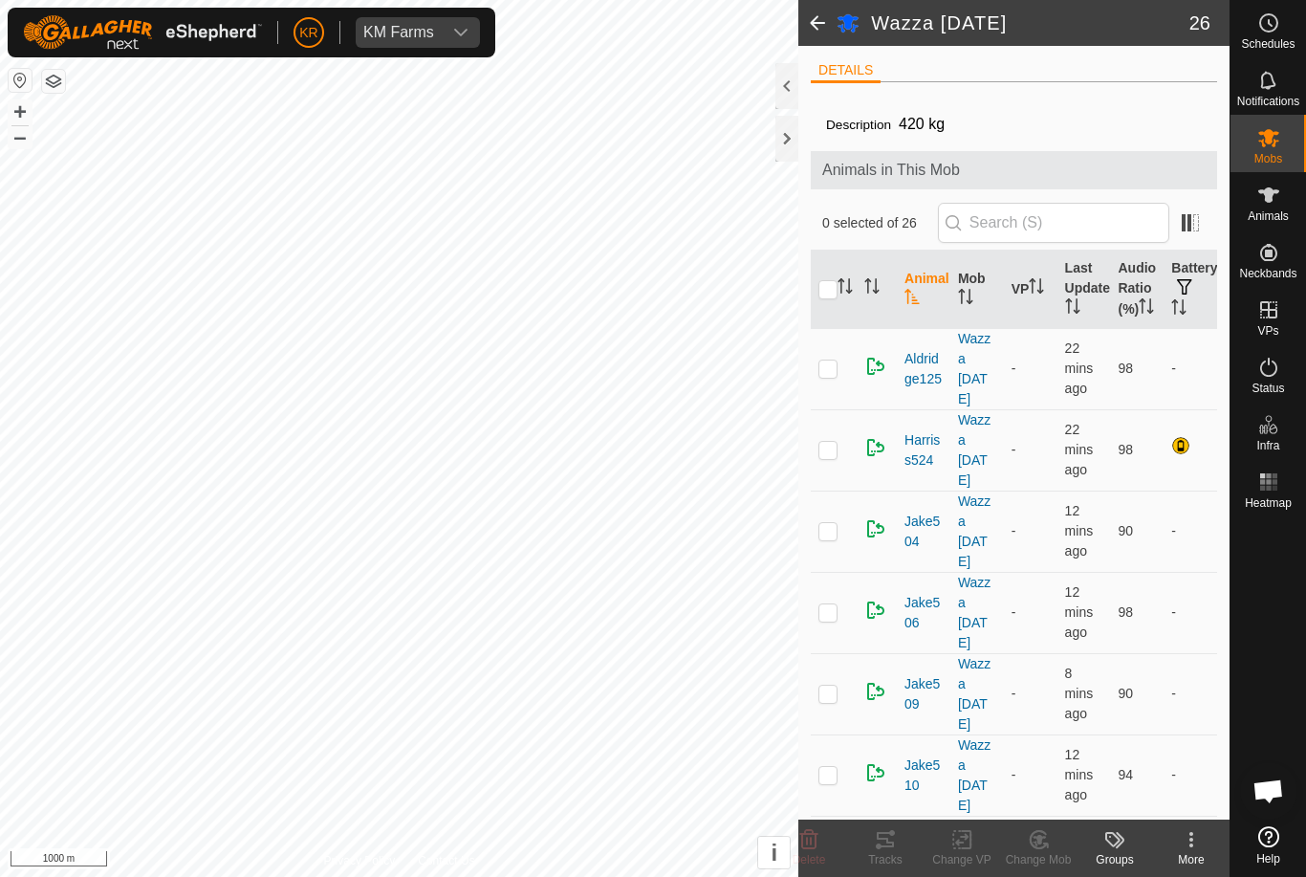
checkbox input "true"
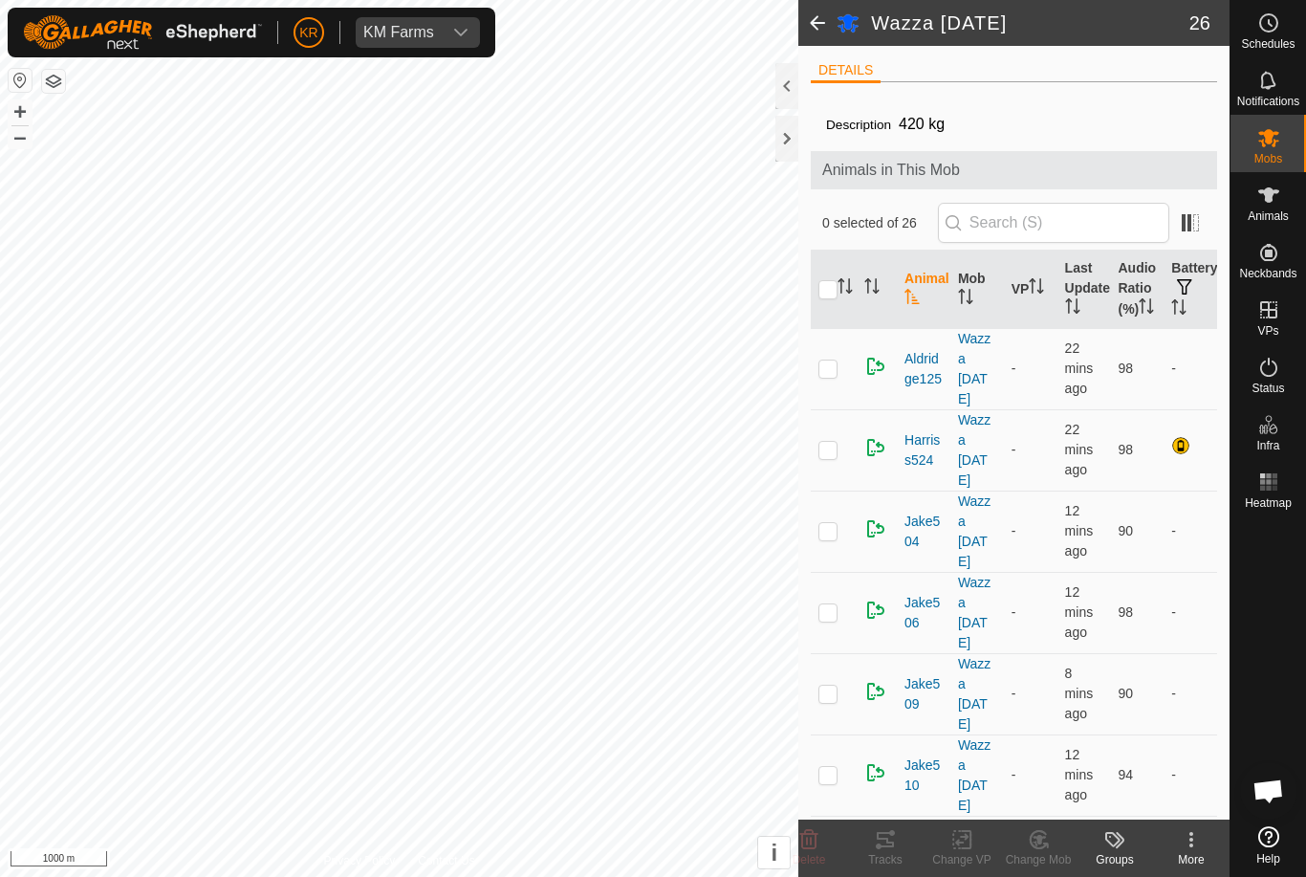
checkbox input "true"
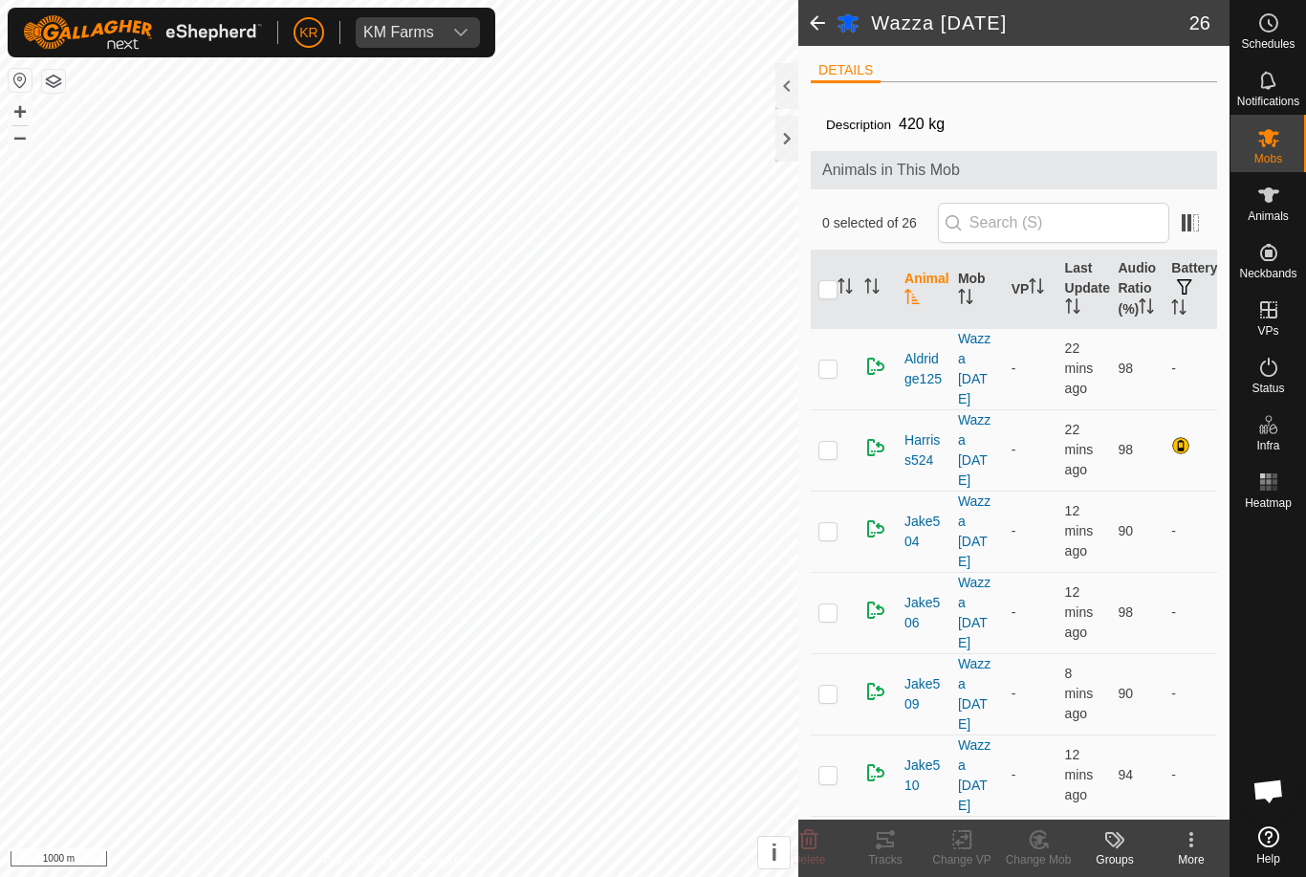
checkbox input "true"
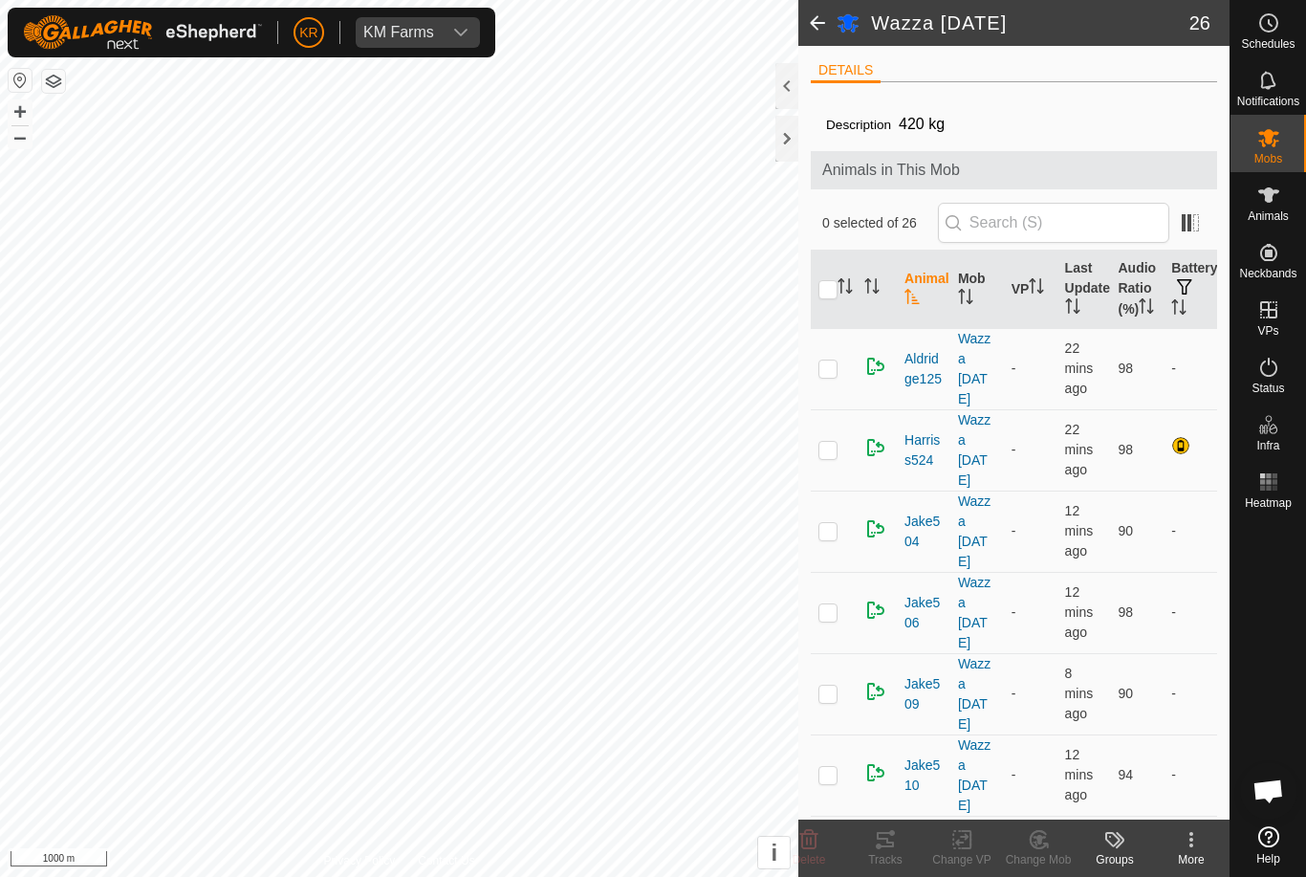
checkbox input "true"
click at [812, 838] on icon at bounding box center [809, 839] width 18 height 19
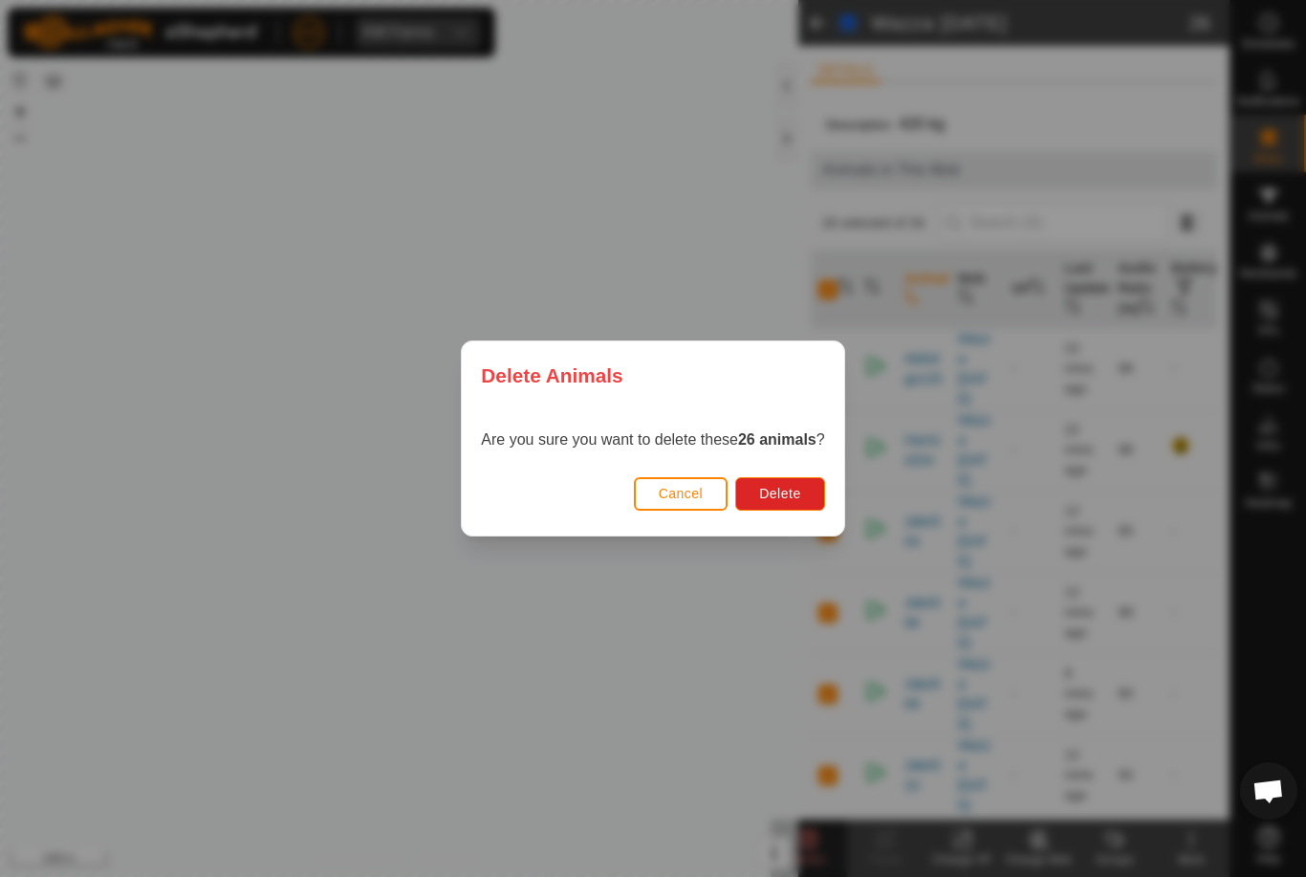
click at [793, 492] on span "Delete" at bounding box center [779, 493] width 41 height 15
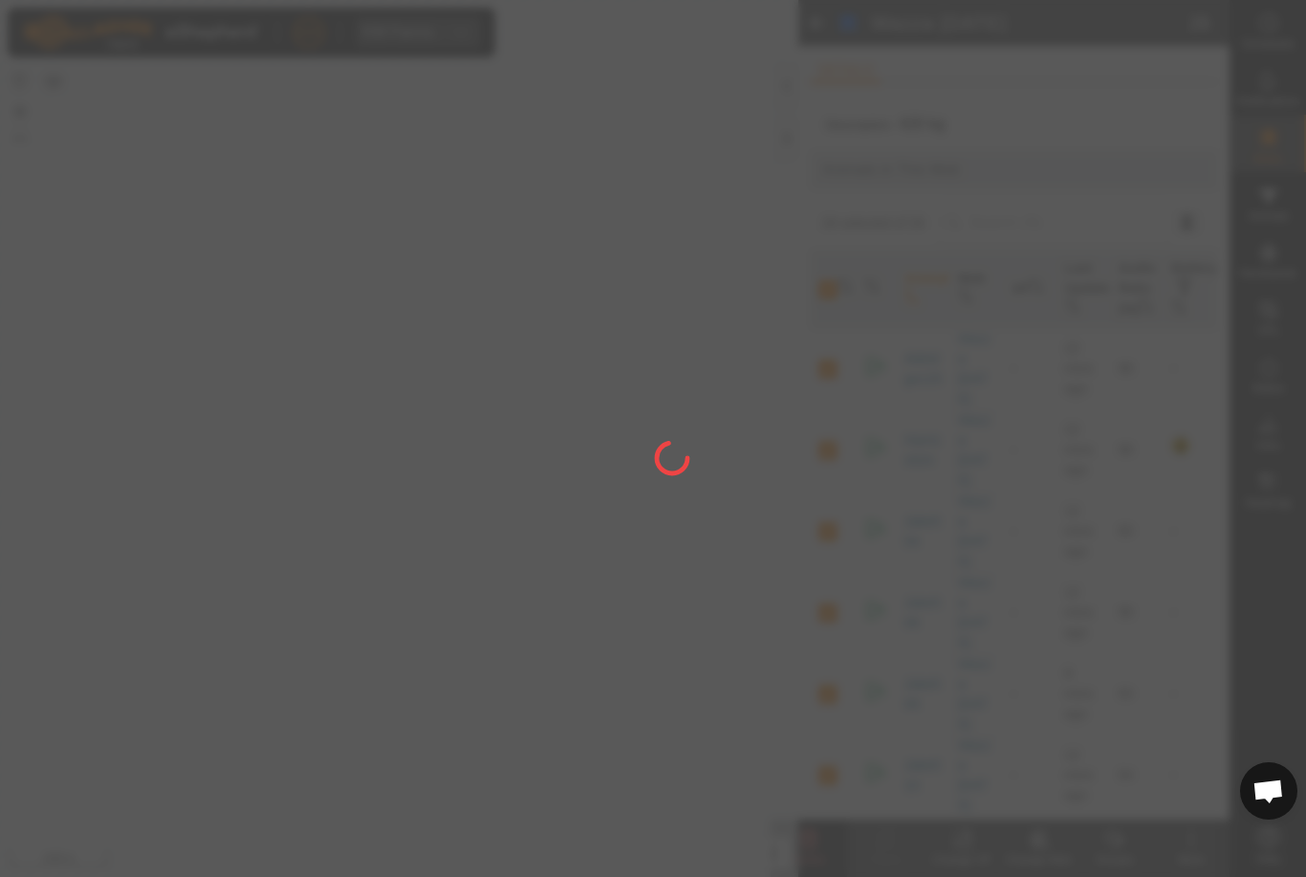
checkbox input "false"
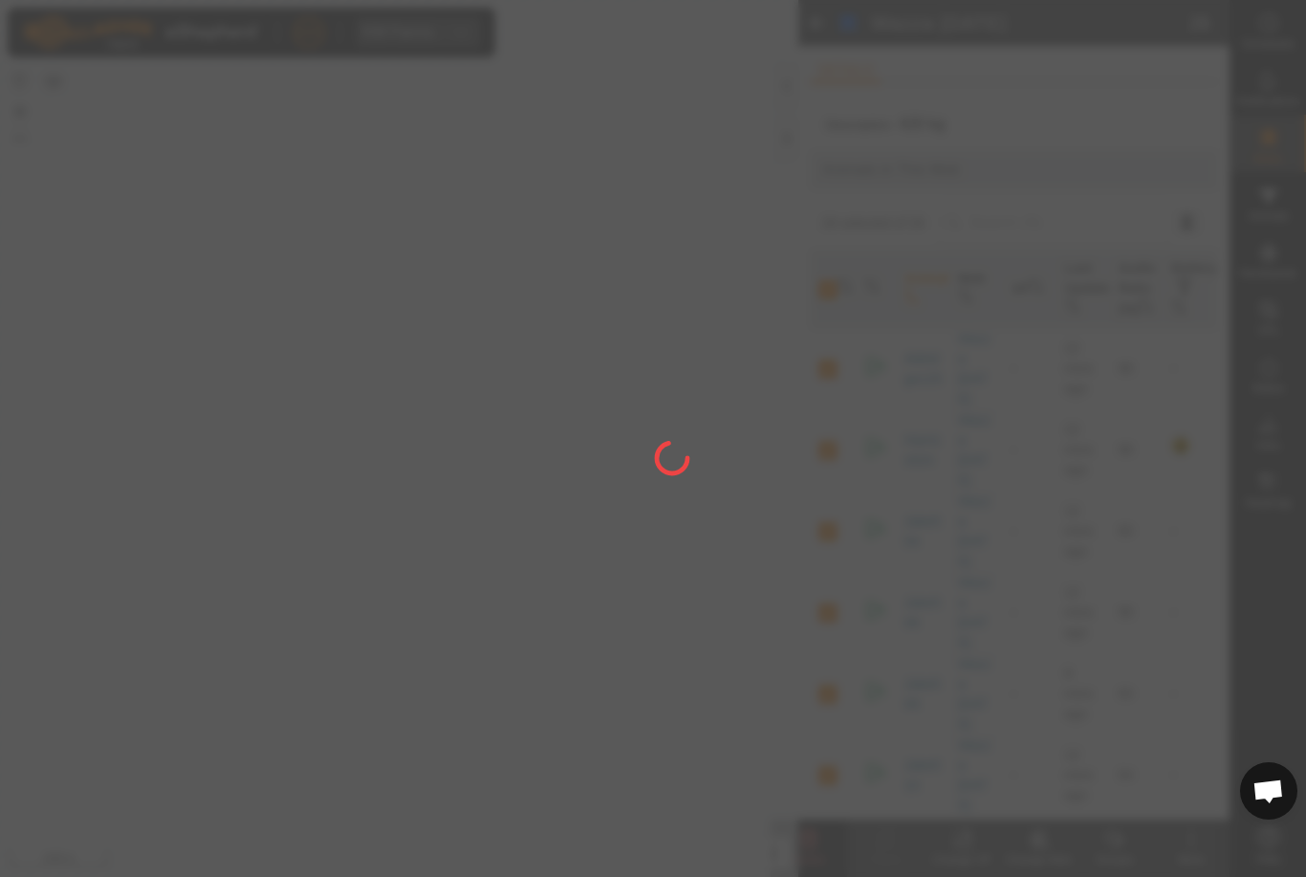
checkbox input "false"
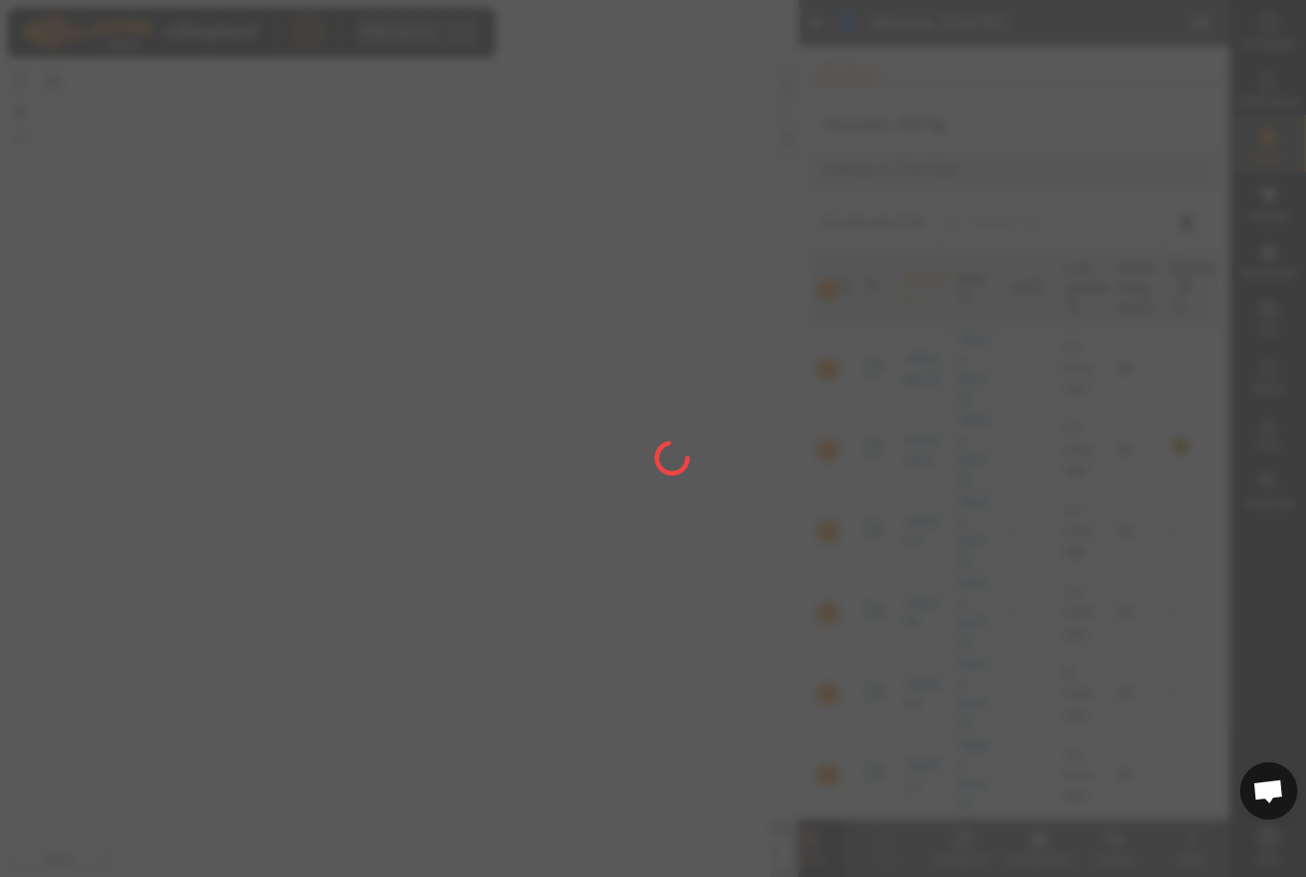
checkbox input "false"
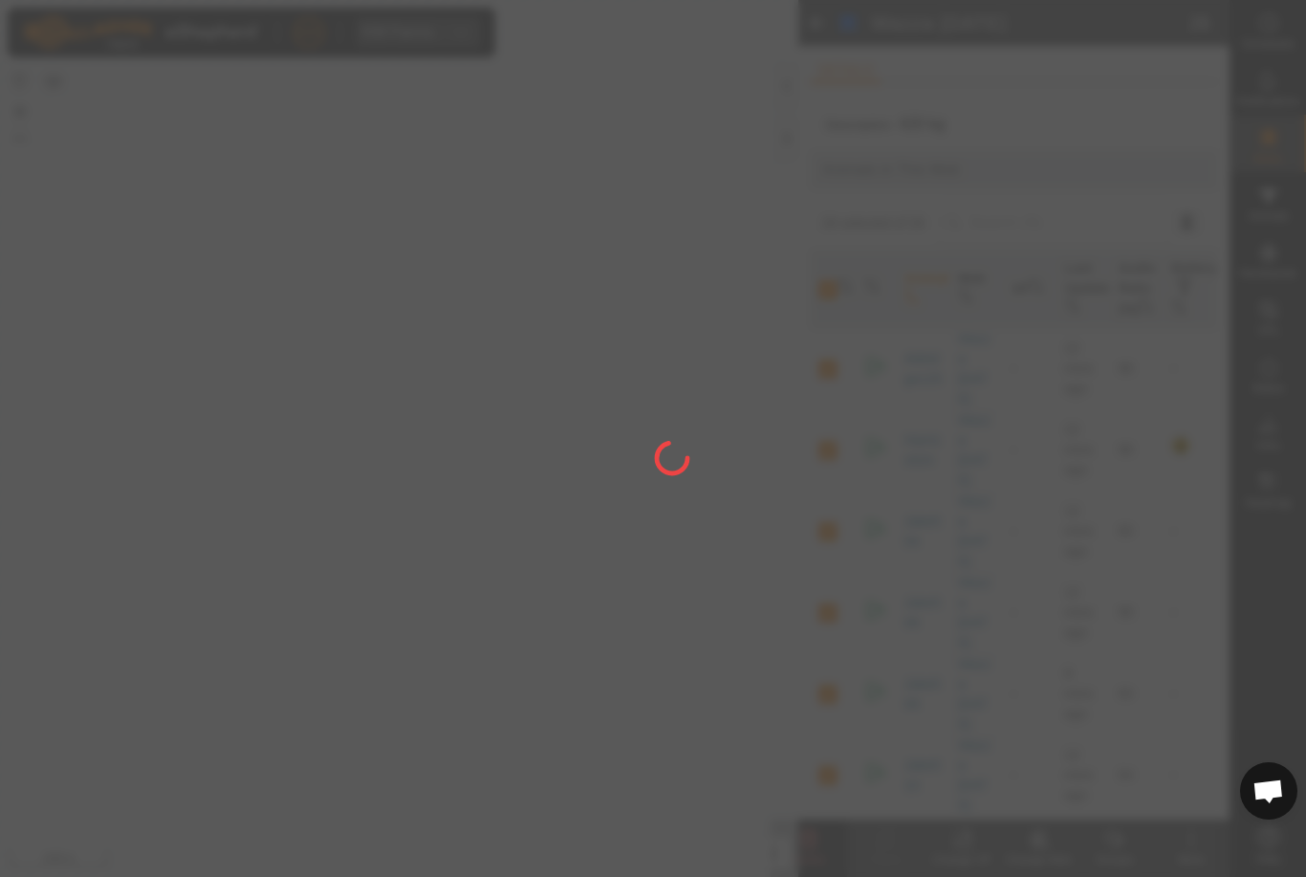
checkbox input "false"
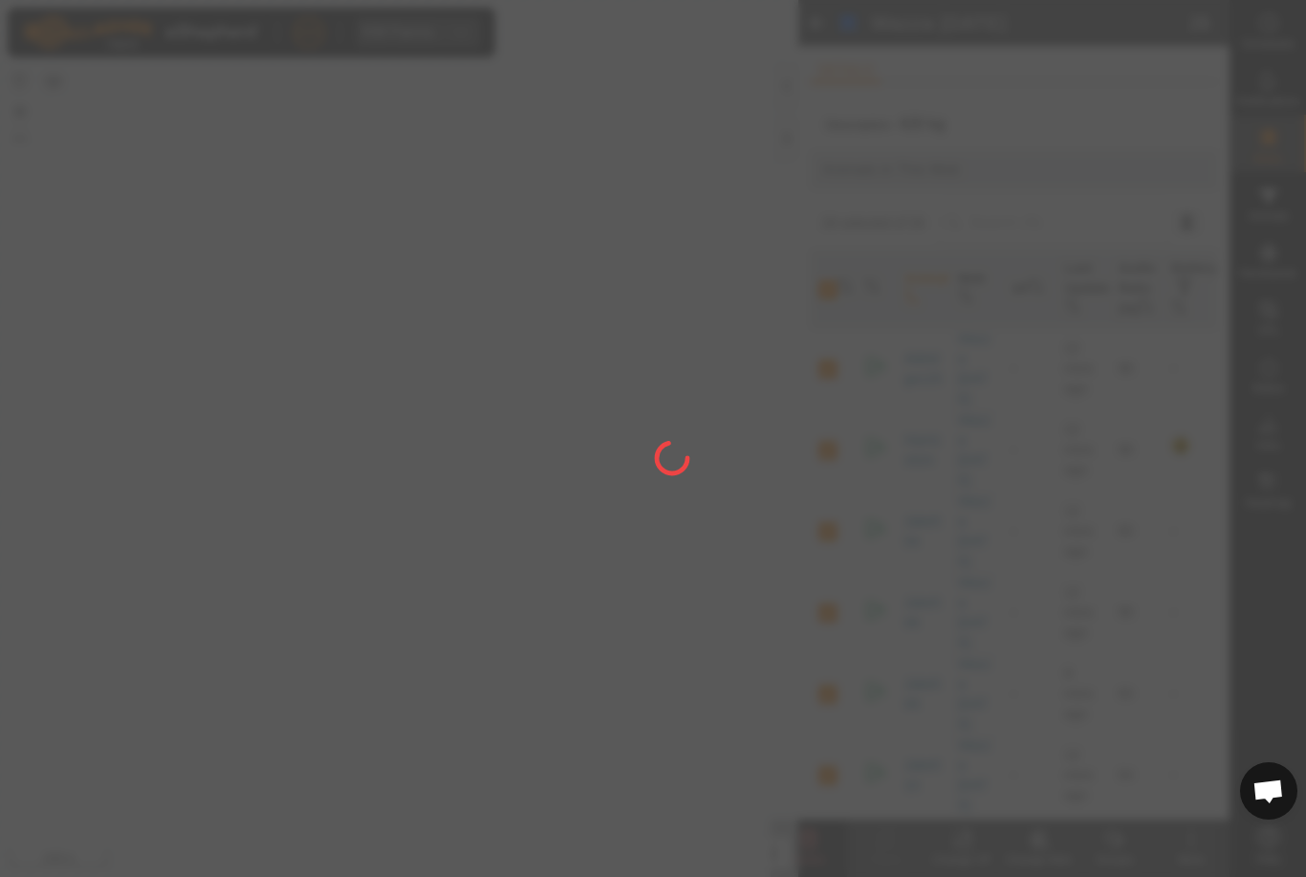
checkbox input "false"
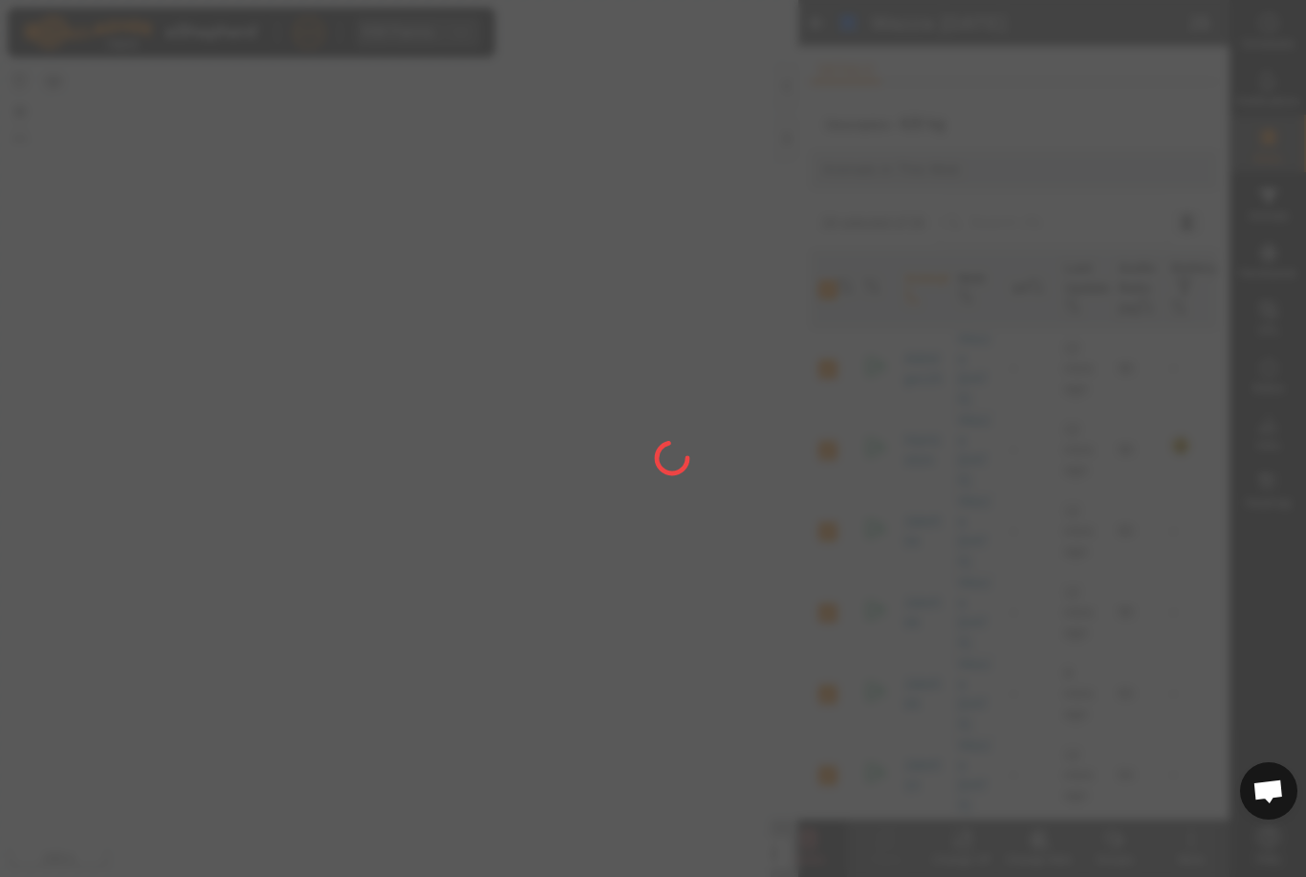
checkbox input "false"
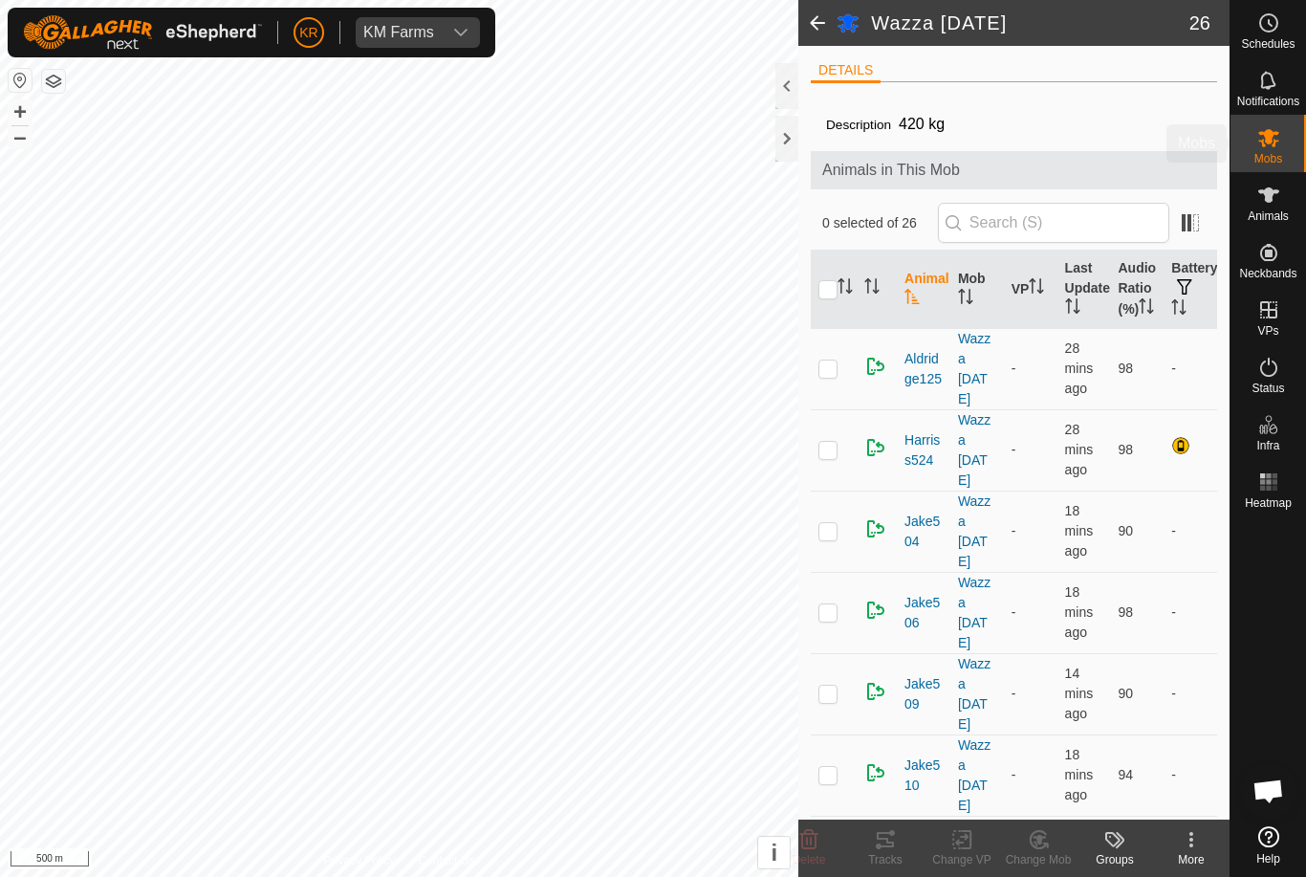
click at [1282, 157] on span "Mobs" at bounding box center [1269, 158] width 28 height 11
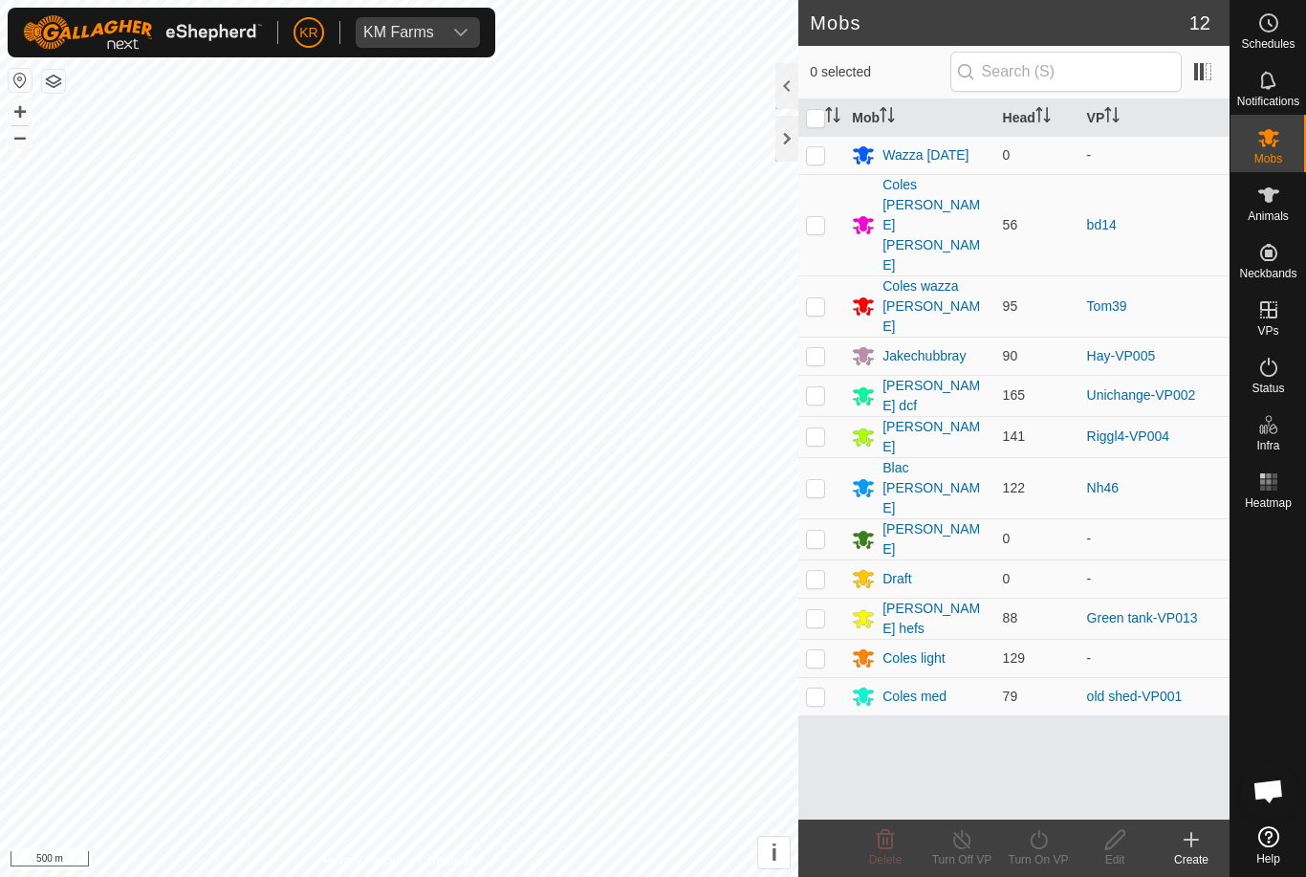
click at [971, 276] on div "Coles wazza [PERSON_NAME]" at bounding box center [935, 306] width 104 height 60
